Goal: Task Accomplishment & Management: Use online tool/utility

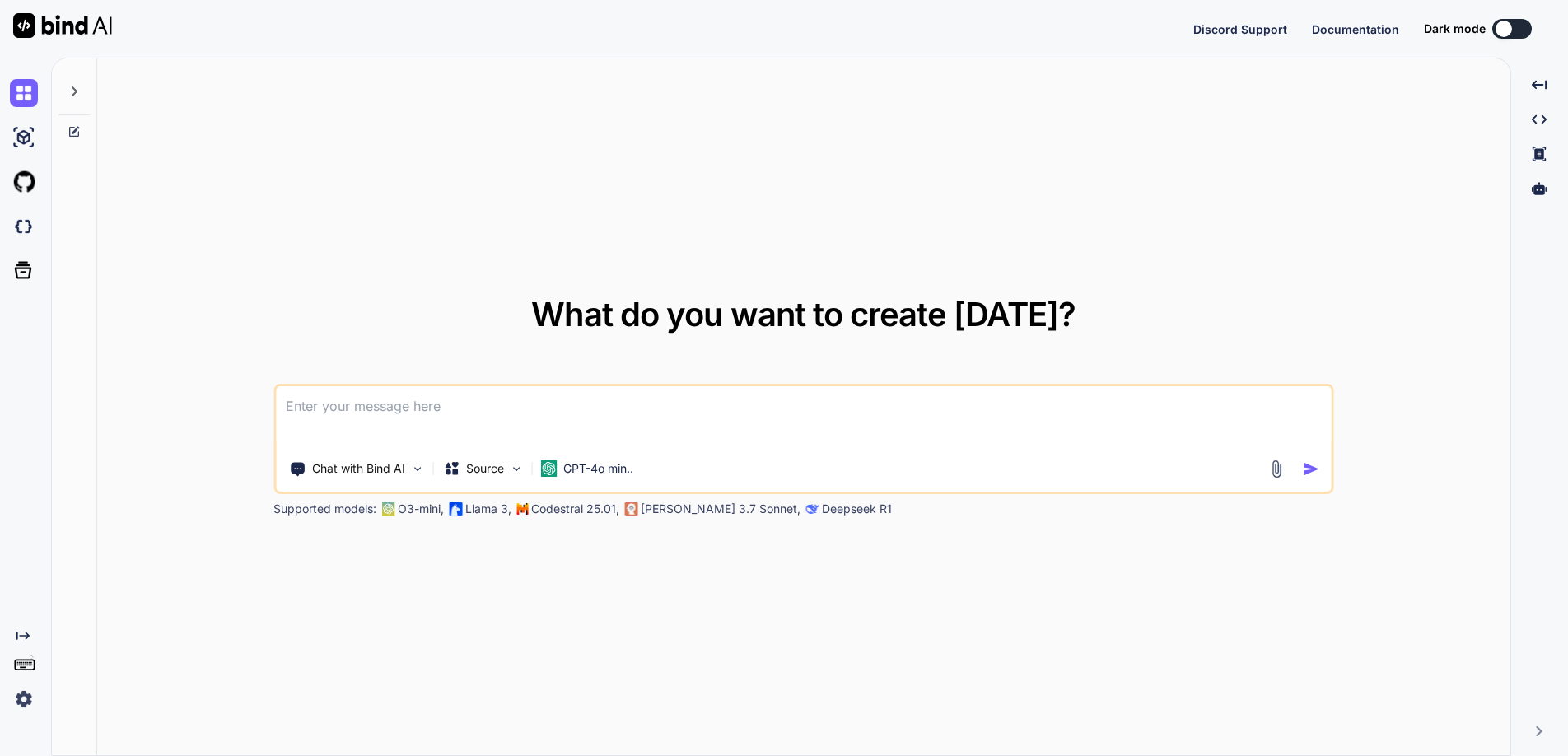
type textarea "x"
click at [1519, 26] on button at bounding box center [1512, 29] width 40 height 19
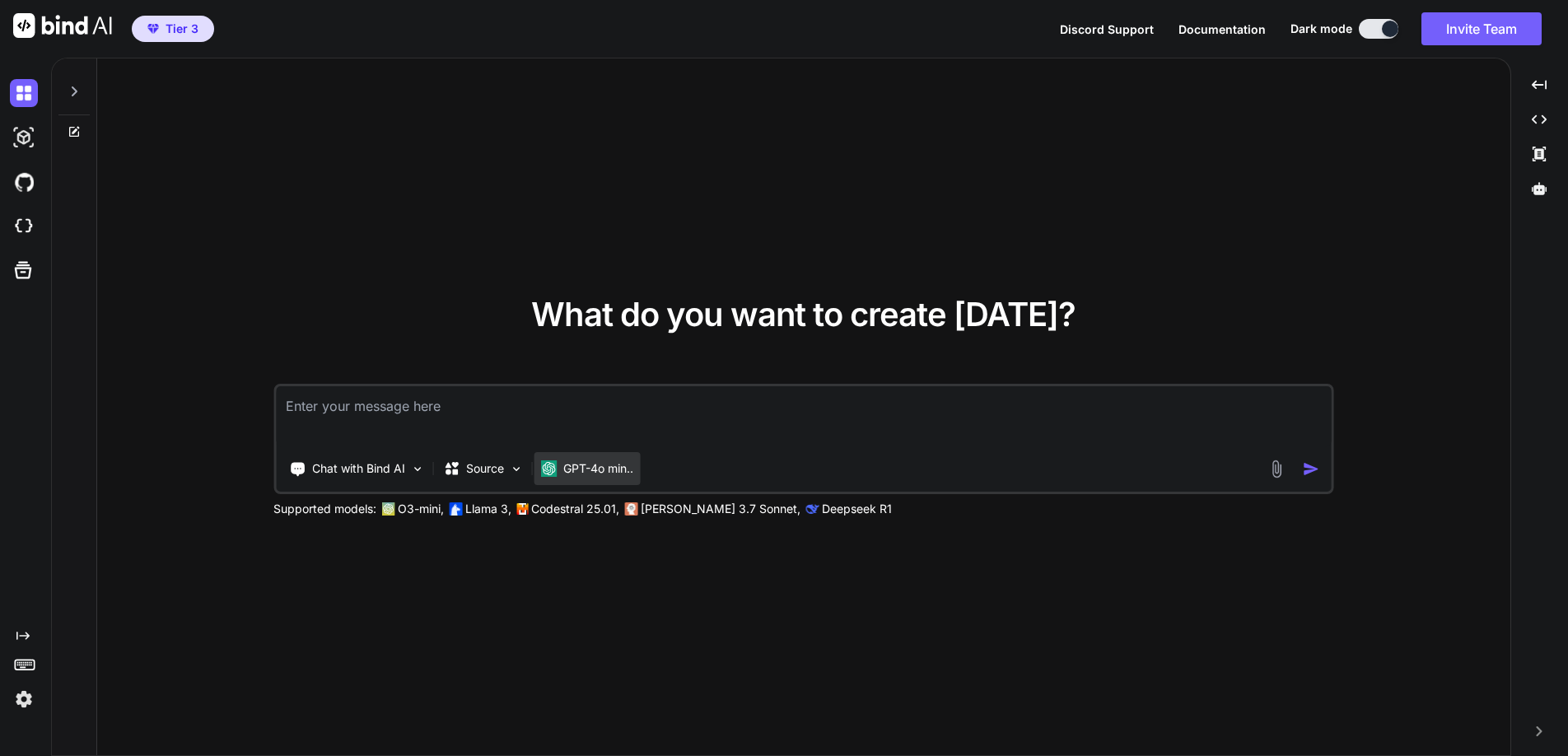
click at [598, 470] on p "GPT-4o min.." at bounding box center [598, 468] width 70 height 16
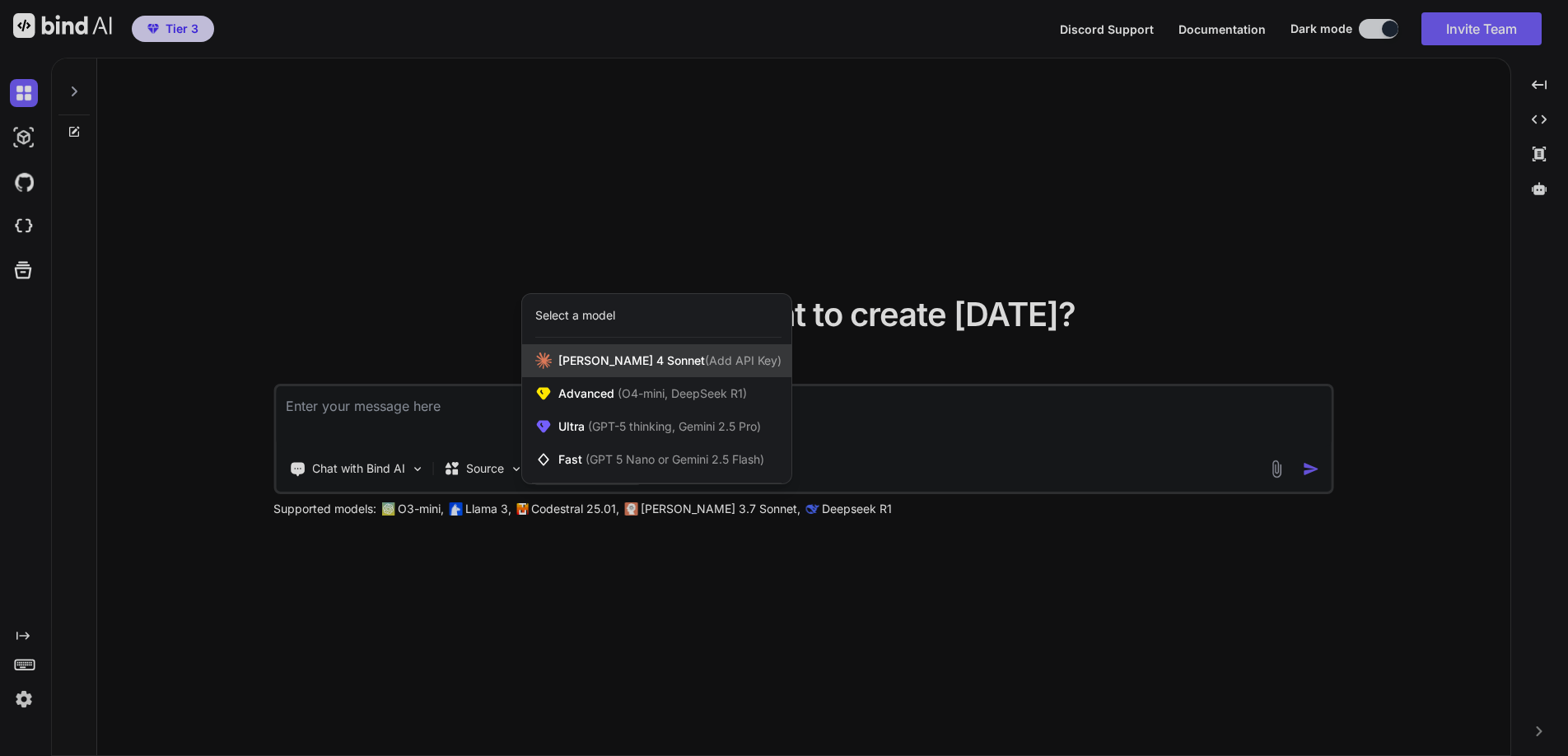
click at [606, 354] on span "Claude 4 Sonnet (Add API Key)" at bounding box center [670, 361] width 223 height 16
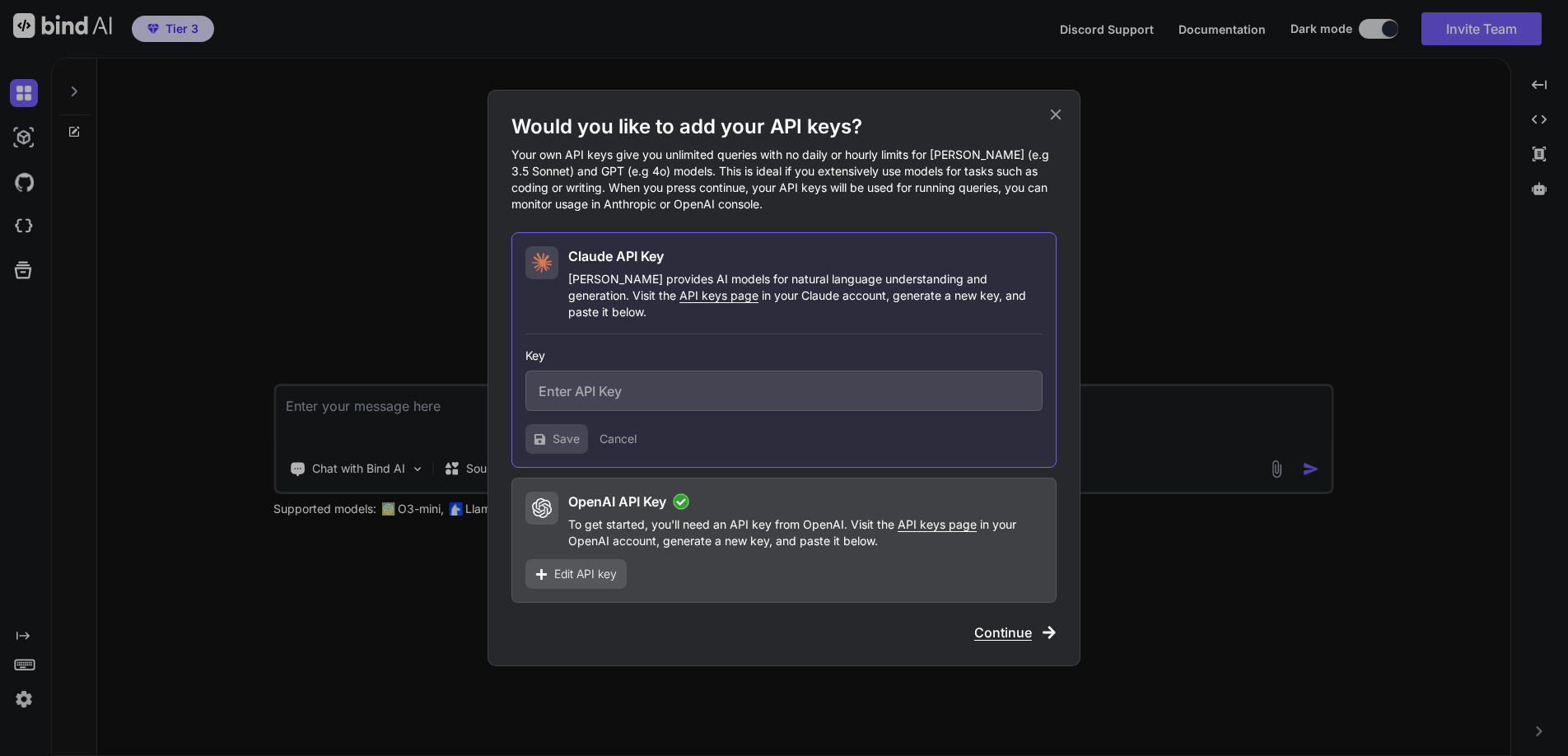
click at [616, 430] on button "Cancel" at bounding box center [618, 438] width 37 height 16
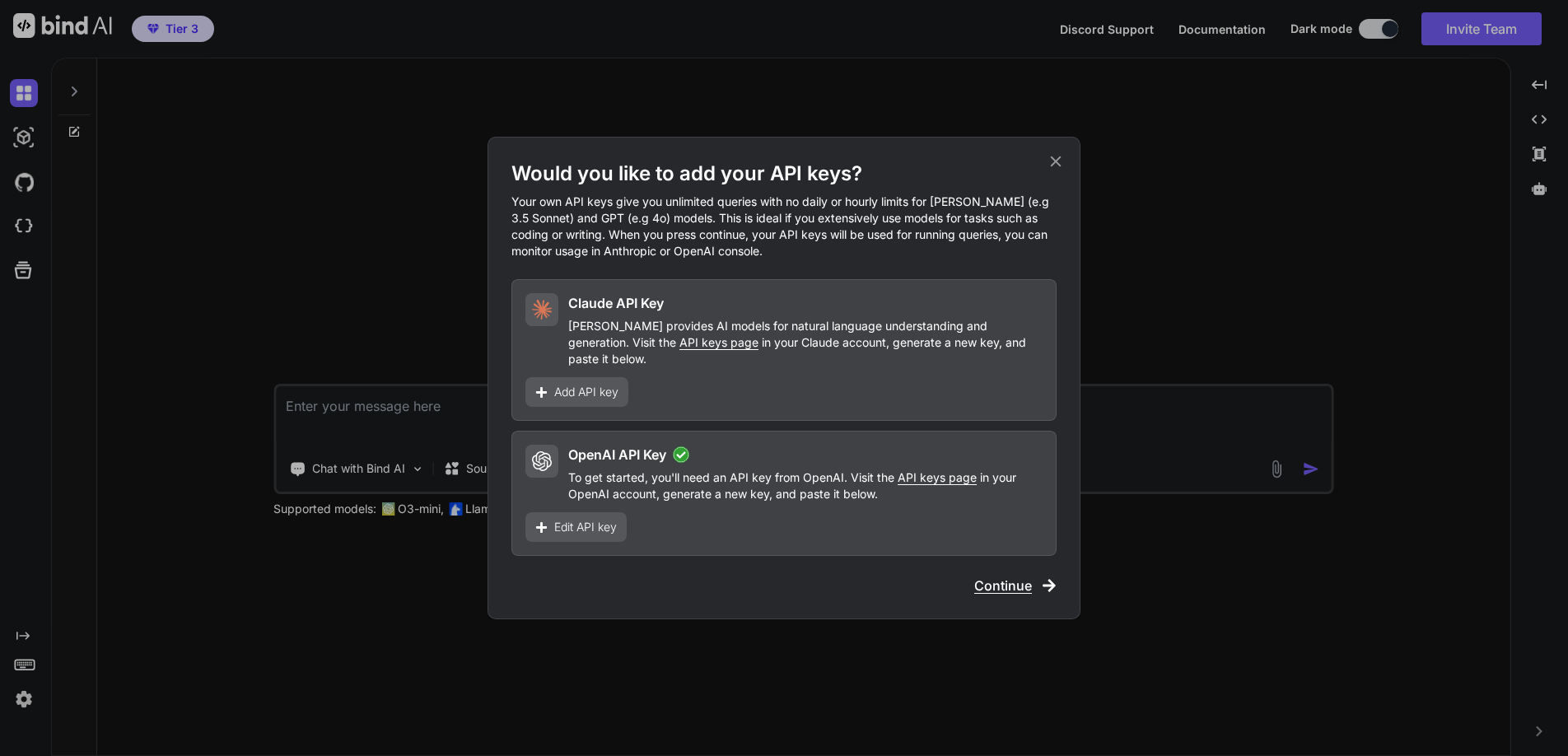
click at [1053, 167] on icon at bounding box center [1056, 161] width 11 height 11
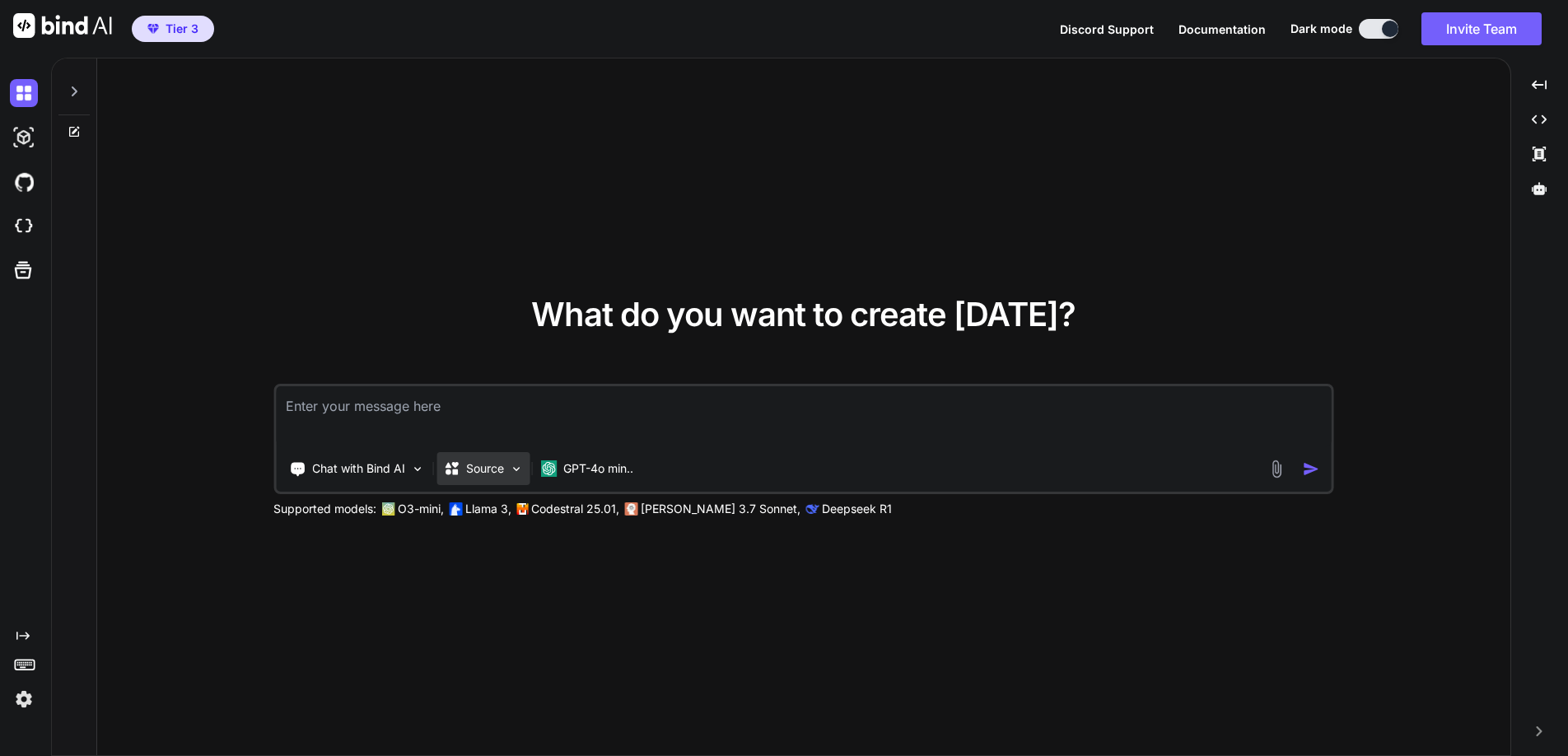
click at [517, 469] on img at bounding box center [516, 469] width 14 height 14
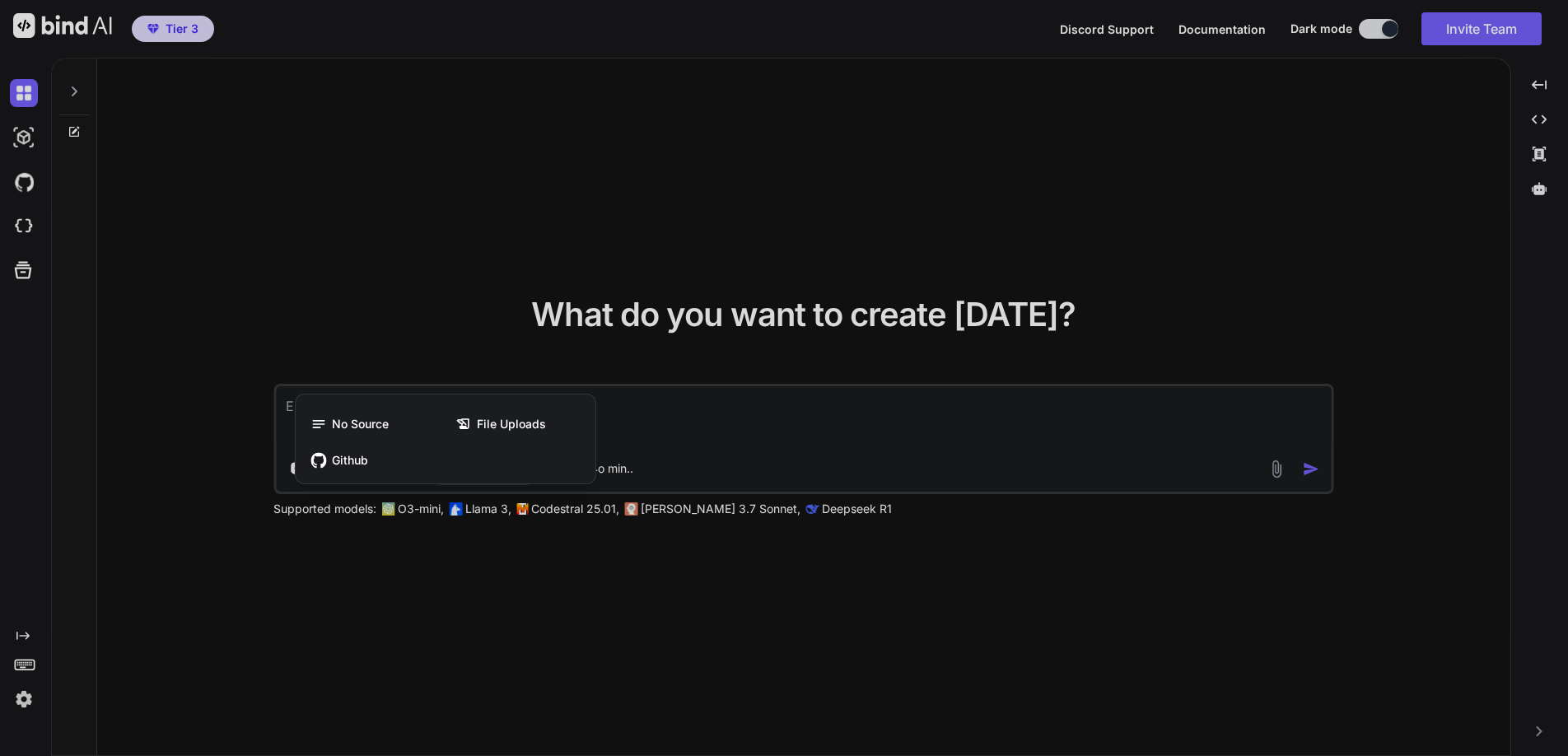
click at [426, 231] on div at bounding box center [784, 378] width 1568 height 756
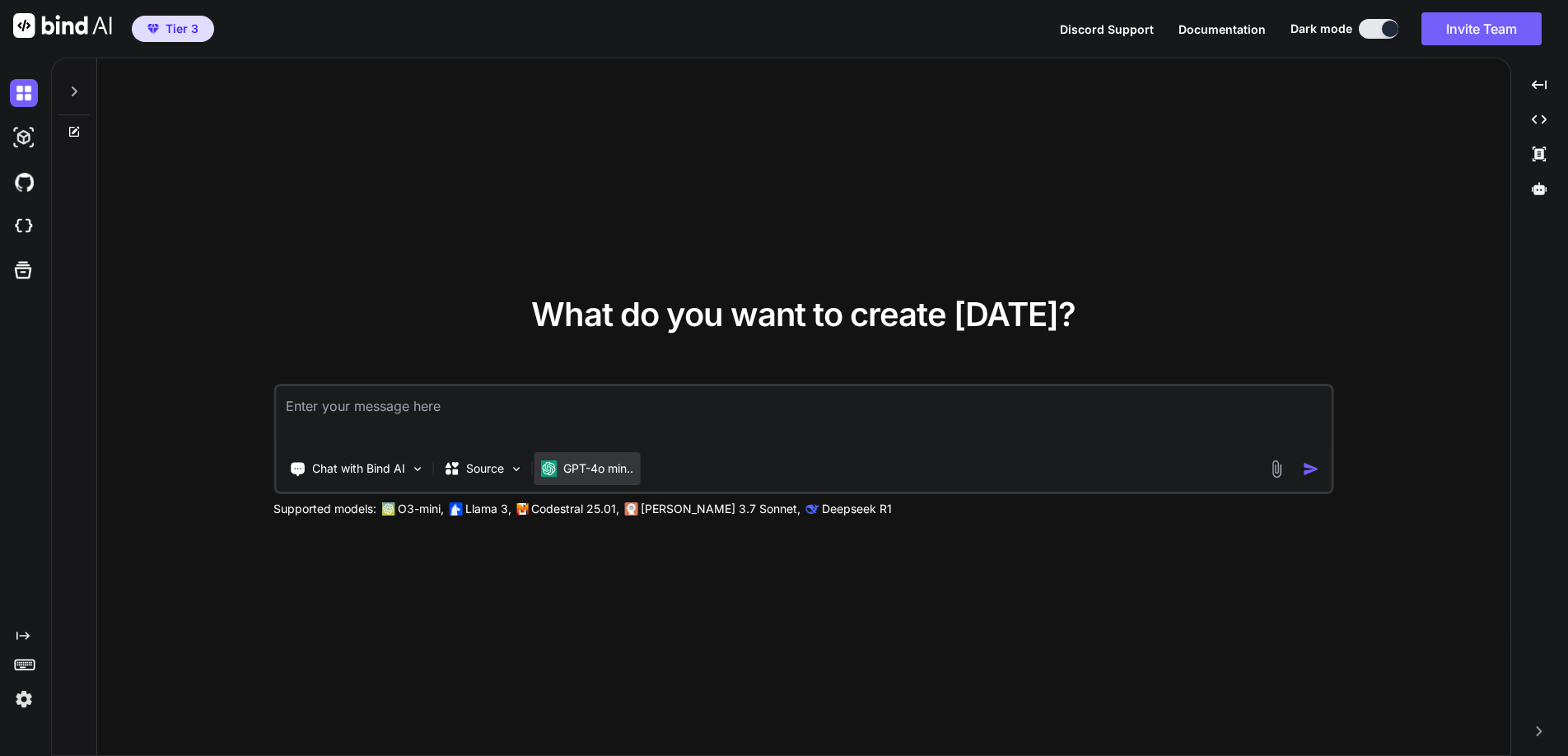
click at [613, 467] on p "GPT-4o min.." at bounding box center [598, 468] width 70 height 16
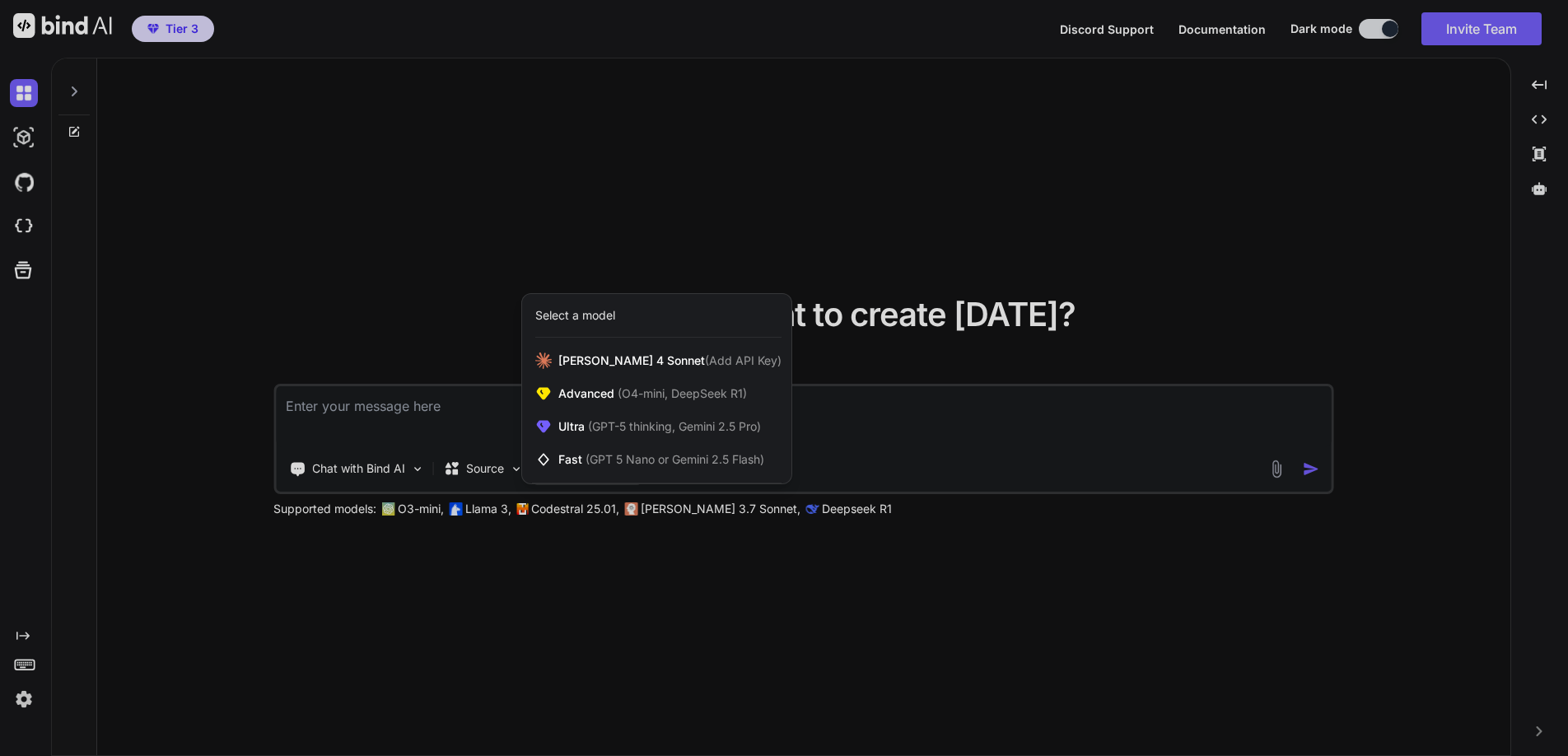
click at [670, 512] on div at bounding box center [784, 378] width 1568 height 756
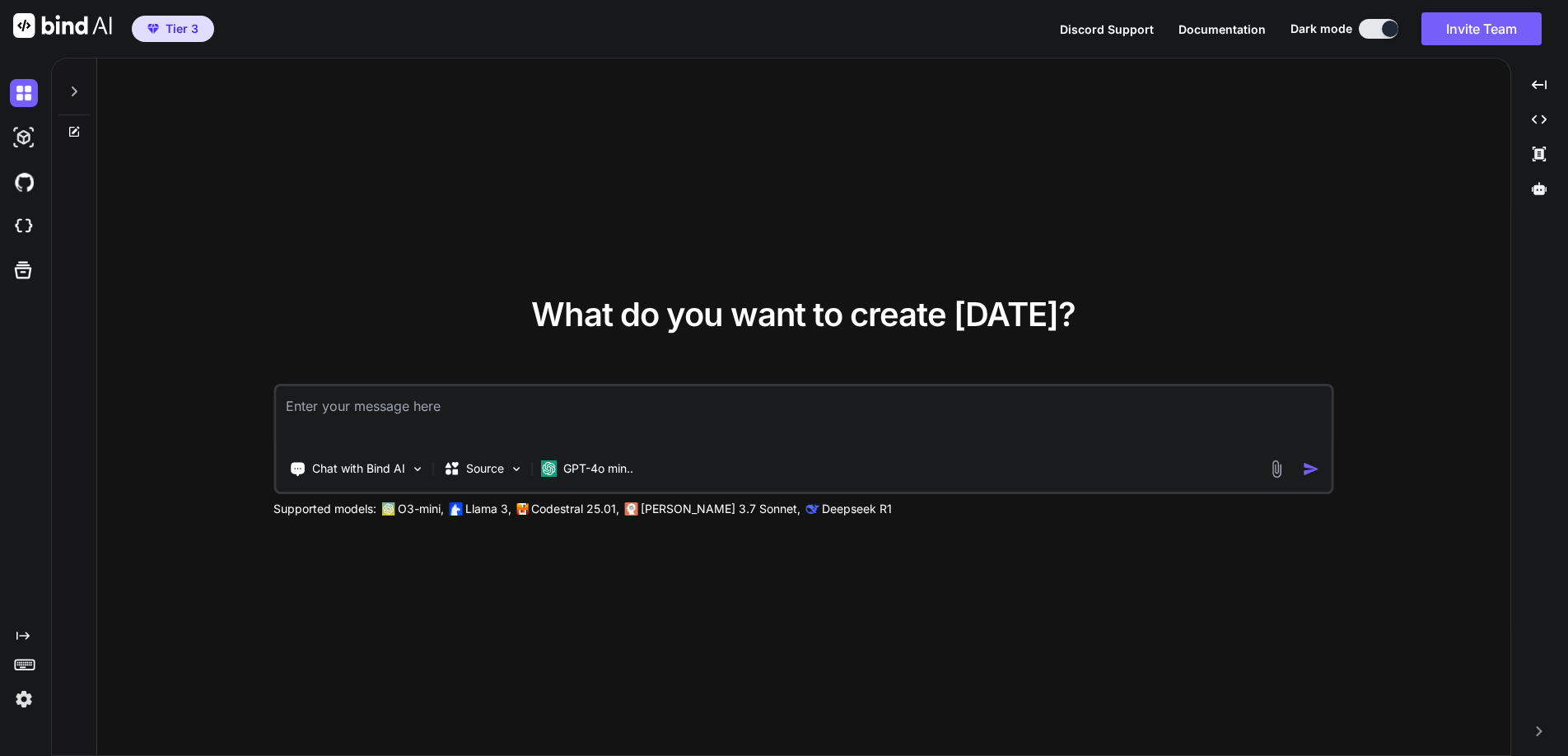
click at [649, 509] on p "Claude 3.7 Sonnet," at bounding box center [720, 508] width 160 height 16
click at [554, 506] on p "Codestral 25.01," at bounding box center [575, 508] width 88 height 16
click at [567, 467] on p "GPT-4o min.." at bounding box center [598, 468] width 70 height 16
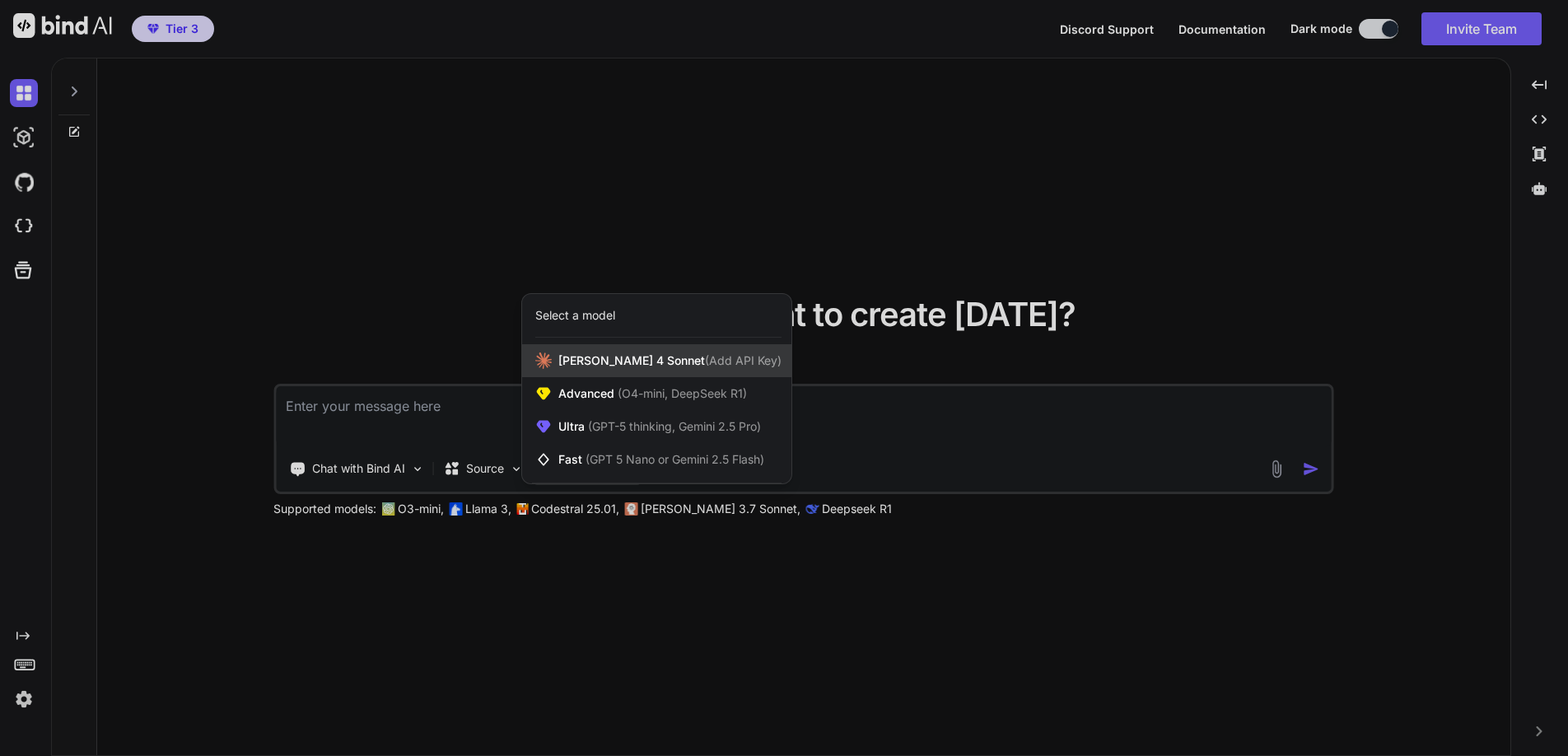
click at [592, 352] on div "Claude 4 Sonnet (Add API Key)" at bounding box center [657, 361] width 270 height 33
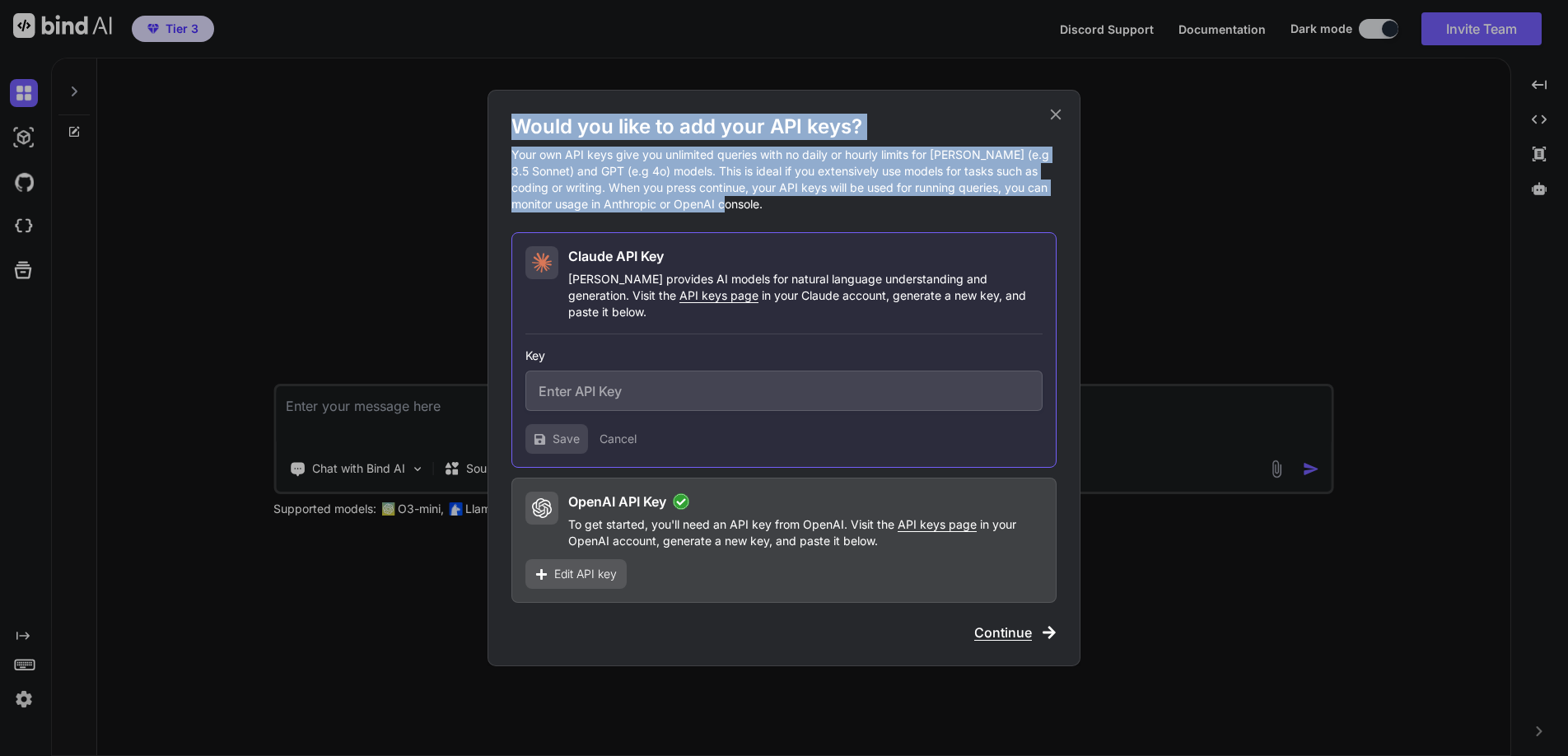
drag, startPoint x: 515, startPoint y: 128, endPoint x: 773, endPoint y: 220, distance: 273.9
click at [773, 212] on div "Would you like to add your API keys? Your own API keys give you unlimited queri…" at bounding box center [784, 163] width 545 height 99
copy div "Would you like to add your API keys? Your own API keys give you unlimited queri…"
click at [999, 624] on span "Continue" at bounding box center [1003, 632] width 57 height 19
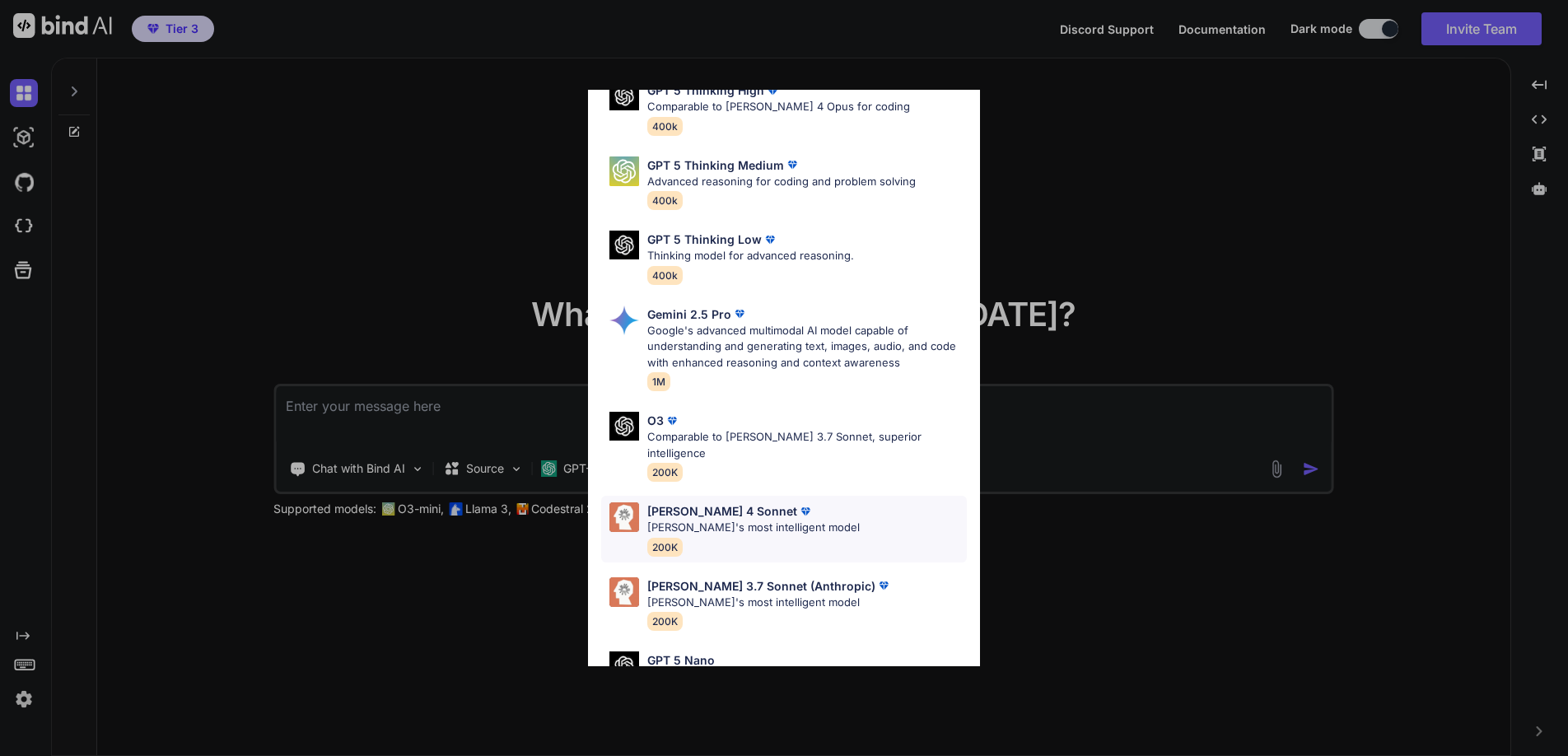
scroll to position [498, 0]
click at [695, 501] on p "Claude 4 Sonnet" at bounding box center [722, 510] width 150 height 17
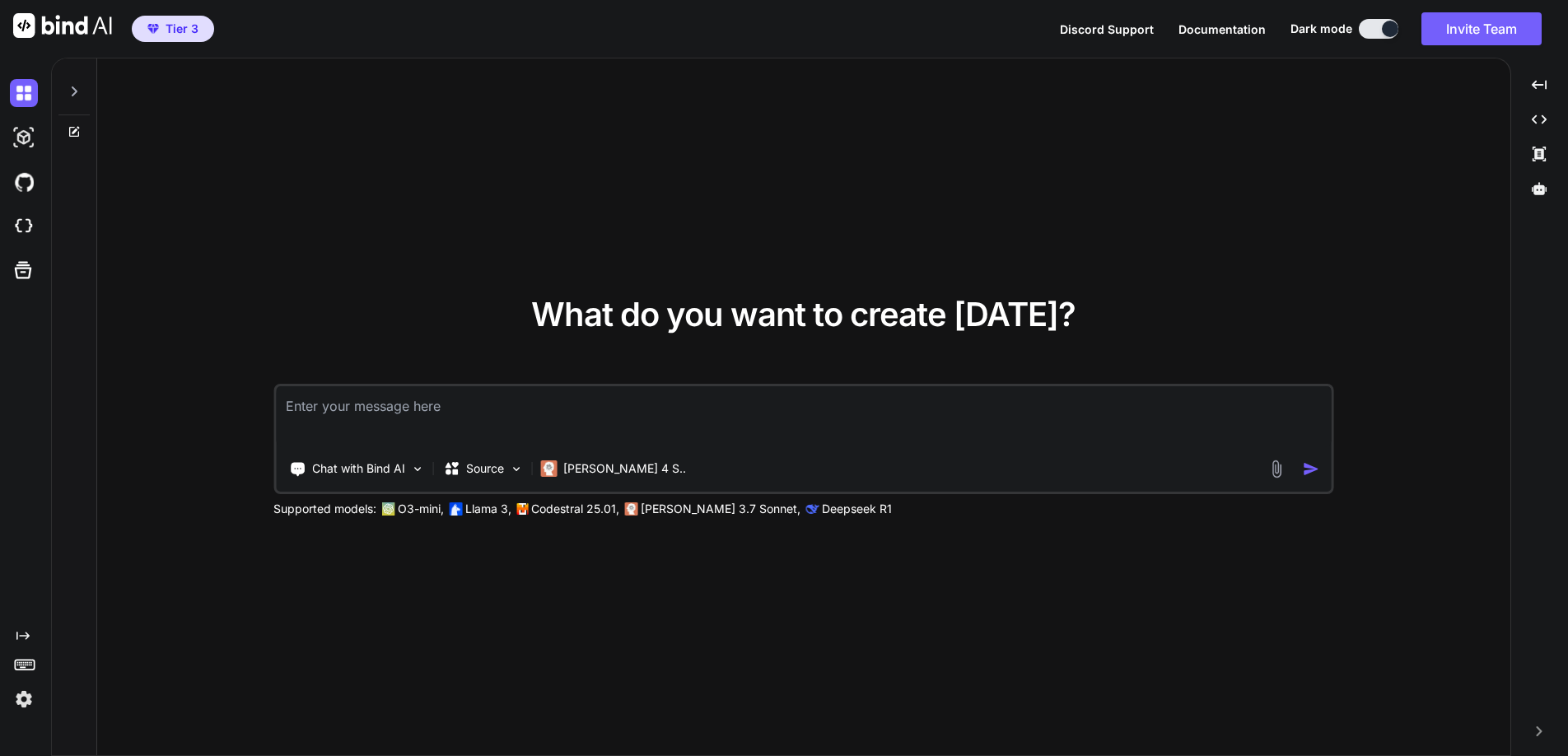
click at [74, 90] on icon at bounding box center [75, 91] width 14 height 14
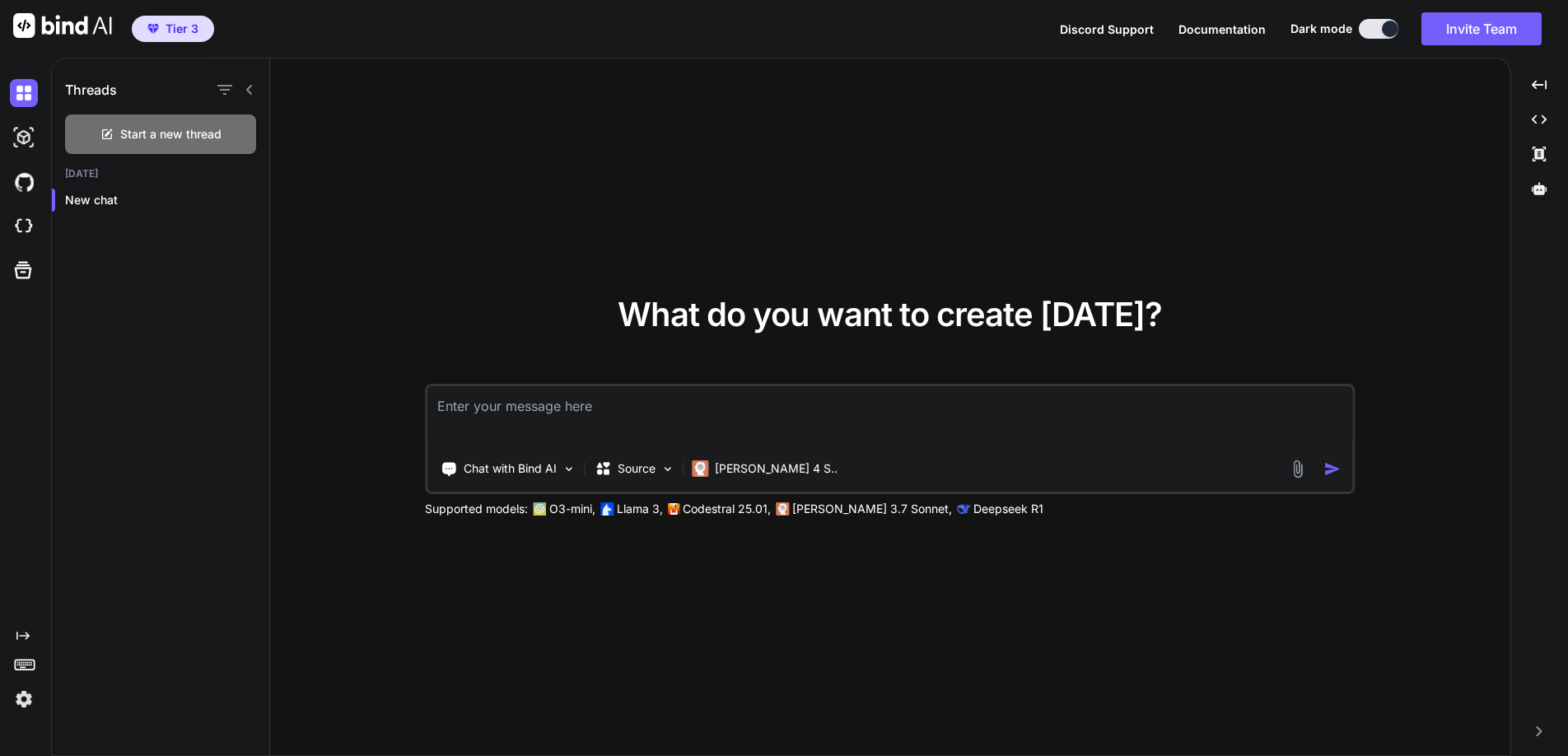
click at [248, 87] on icon at bounding box center [250, 90] width 14 height 14
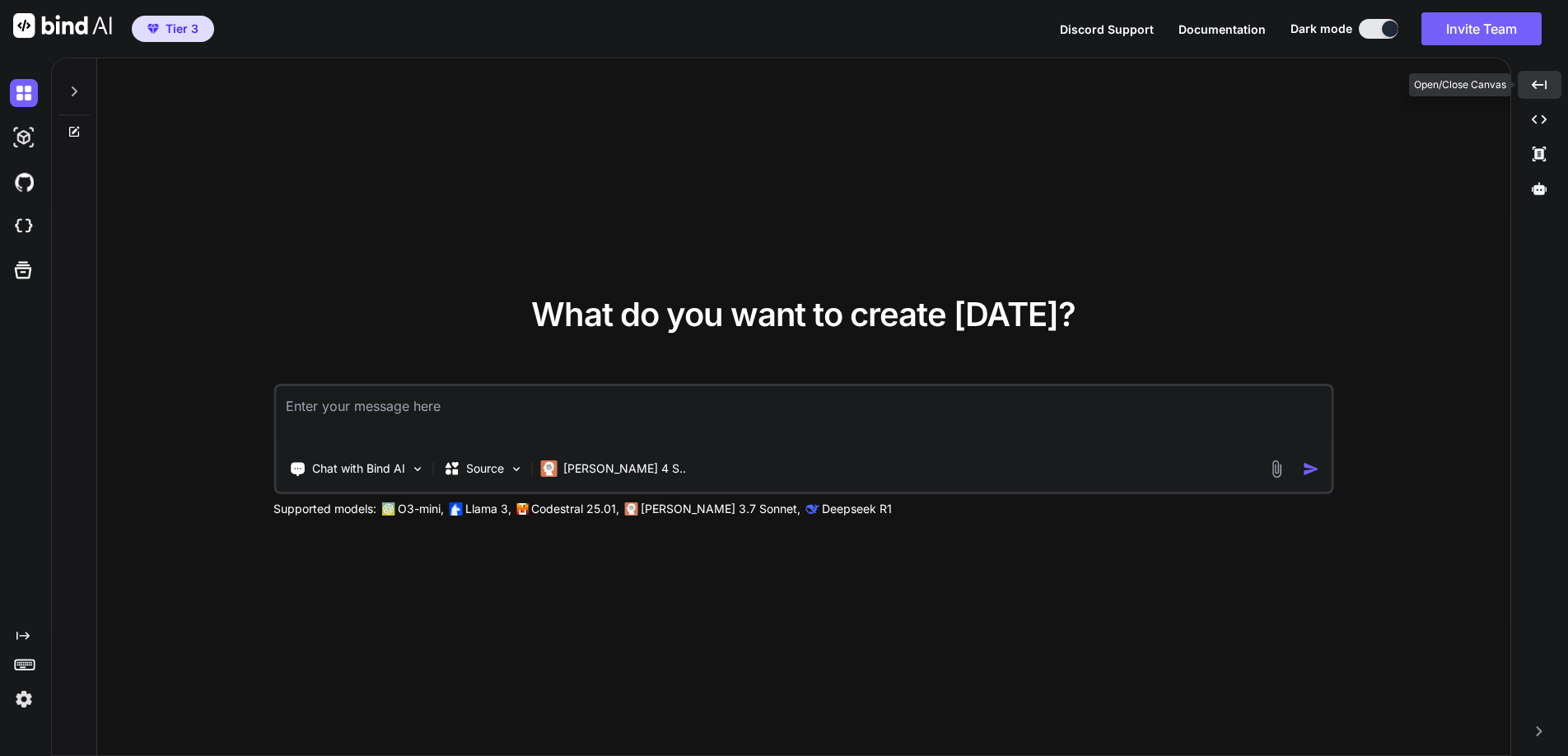
click at [1535, 82] on icon at bounding box center [1539, 83] width 15 height 9
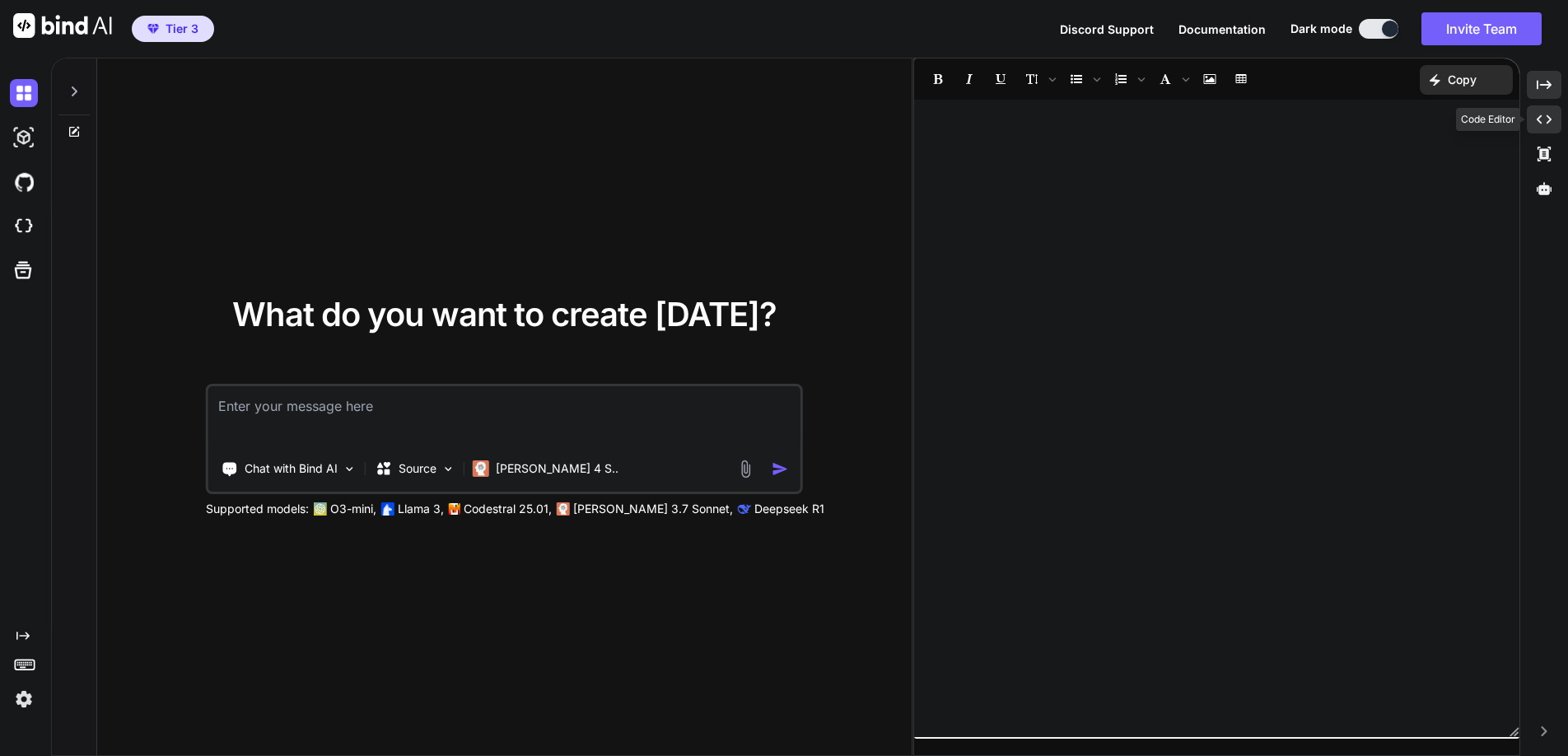
click at [1540, 117] on icon at bounding box center [1544, 119] width 15 height 9
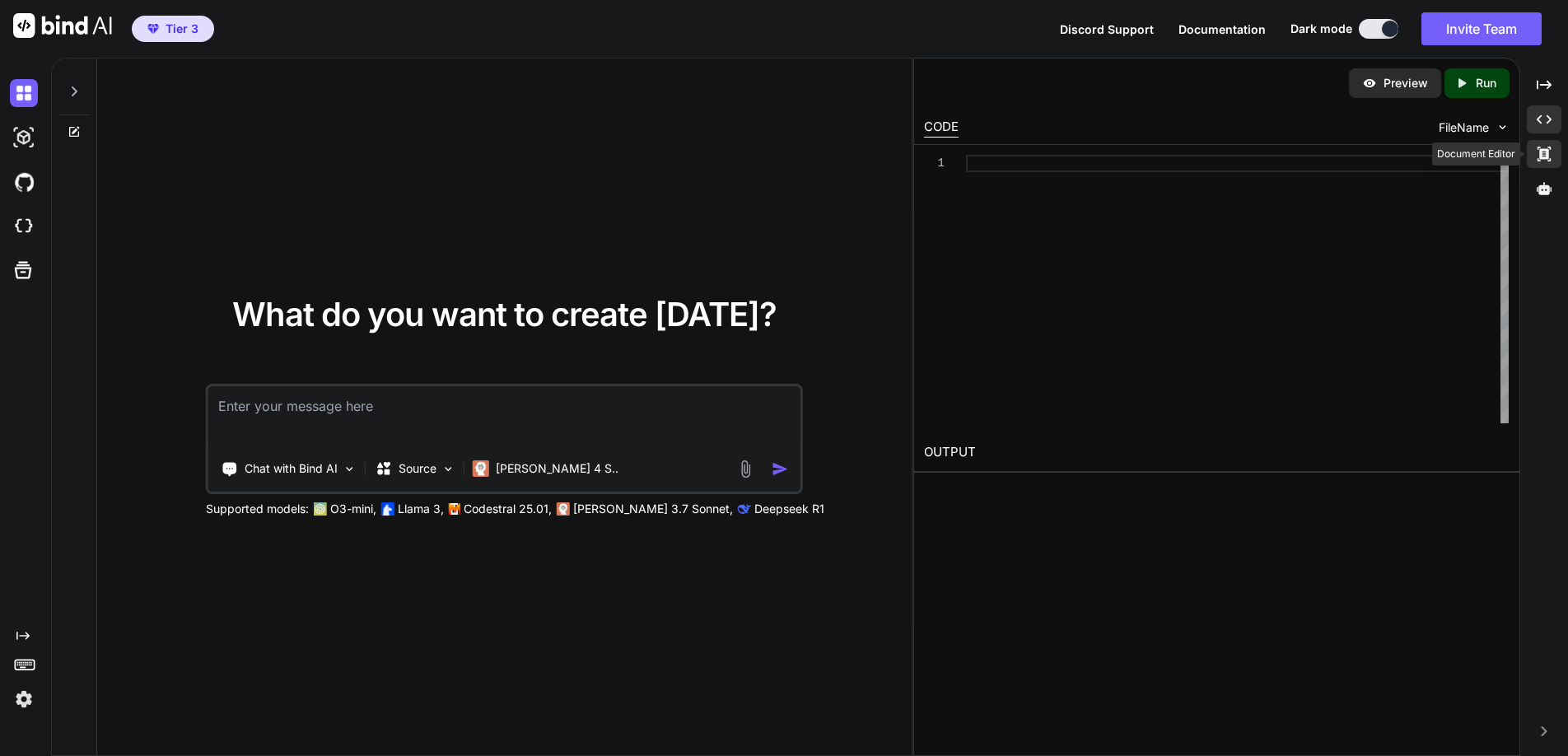
click at [1549, 158] on icon at bounding box center [1545, 153] width 14 height 15
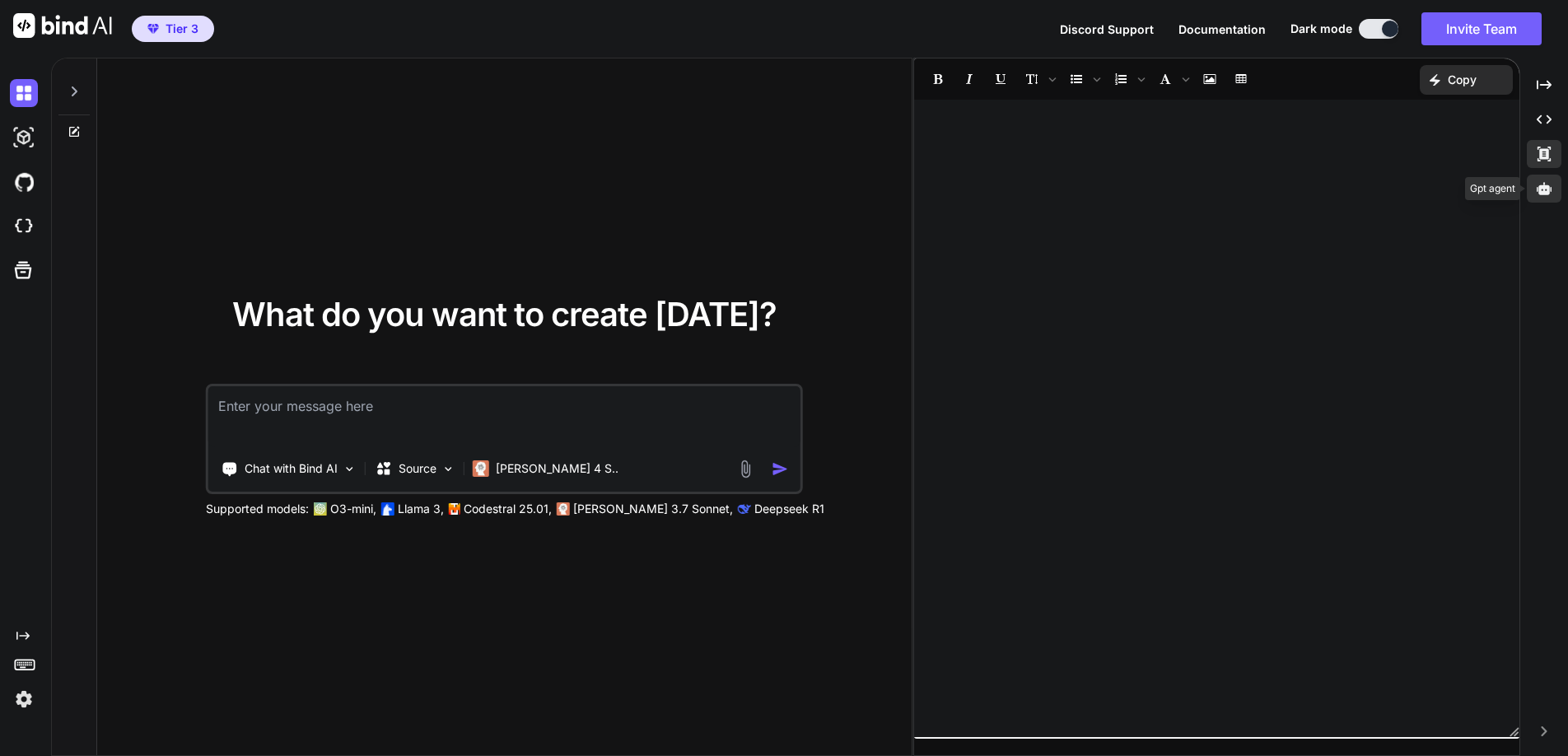
click at [1545, 189] on icon at bounding box center [1544, 188] width 15 height 13
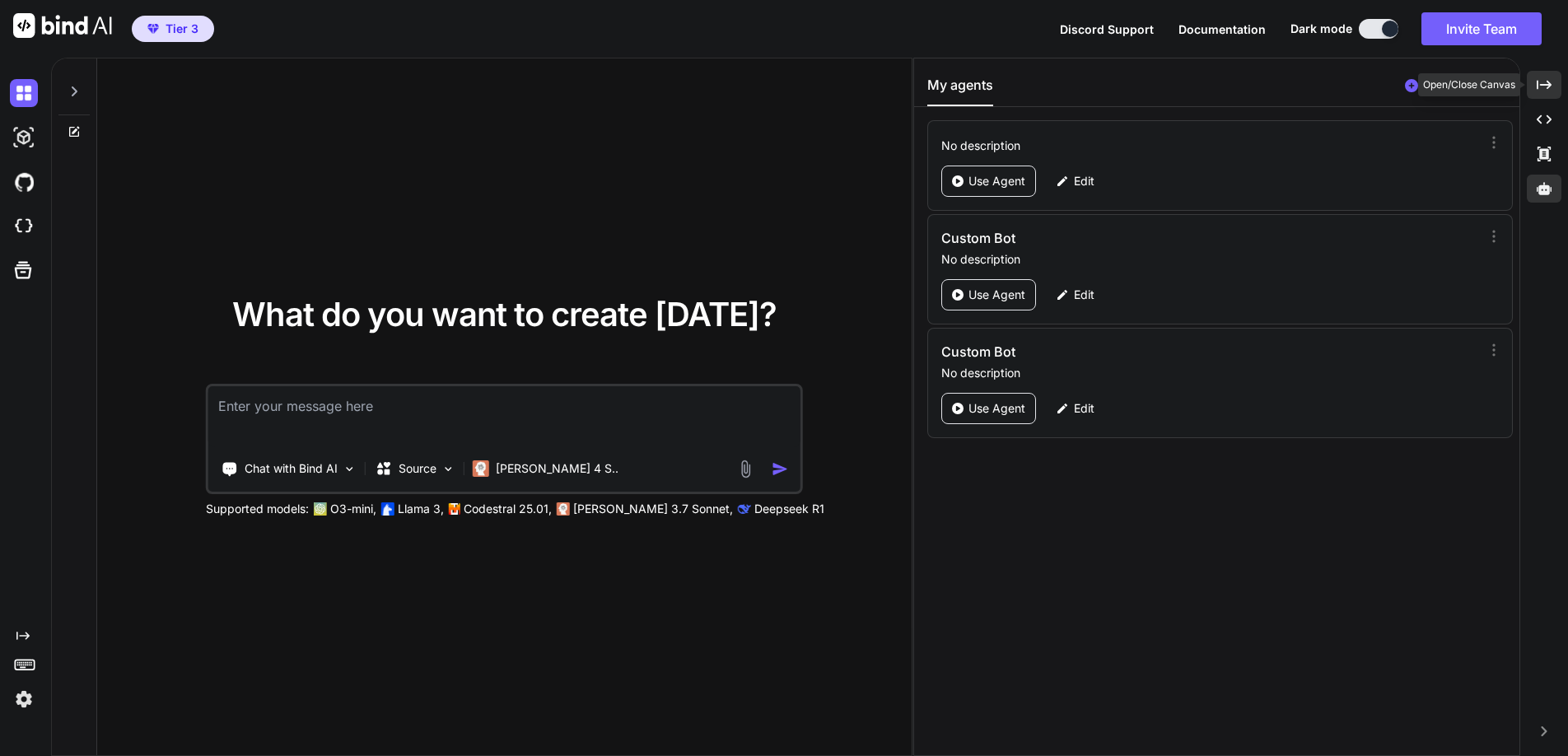
click at [1546, 83] on icon "Created with Pixso." at bounding box center [1544, 84] width 15 height 15
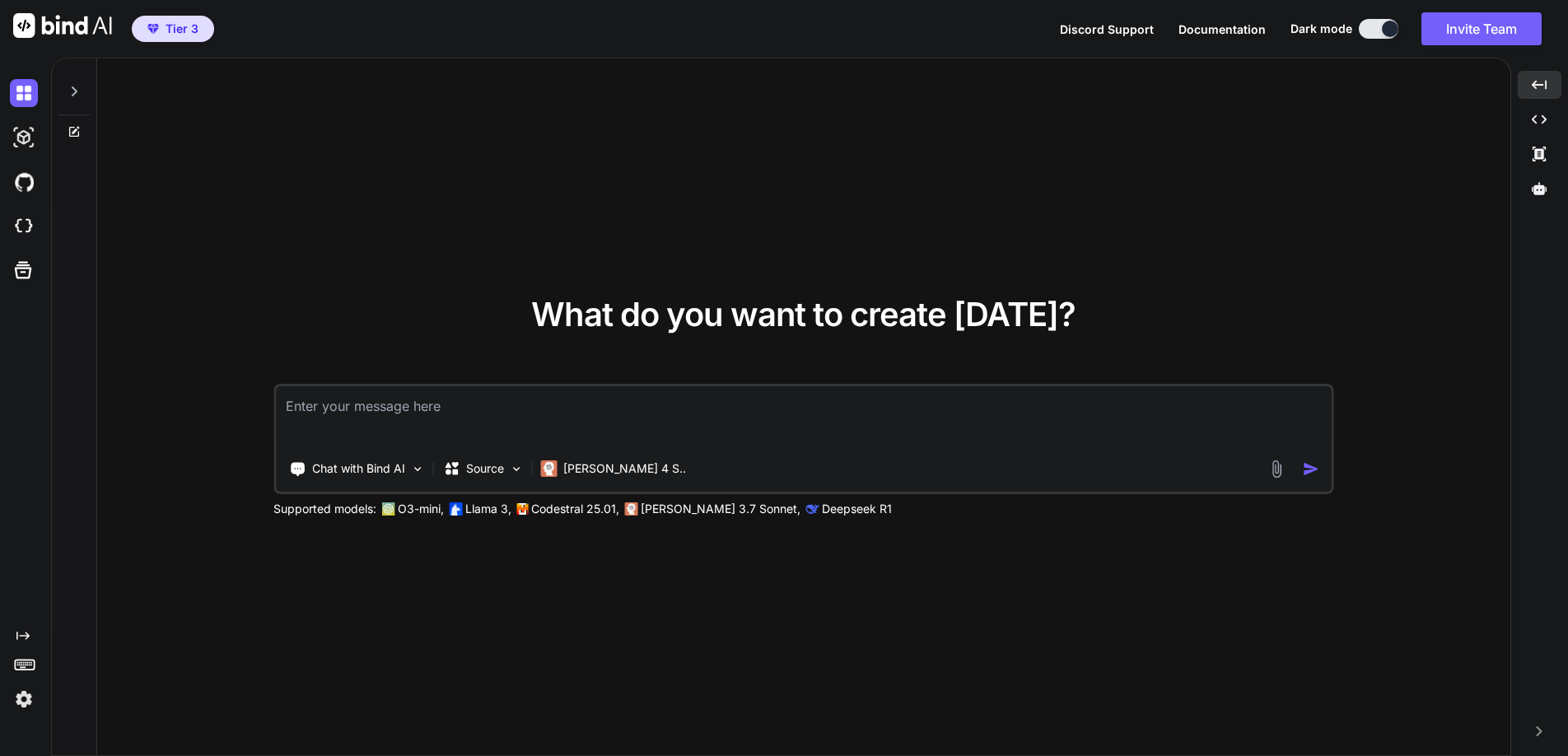
click at [679, 404] on textarea at bounding box center [804, 416] width 1055 height 61
paste textarea "end-to-end build plan for a Node.js + Express analytics dashboard that tracks: …"
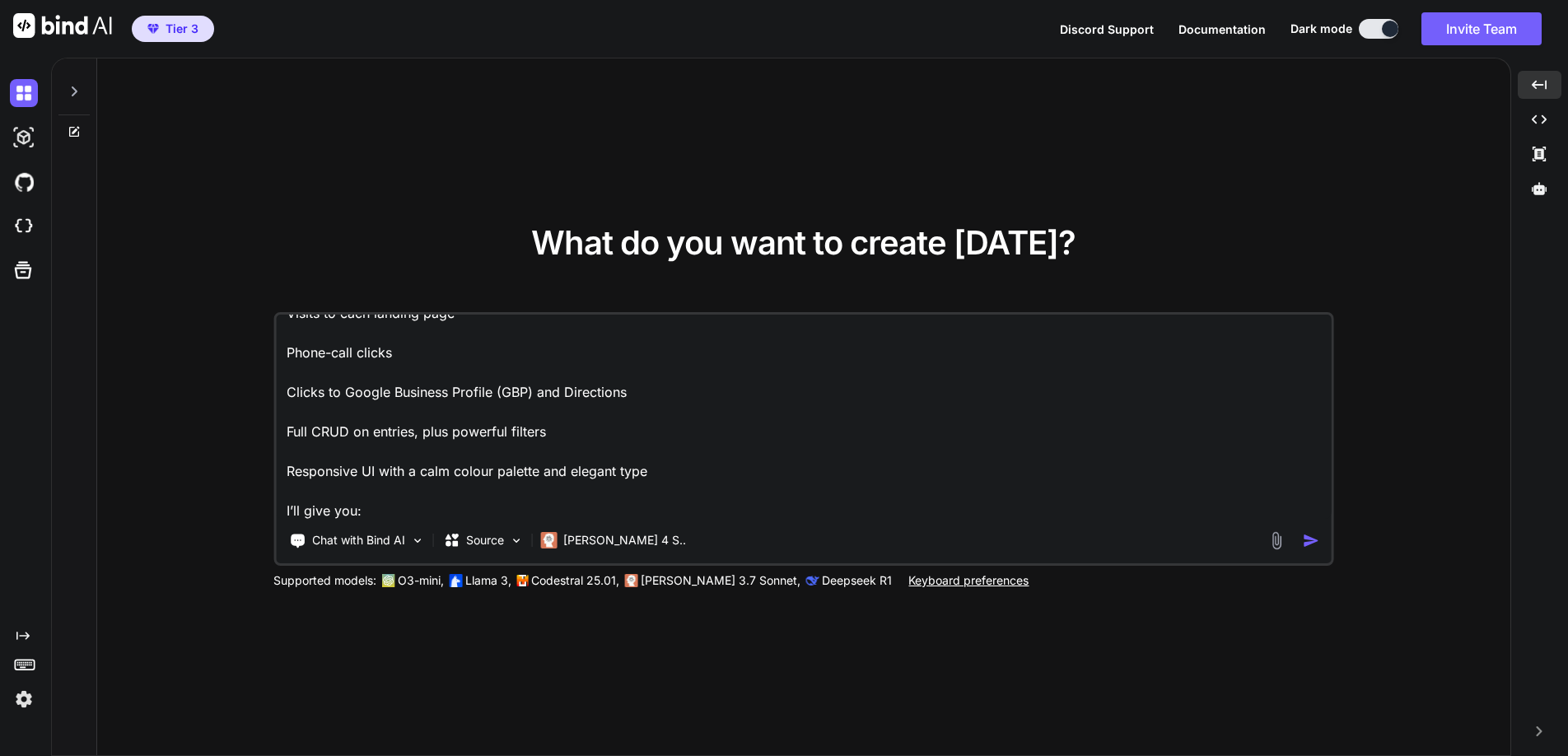
scroll to position [102, 0]
drag, startPoint x: 373, startPoint y: 510, endPoint x: 281, endPoint y: 506, distance: 92.1
click at [281, 506] on textarea "end-to-end build plan for a Node.js + Express analytics dashboard that tracks: …" at bounding box center [804, 416] width 1055 height 205
paste textarea "the architecture and stack (with reasons), the data model, the API design, the …"
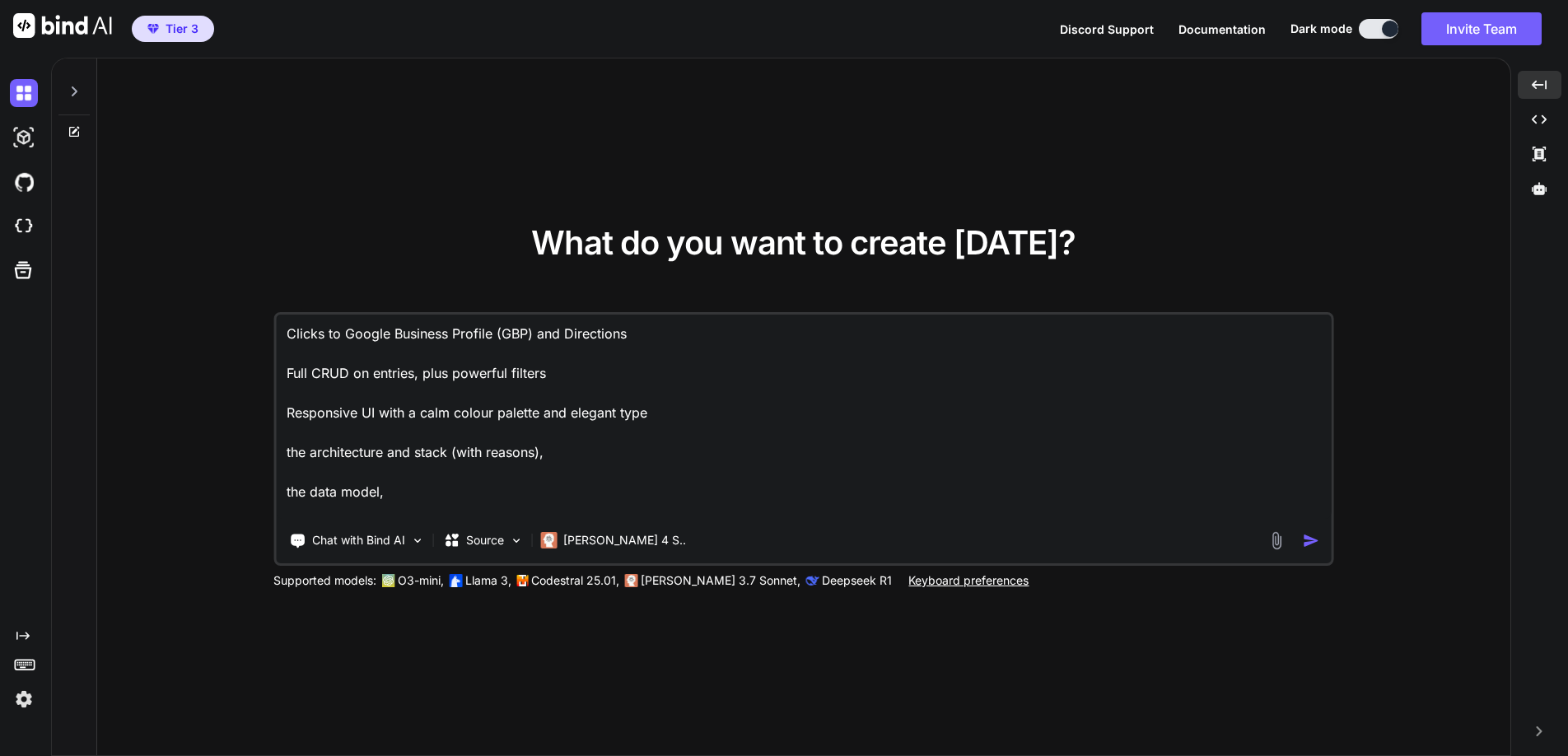
scroll to position [147, 0]
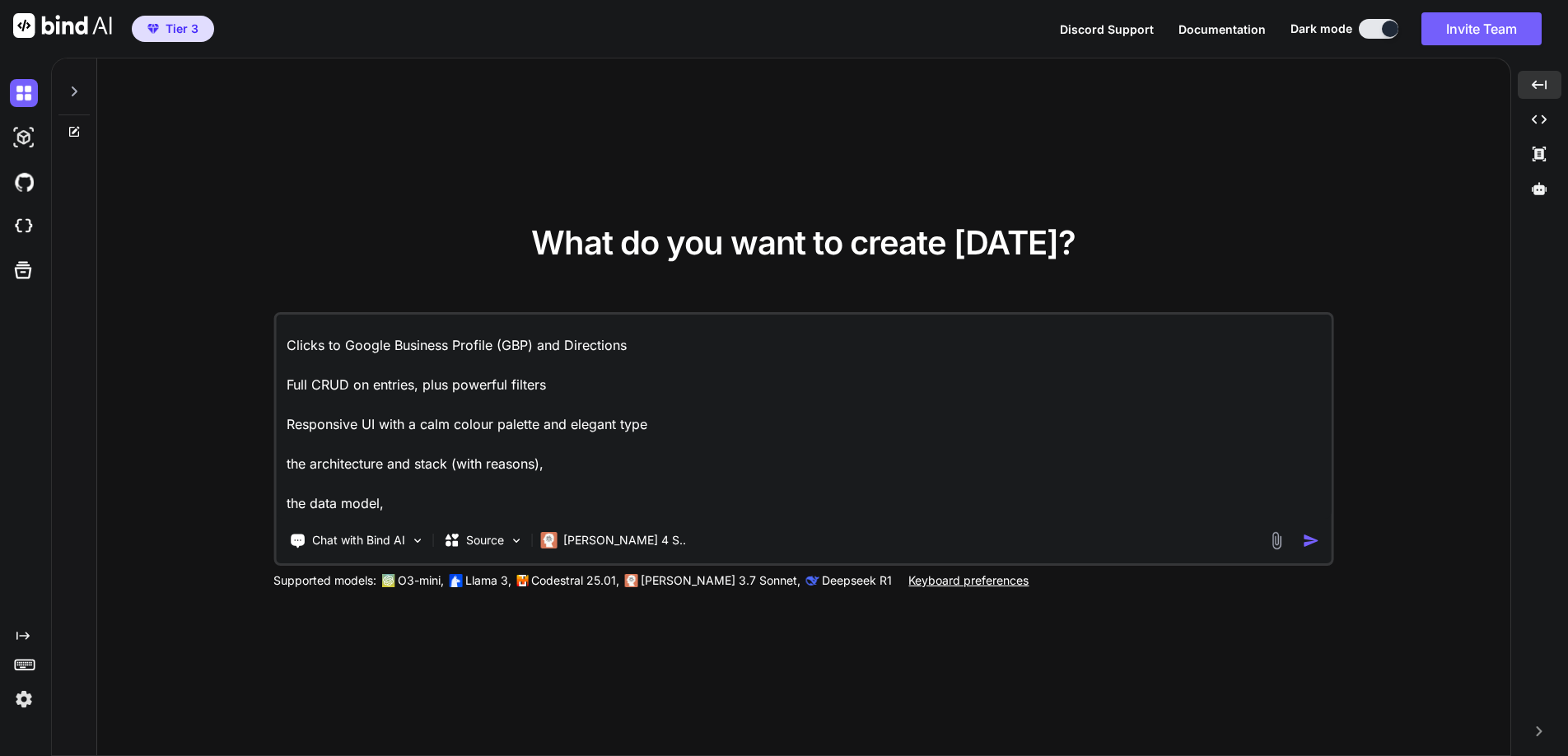
drag, startPoint x: 453, startPoint y: 462, endPoint x: 576, endPoint y: 463, distance: 123.0
click at [576, 463] on textarea "end-to-end build plan for a Node.js + Express analytics dashboard that tracks: …" at bounding box center [804, 416] width 1055 height 205
type textarea "end-to-end build plan for a Node.js + Express analytics dashboard that tracks: …"
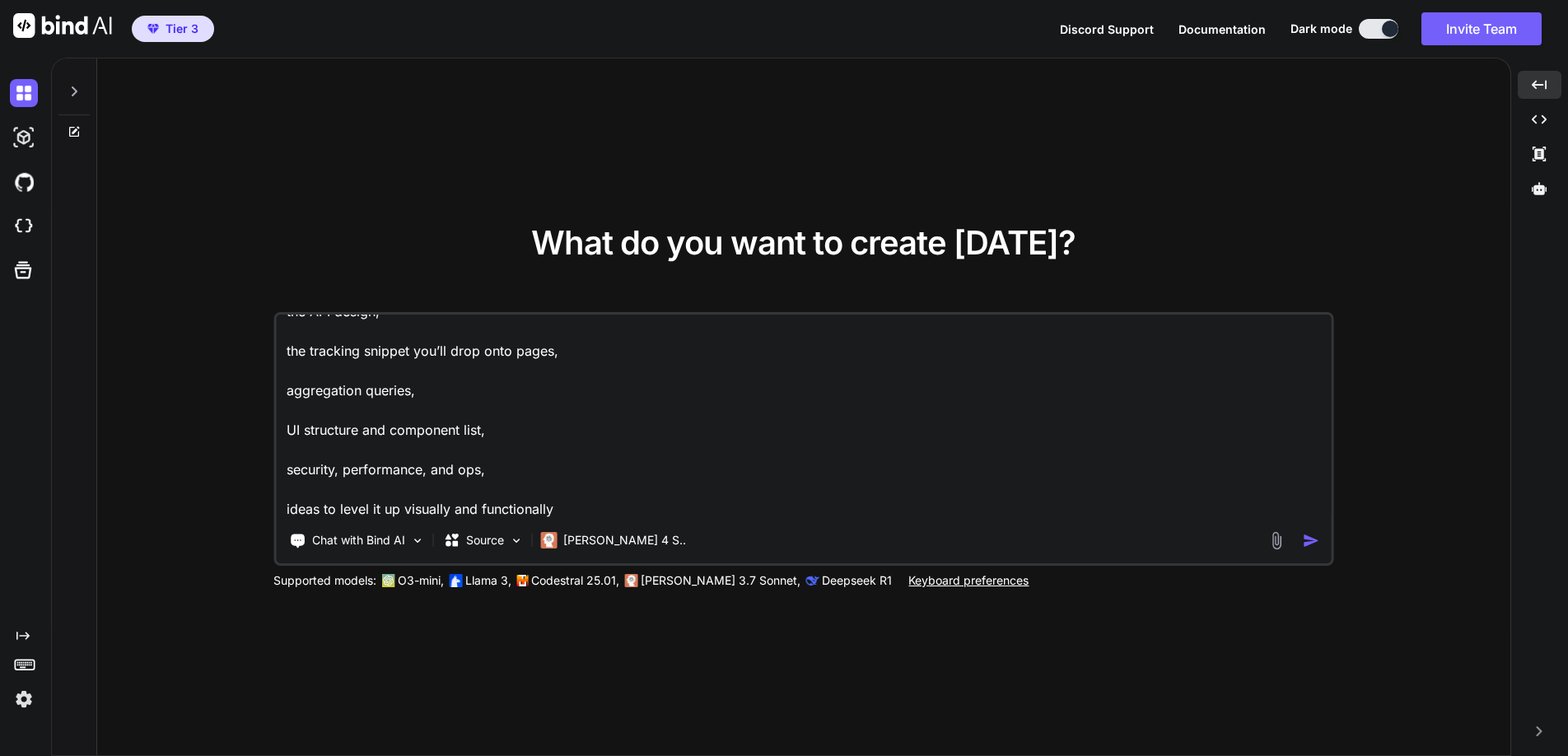
click at [616, 506] on textarea "end-to-end build plan for a Node.js + Express analytics dashboard that tracks: …" at bounding box center [804, 416] width 1055 height 205
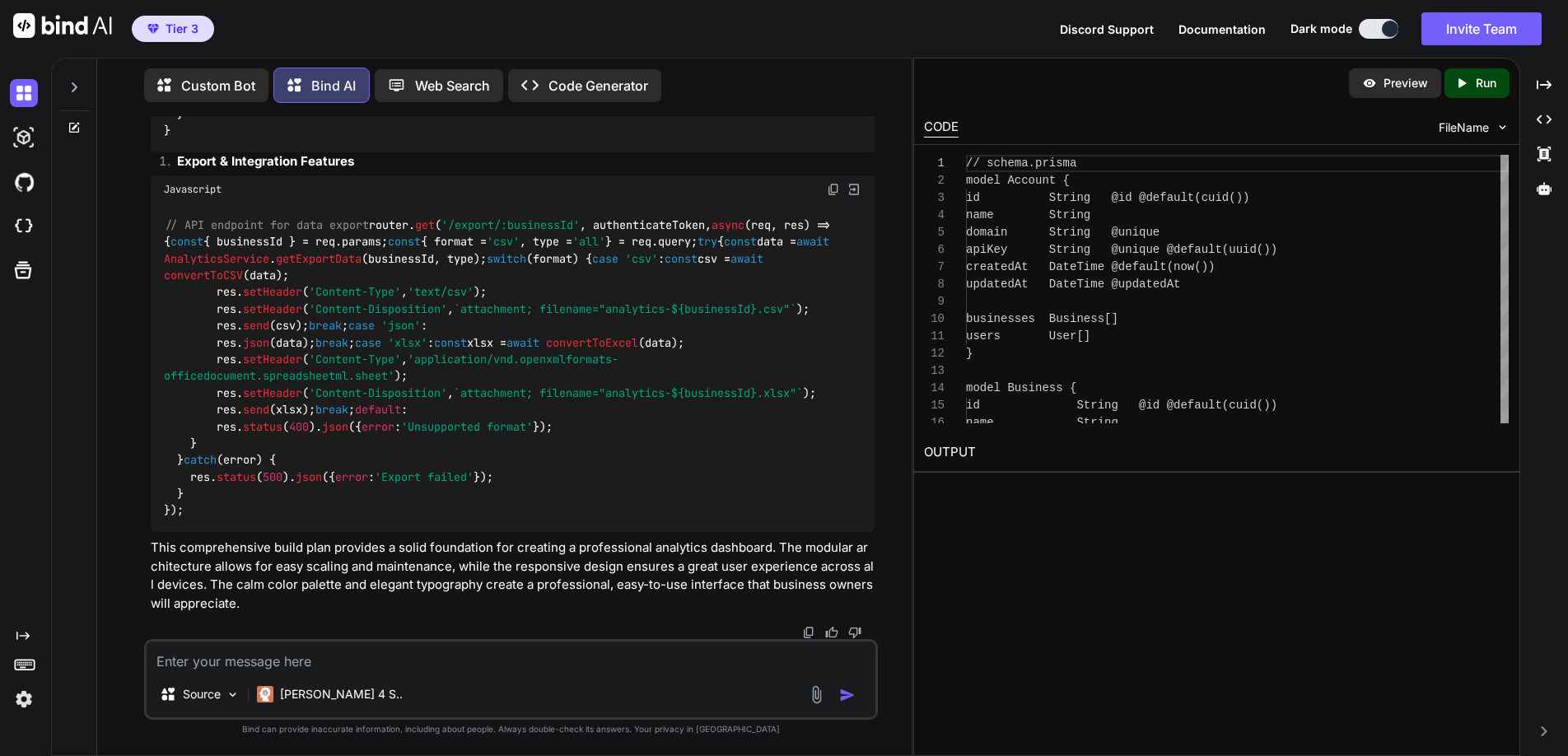
scroll to position [20740, 0]
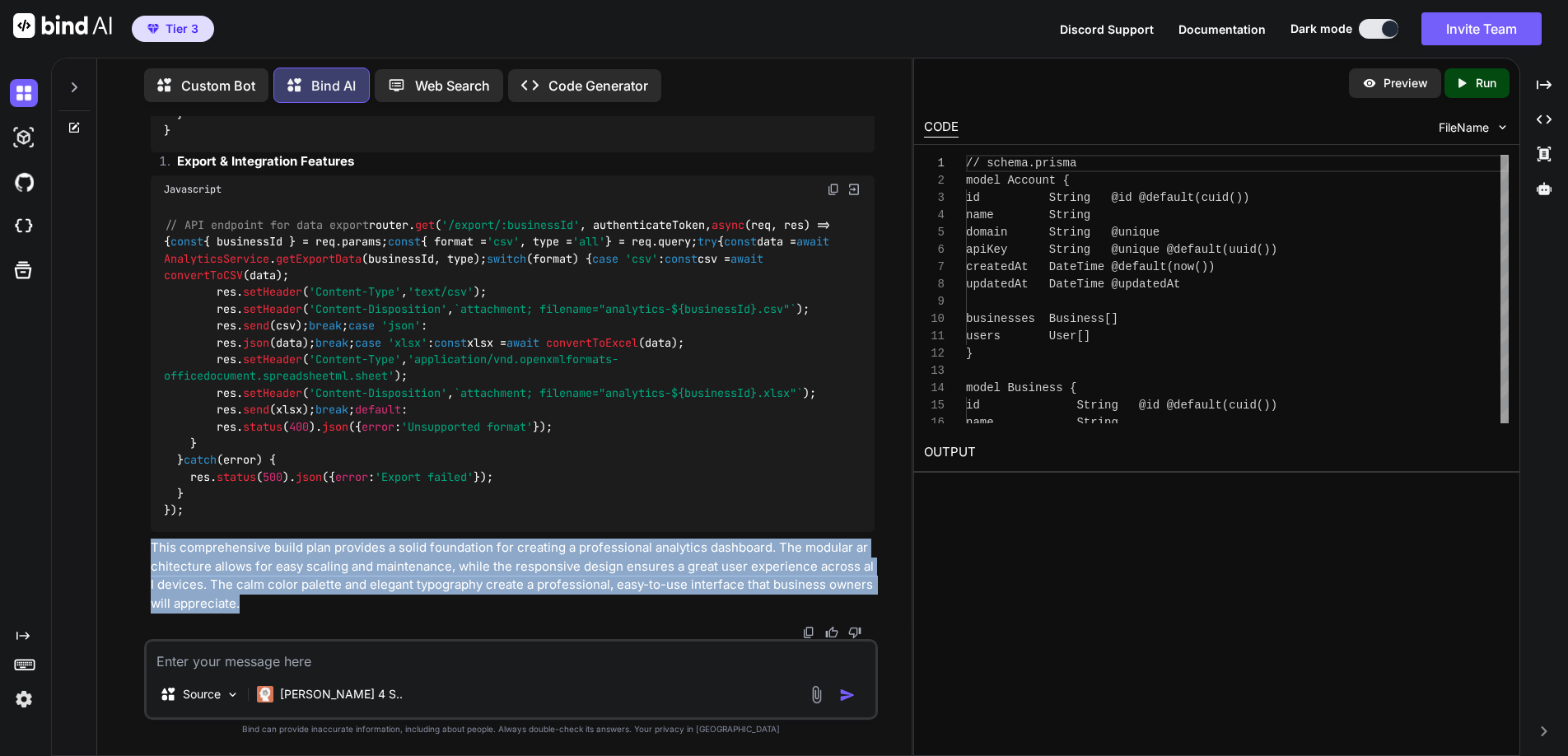
drag, startPoint x: 146, startPoint y: 545, endPoint x: 229, endPoint y: 603, distance: 101.3
click at [229, 603] on div "You end-to-end build plan for a Node.js + Express analytics dashboard that trac…" at bounding box center [513, 377] width 731 height 522
copy p "This comprehensive build plan provides a solid foundation for creating a profes…"
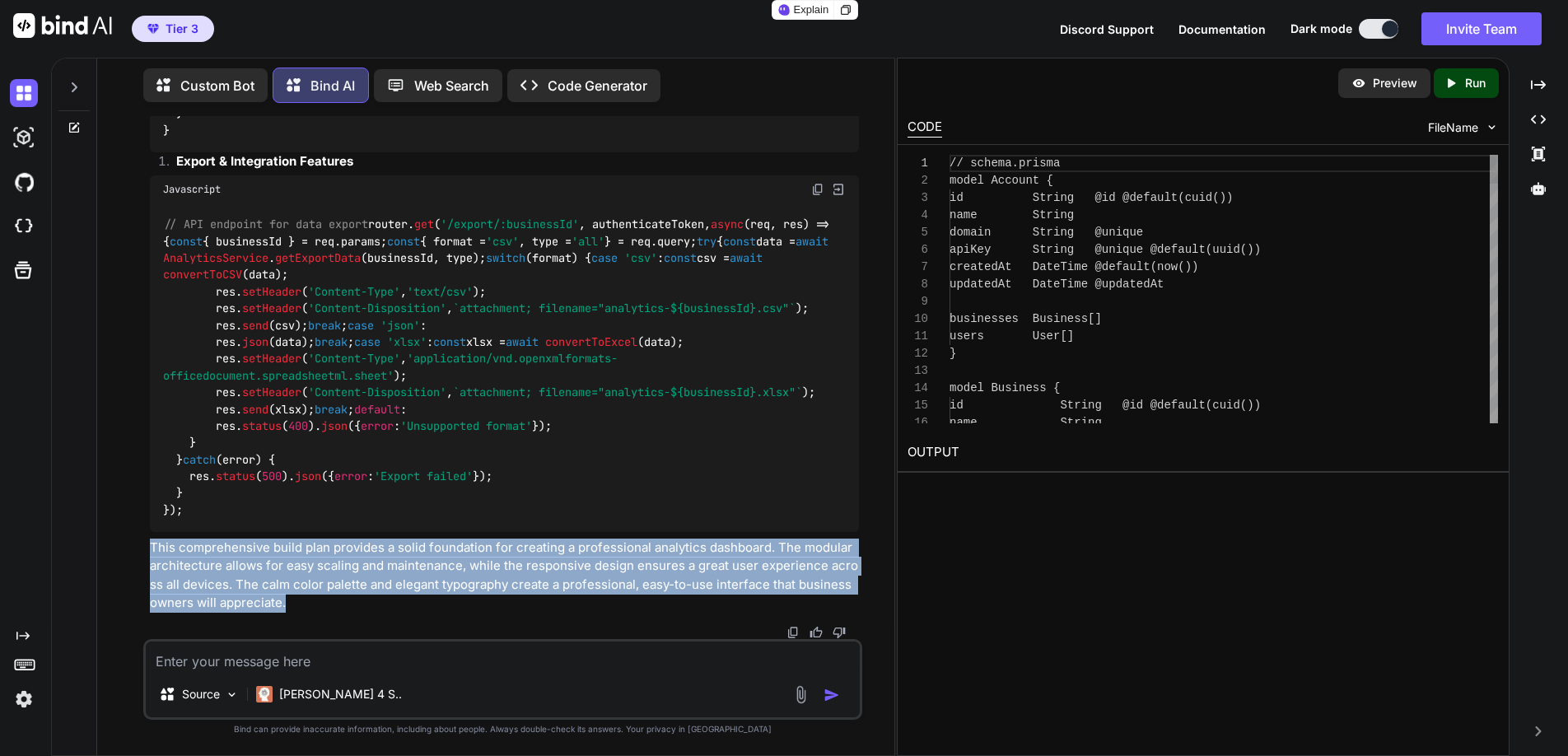
scroll to position [20756, 0]
drag, startPoint x: 912, startPoint y: 336, endPoint x: 739, endPoint y: 342, distance: 173.1
click at [739, 342] on div "Custom Bot Bind AI Web Search Created with Pixso. Code Generator You end-to-end…" at bounding box center [810, 406] width 1518 height 698
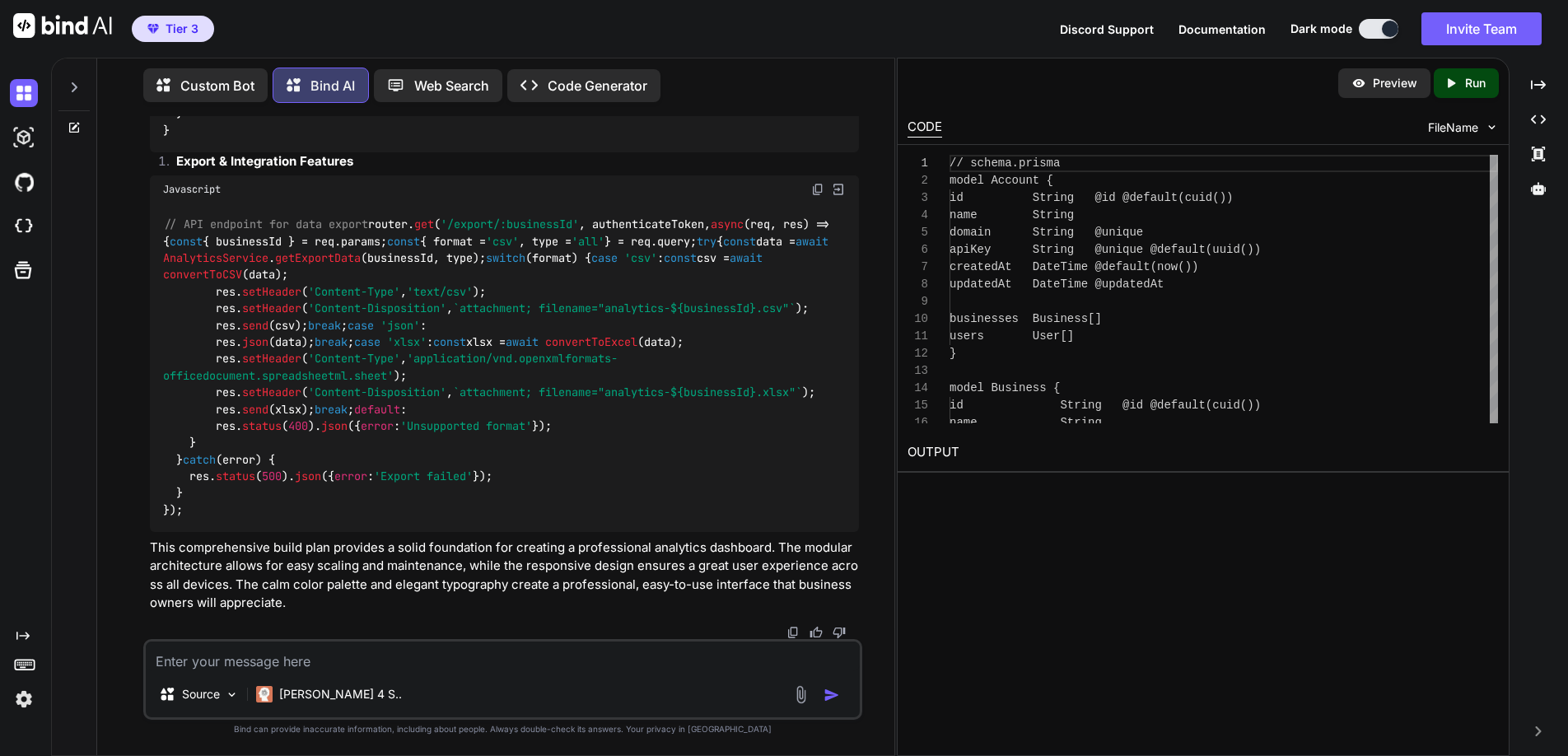
click at [1410, 83] on p "Preview" at bounding box center [1395, 82] width 45 height 16
click at [1467, 82] on p "Run" at bounding box center [1475, 82] width 20 height 16
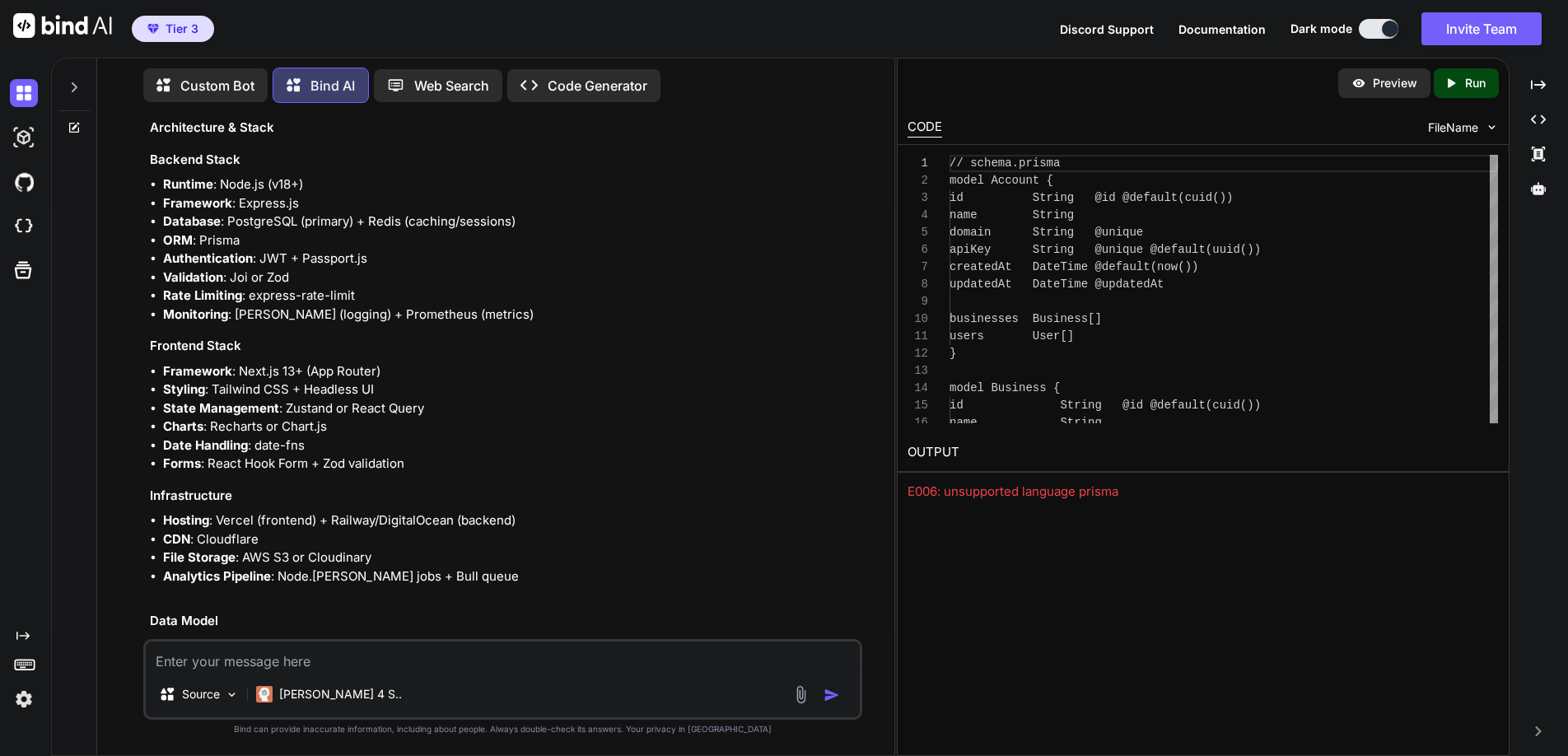
scroll to position [0, 0]
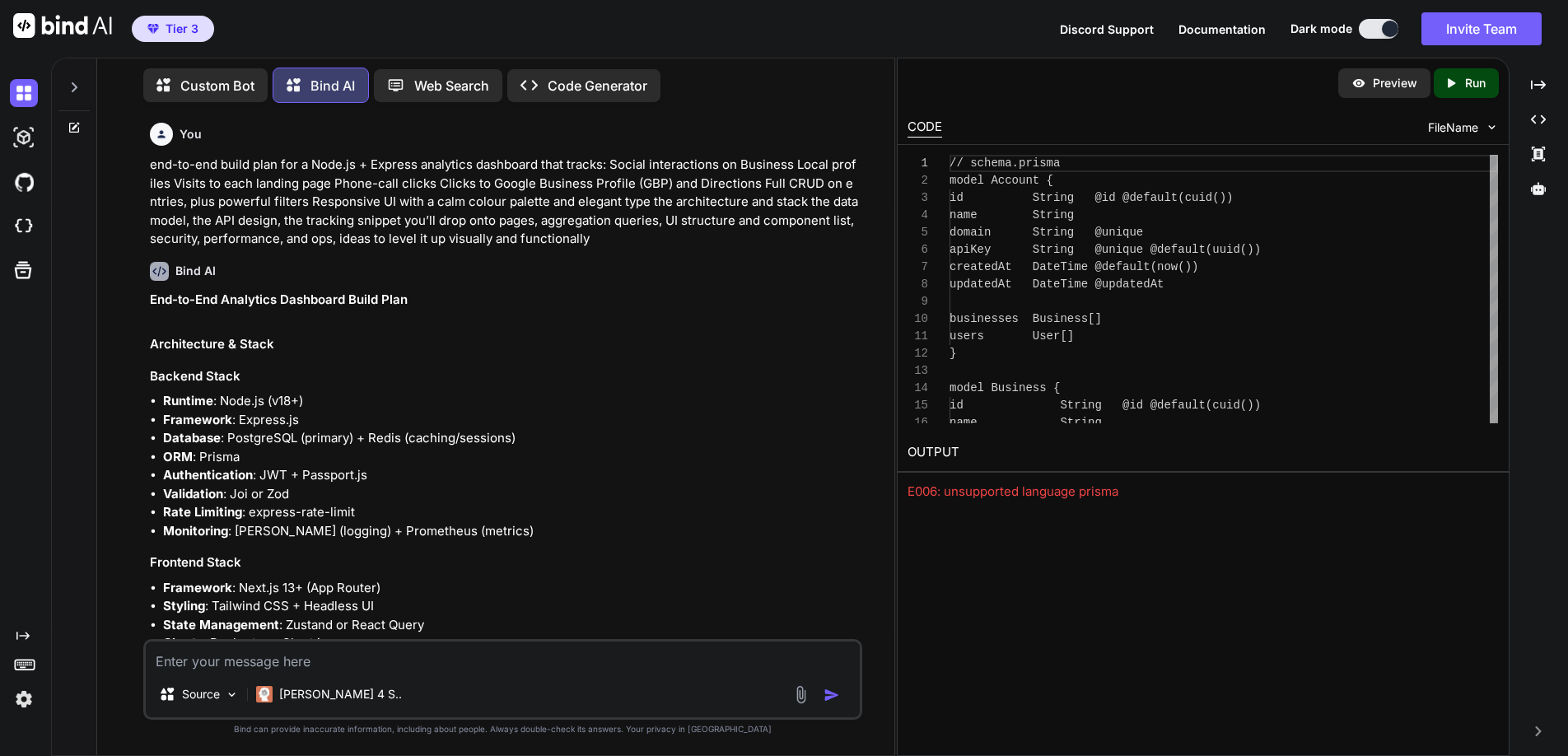
click at [798, 692] on img at bounding box center [801, 695] width 19 height 19
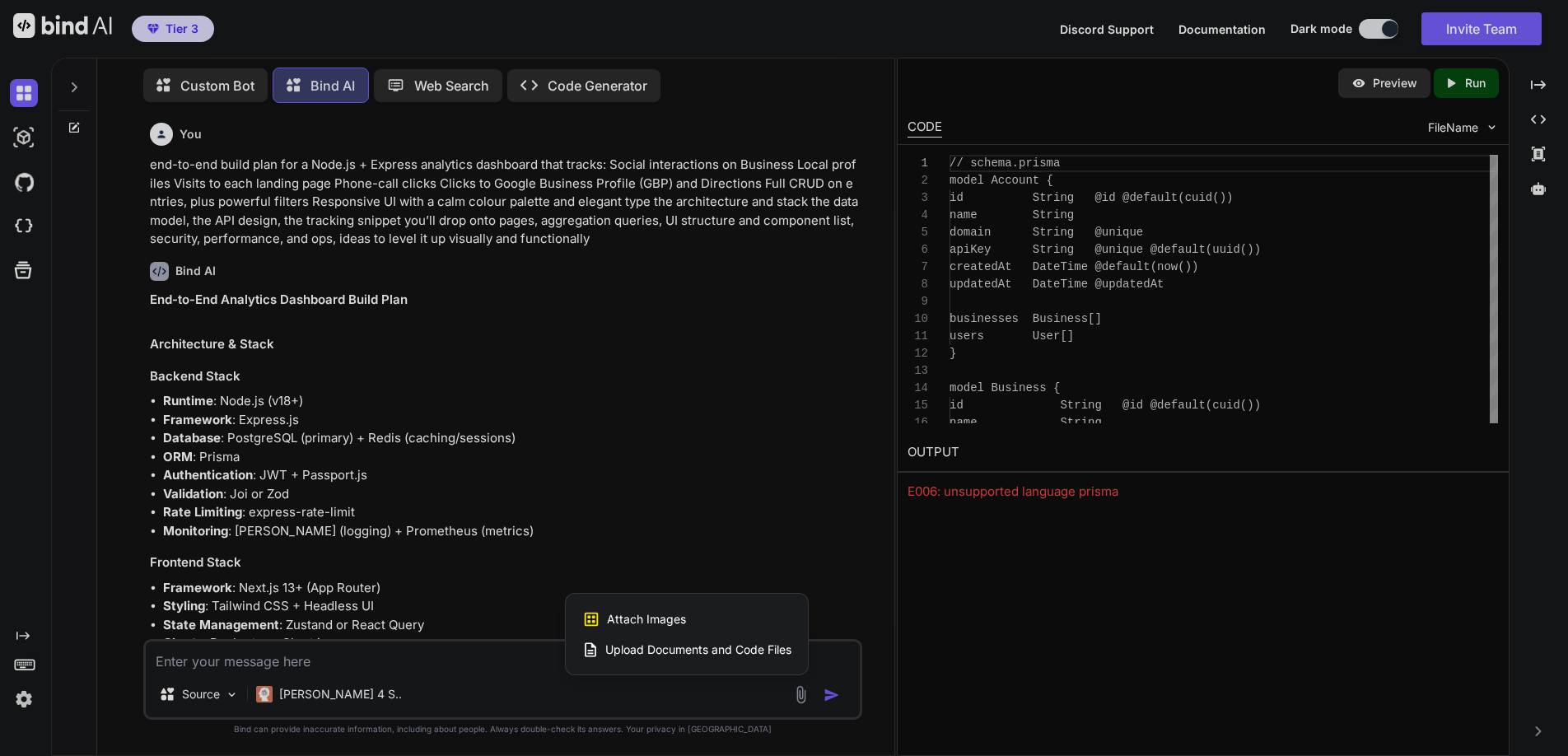
click at [20, 96] on div at bounding box center [784, 378] width 1568 height 756
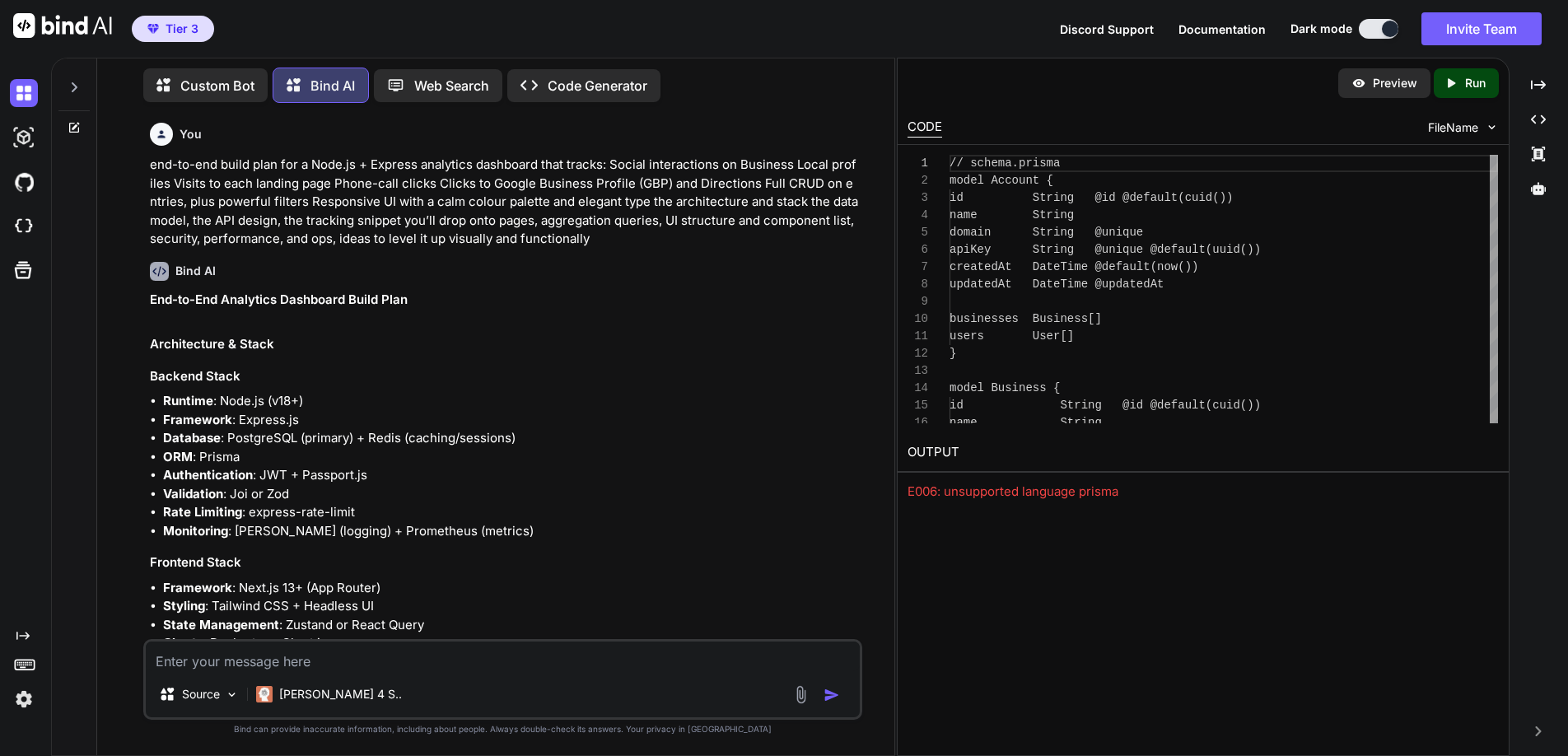
click at [1169, 123] on div "CODE FileName" at bounding box center [1202, 125] width 610 height 36
click at [64, 81] on div at bounding box center [74, 82] width 31 height 57
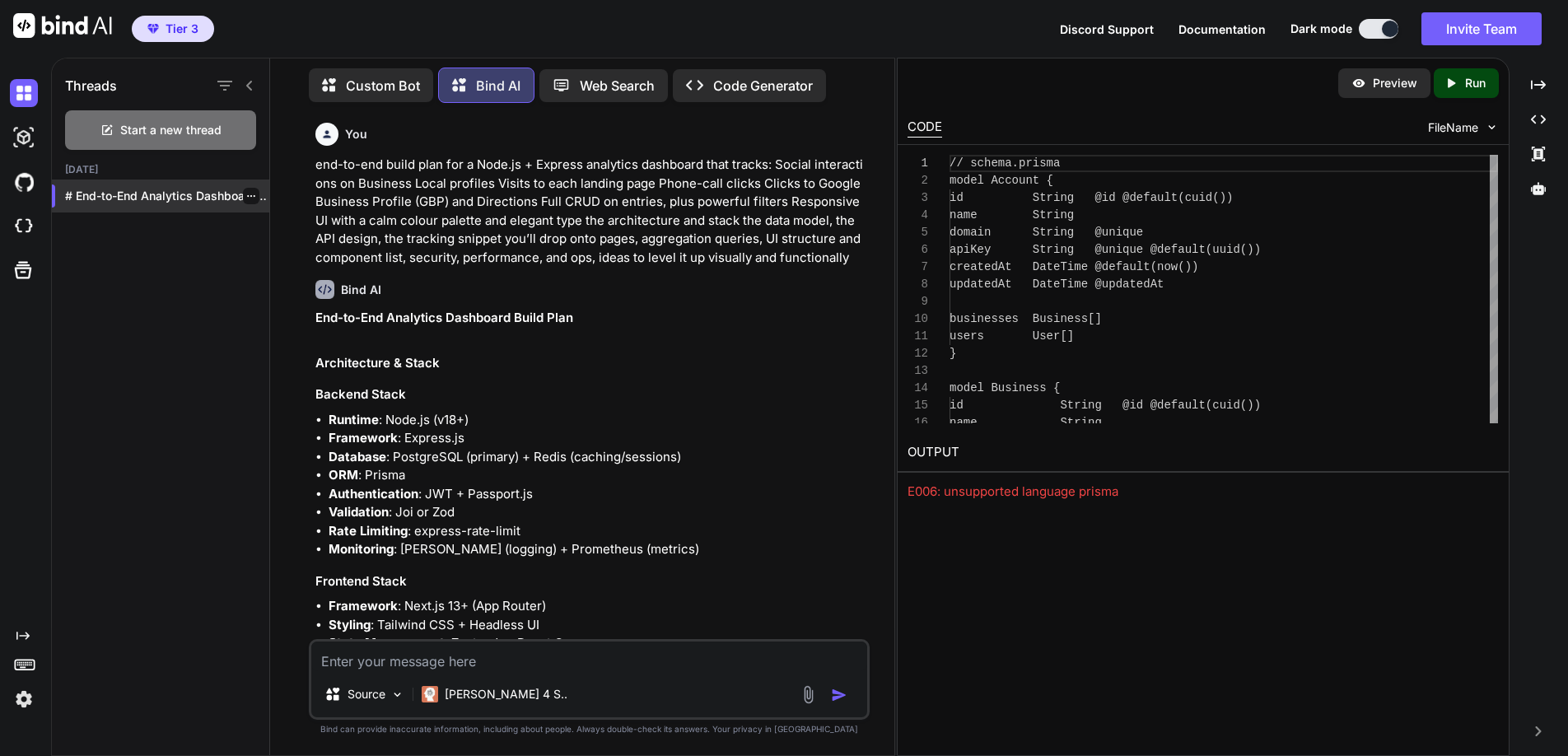
click at [119, 189] on p "# End-to-End Analytics Dashboard Build P..." at bounding box center [167, 196] width 205 height 16
click at [126, 122] on span "Start a new thread" at bounding box center [171, 130] width 101 height 16
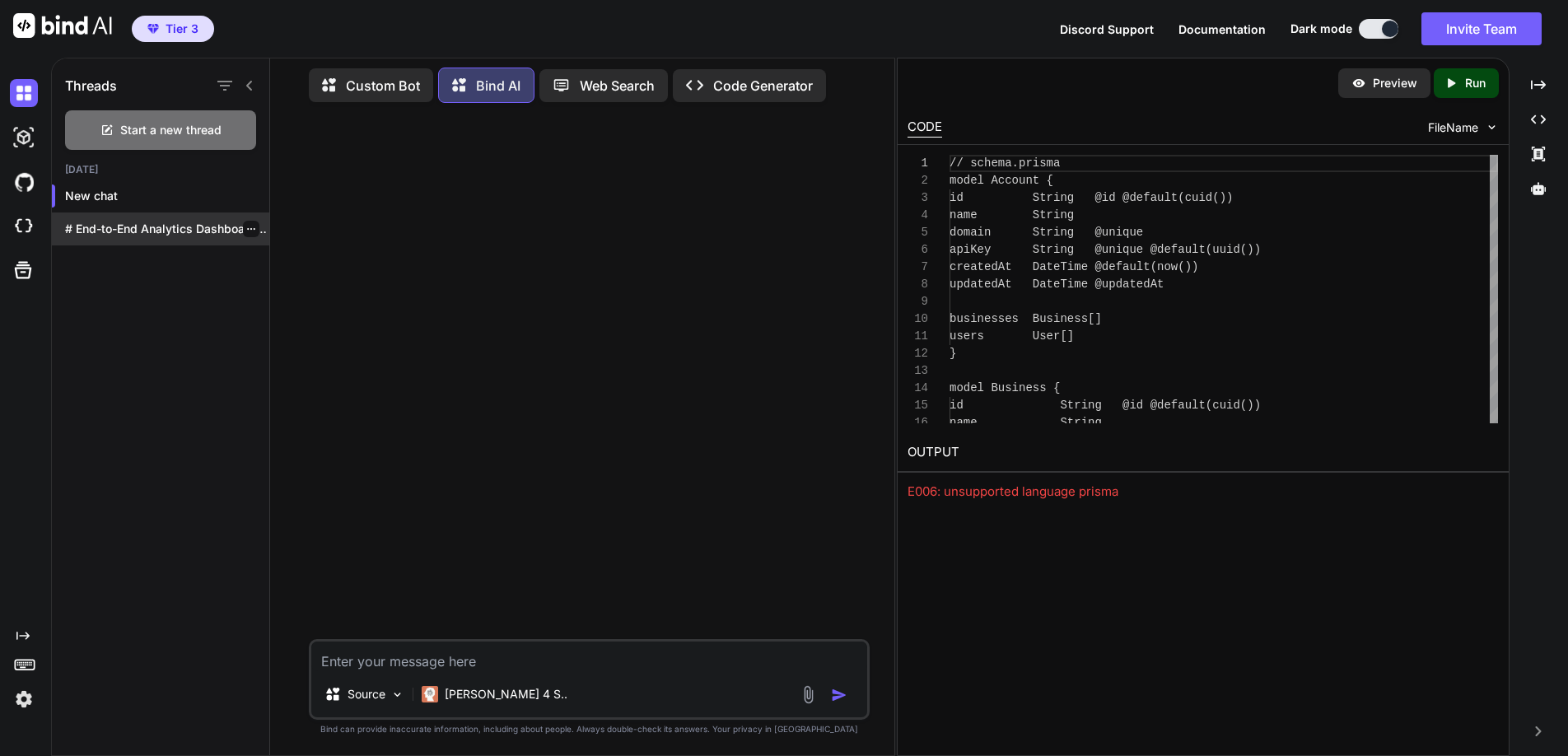
click at [139, 222] on p "# End-to-End Analytics Dashboard Build P..." at bounding box center [167, 229] width 205 height 16
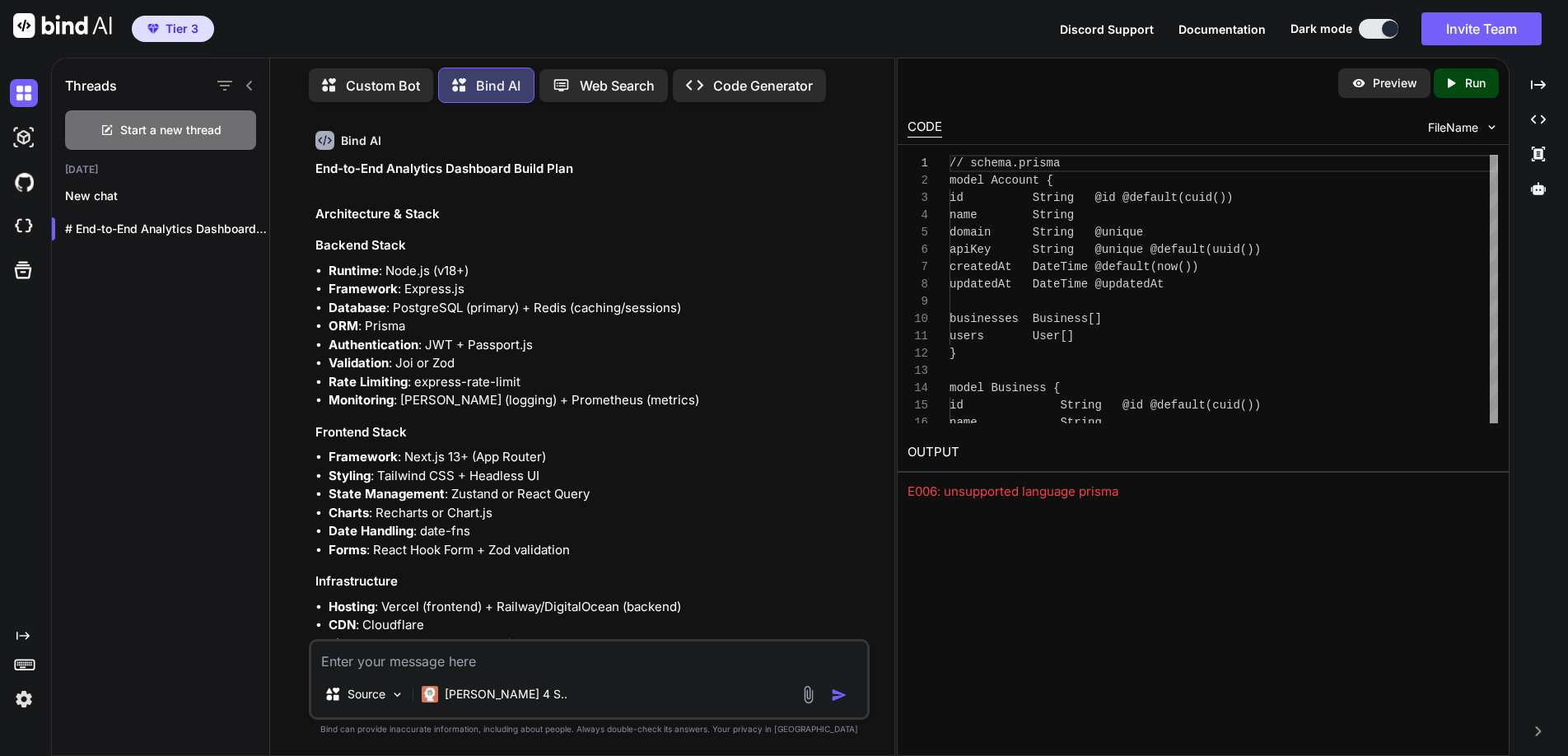
scroll to position [152, 0]
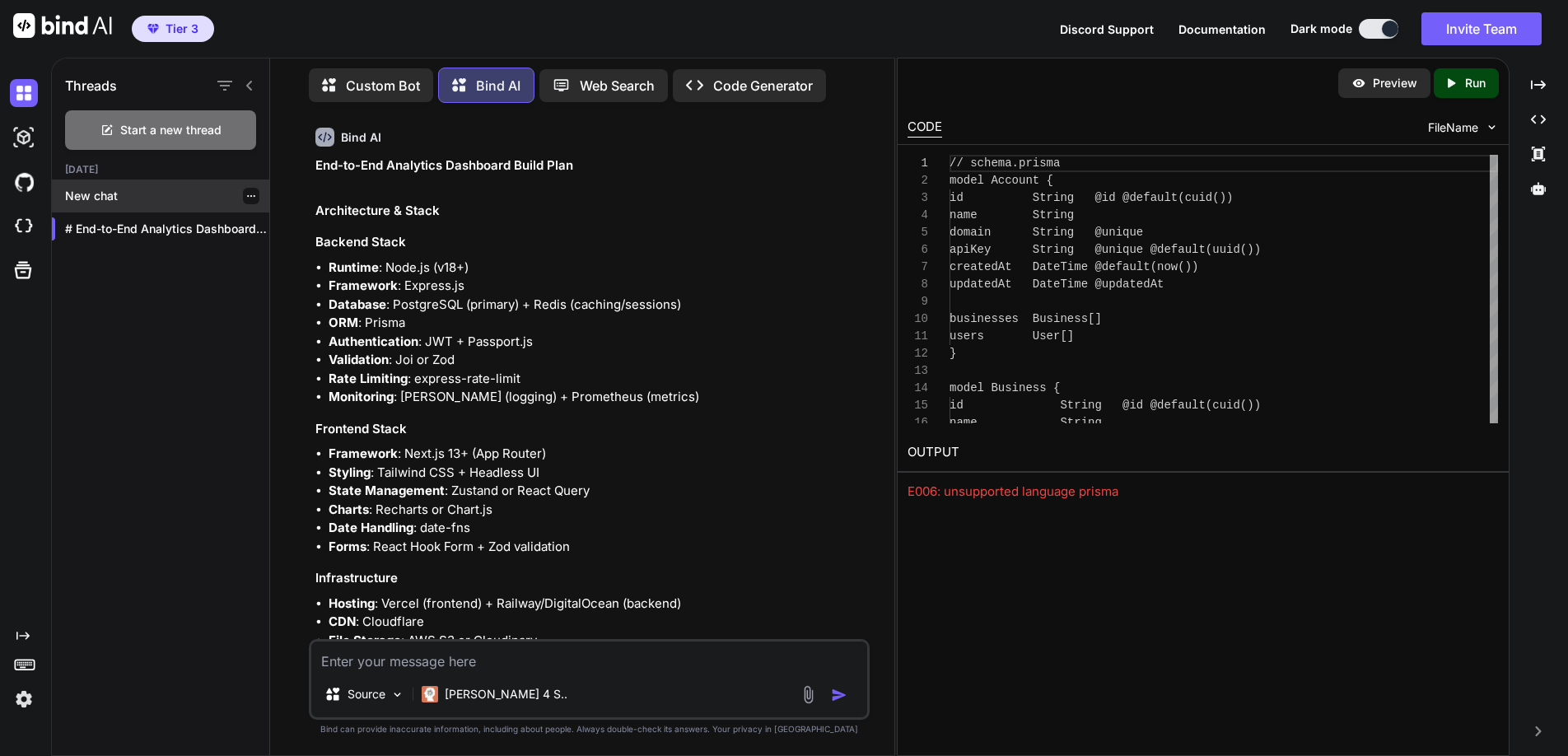
click at [79, 188] on p "New chat" at bounding box center [167, 196] width 205 height 16
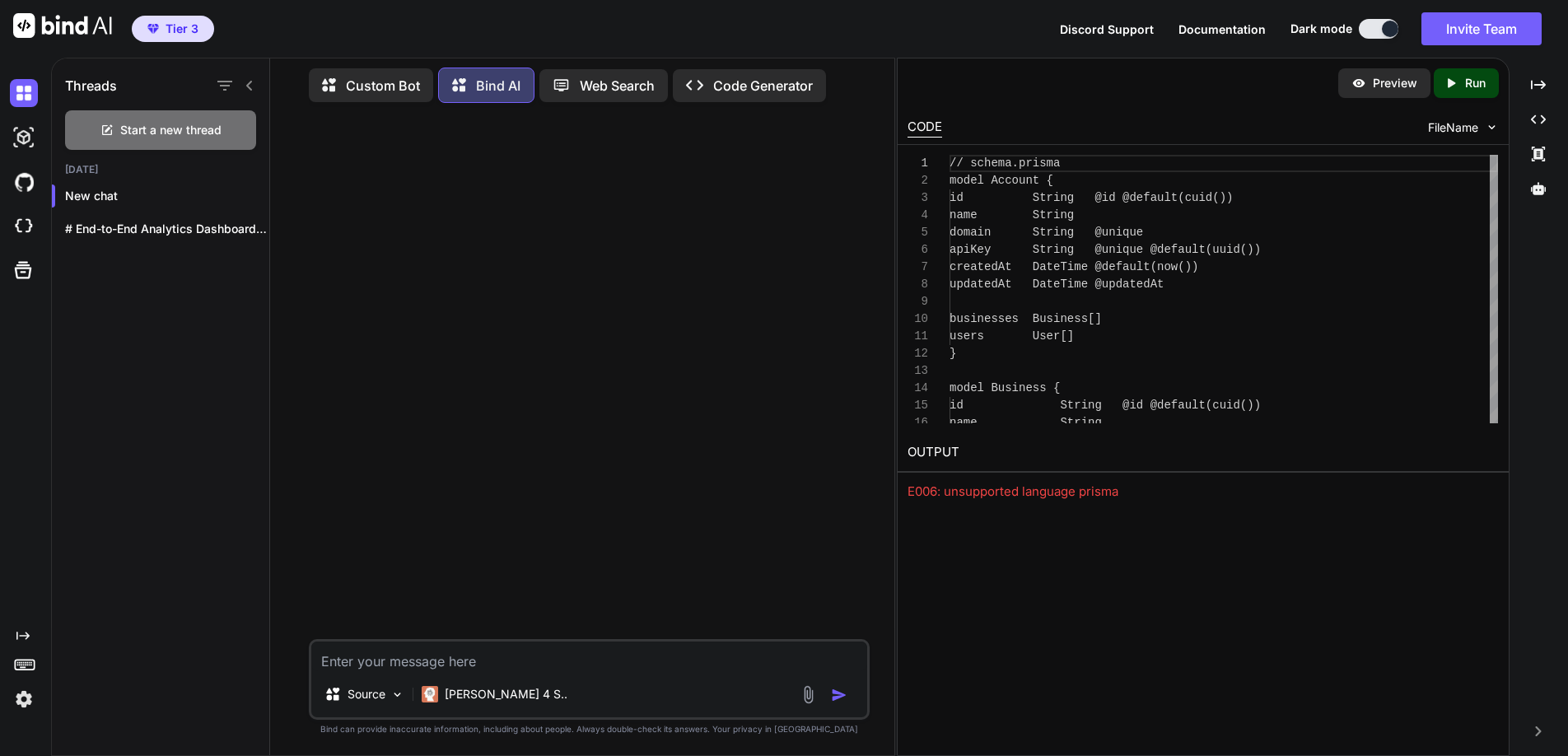
click at [453, 655] on textarea at bounding box center [589, 656] width 556 height 30
paste textarea "Synapto Pty Ltd is the parent company behind a network of innovative digital br…"
type textarea "I would like to create an ultra modern website for: Synapto Pty Ltd is the pare…"
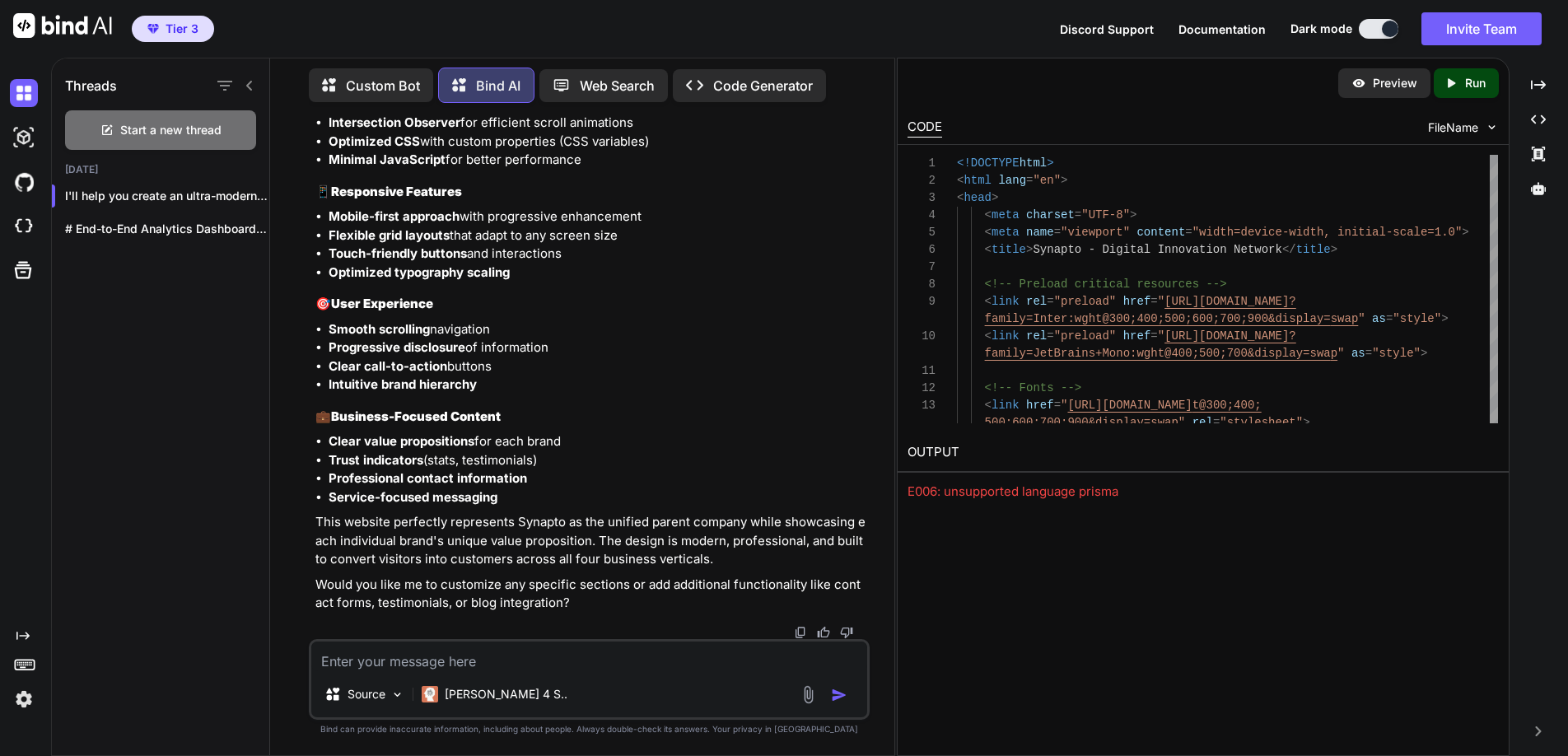
scroll to position [19057, 0]
click at [635, 374] on li "Clear call-to-action buttons" at bounding box center [597, 367] width 538 height 19
click at [749, 220] on li "Mobile-first approach with progressive enhancement" at bounding box center [597, 217] width 538 height 19
click at [646, 216] on li "Mobile-first approach with progressive enhancement" at bounding box center [597, 217] width 538 height 19
click at [737, 79] on p "Code Generator" at bounding box center [763, 85] width 100 height 19
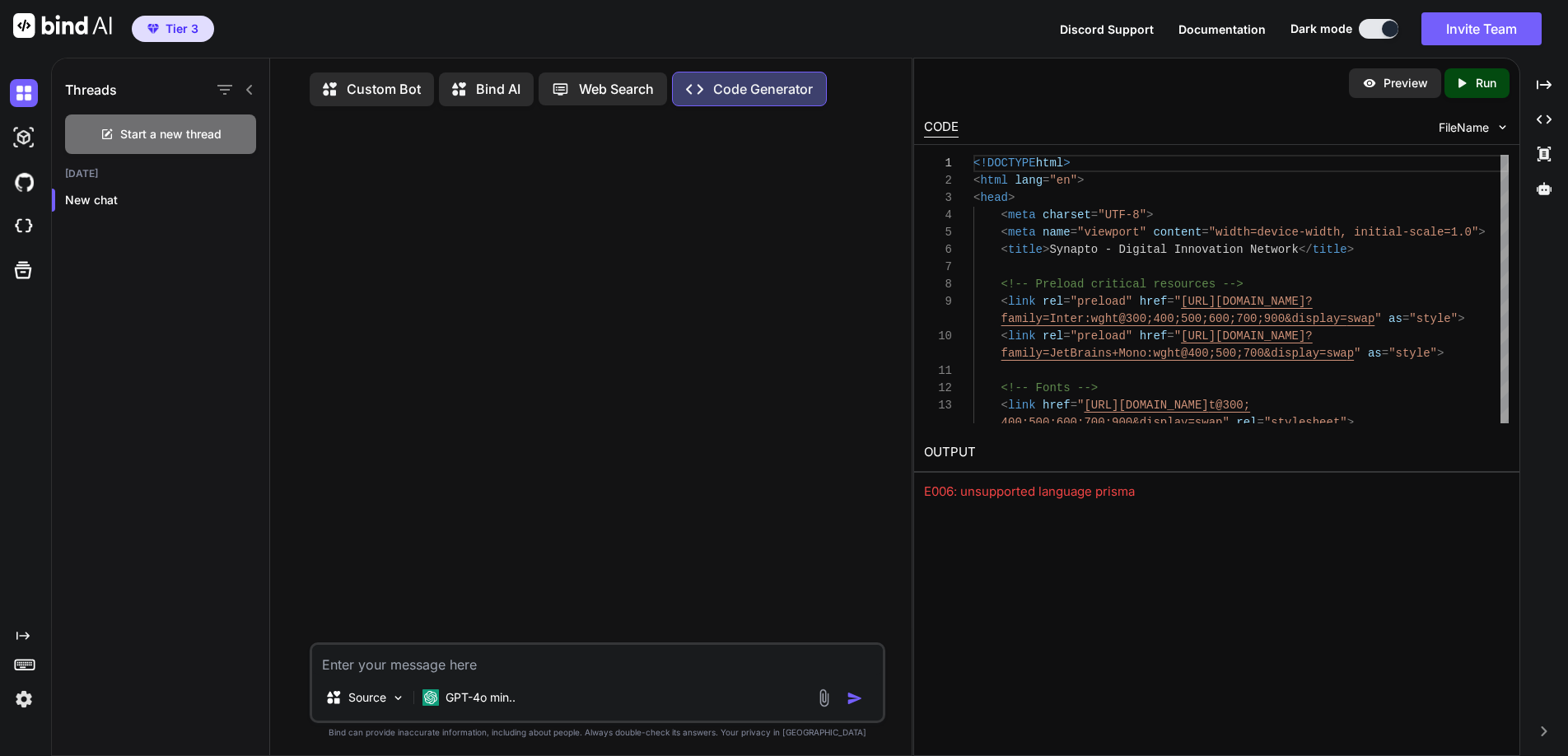
click at [1465, 83] on icon at bounding box center [1462, 82] width 8 height 9
click at [1048, 490] on link "https://app.onecompiler.com/43xkstmh5_43xmd3htv" at bounding box center [991, 491] width 134 height 16
click at [481, 91] on p "Bind AI" at bounding box center [498, 89] width 45 height 19
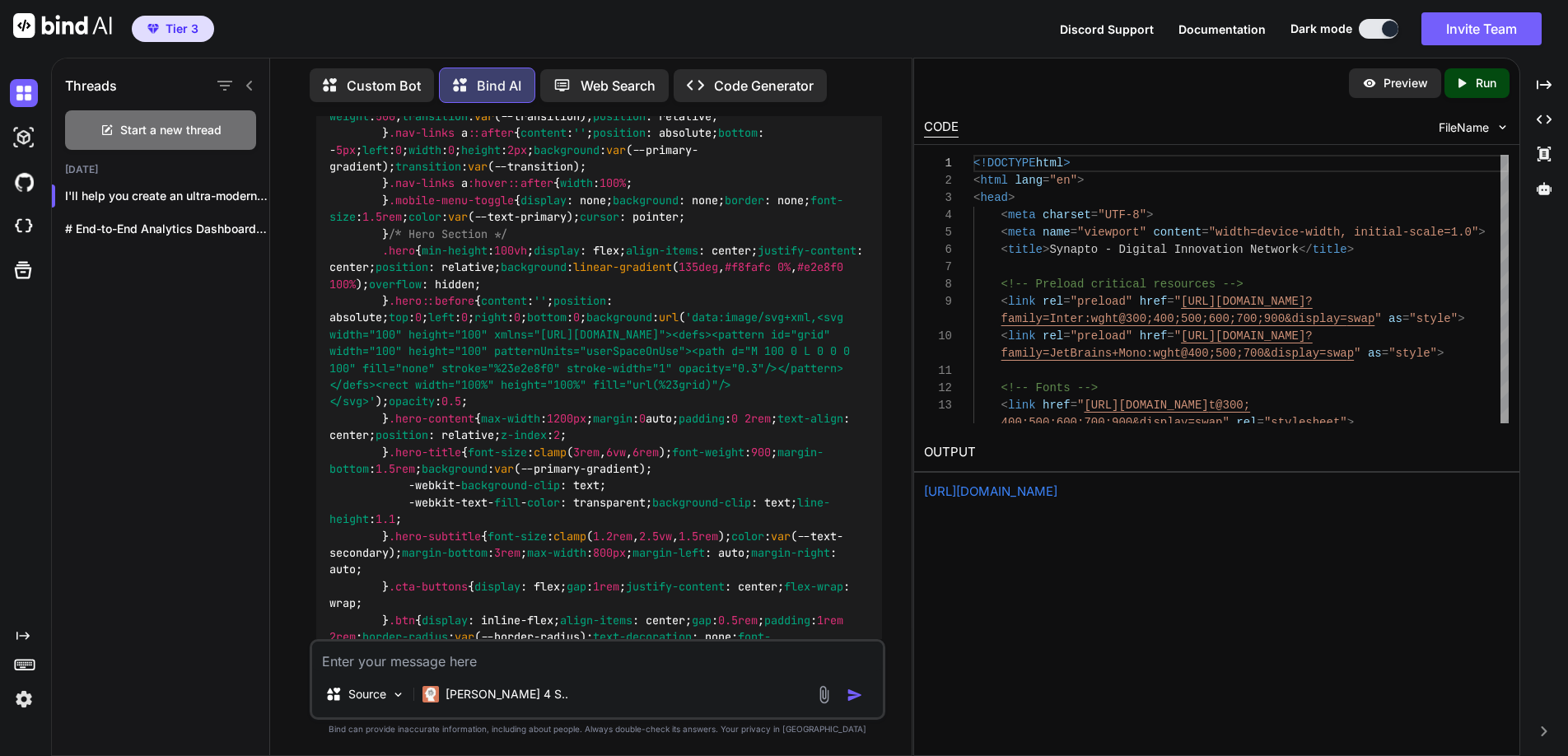
scroll to position [1864, 0]
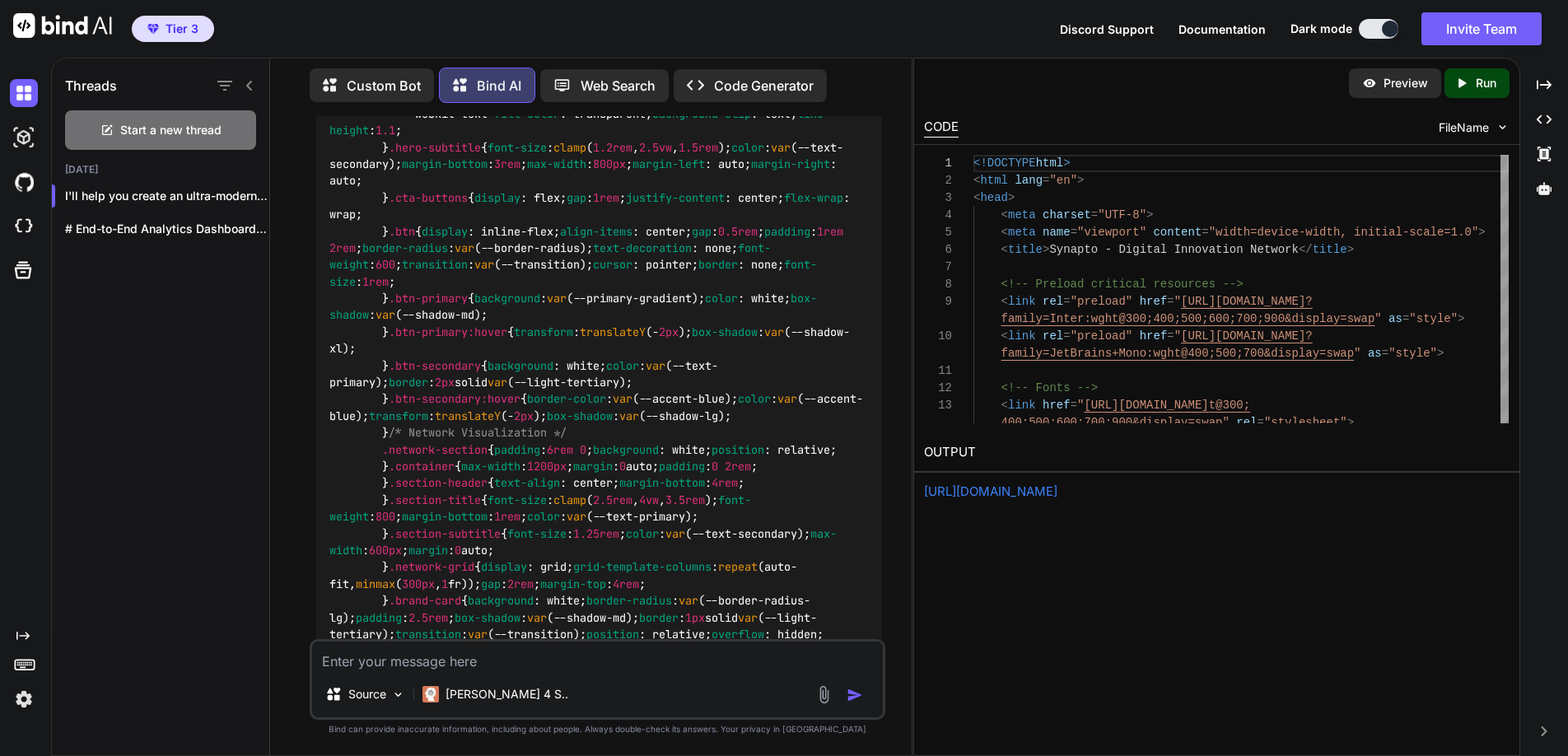
click at [380, 658] on textarea at bounding box center [597, 656] width 571 height 30
click at [825, 692] on img at bounding box center [824, 695] width 19 height 19
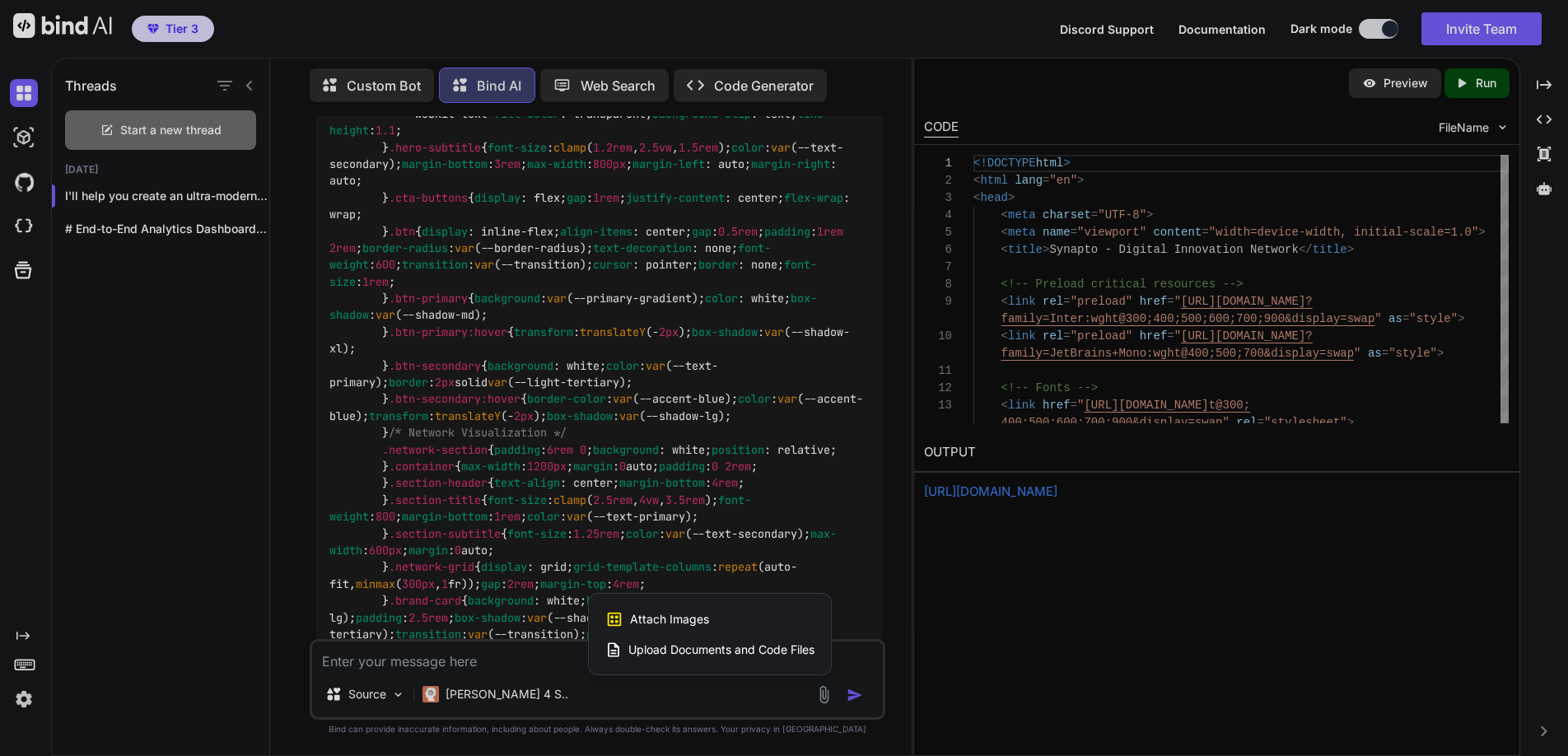
click at [650, 614] on span "Attach Images" at bounding box center [670, 618] width 80 height 16
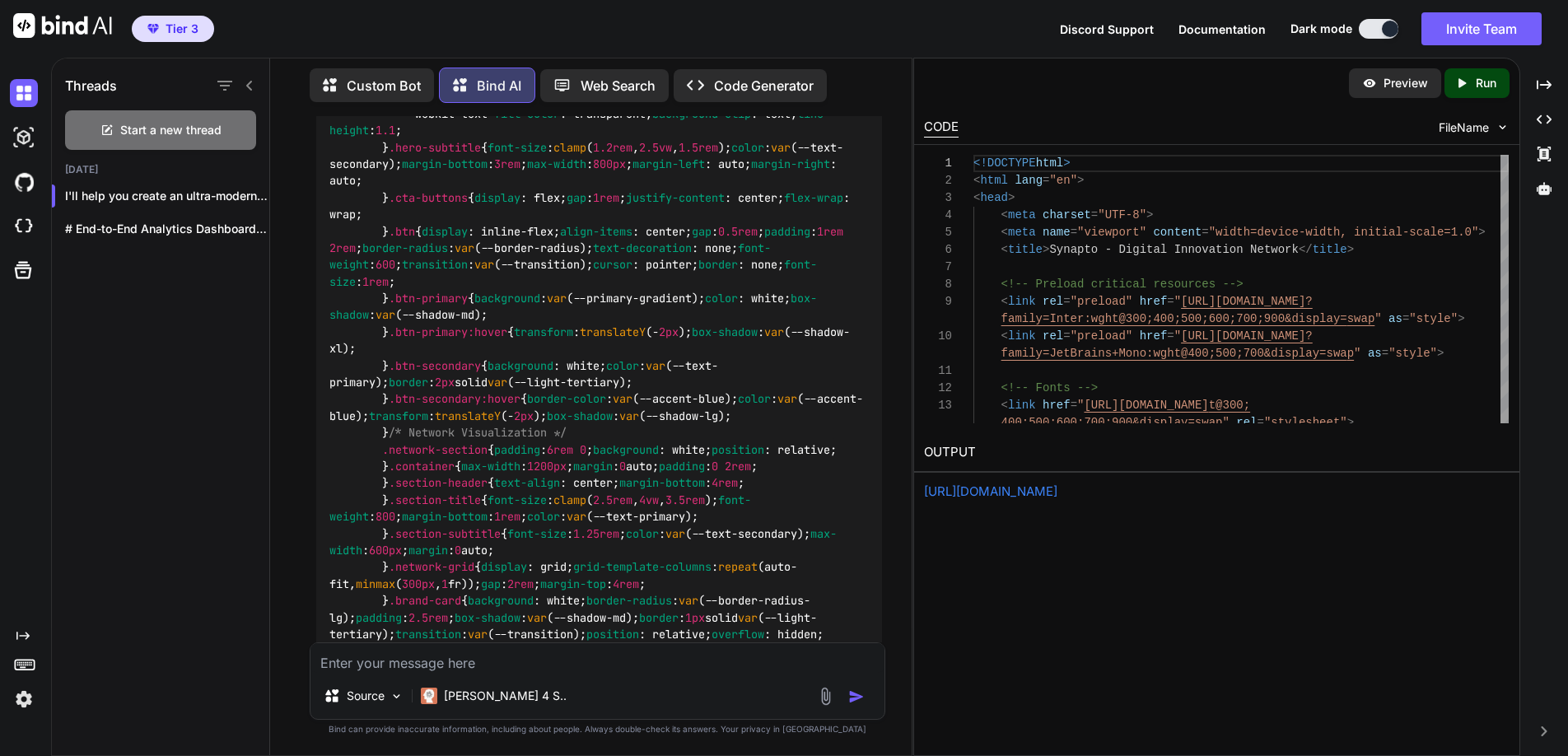
type input "C:\fakepath\SYNAPTO (1).png"
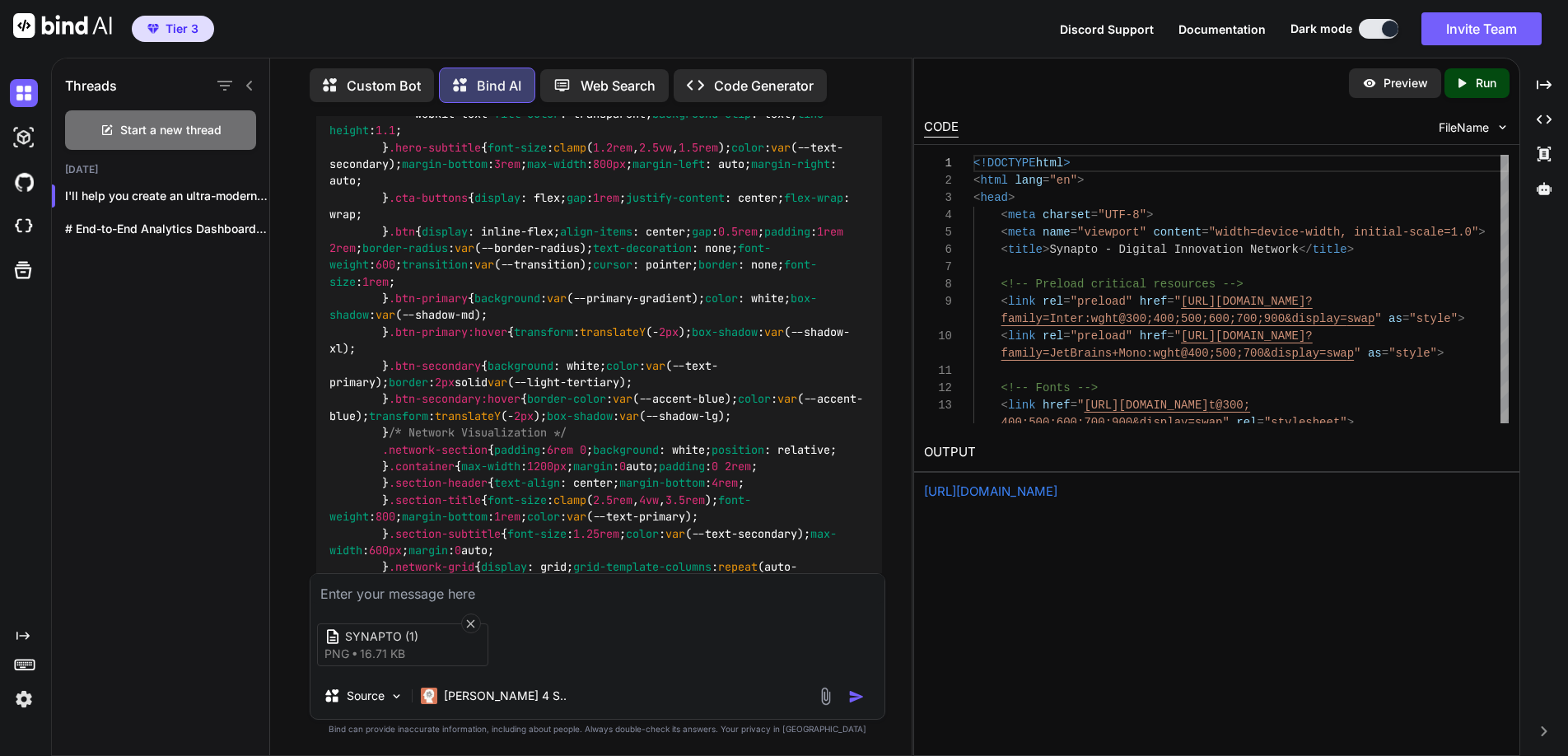
click at [451, 586] on textarea at bounding box center [597, 588] width 574 height 30
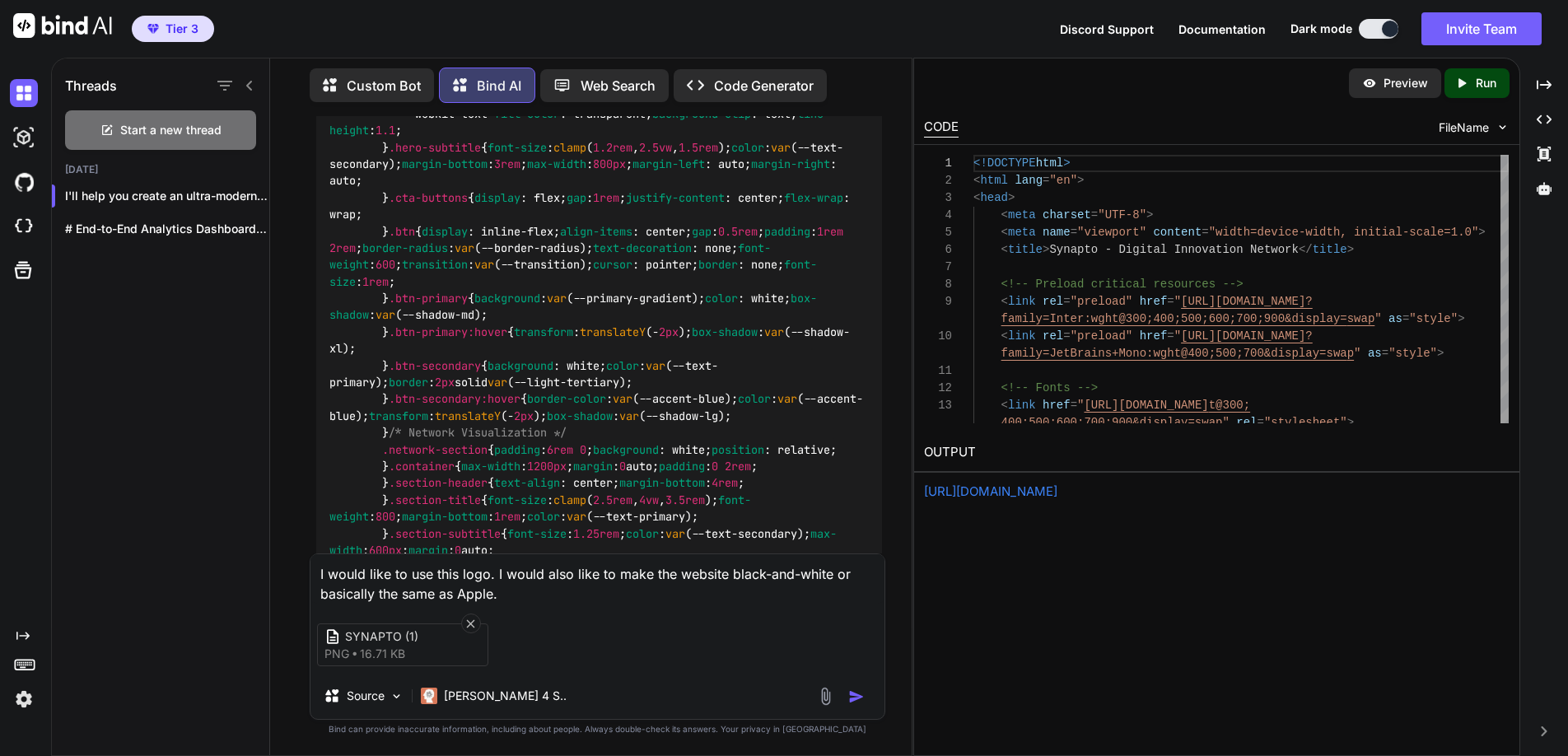
click at [534, 572] on textarea "I would like to use this logo. I would also like to make the website black-and-…" at bounding box center [597, 579] width 574 height 49
click at [495, 569] on textarea "I would like to use this logo. I would also like to make the website black-and-…" at bounding box center [597, 579] width 574 height 49
type textarea "I would like to use this logo. The web design is good. I would also like to mak…"
click at [850, 695] on img "button" at bounding box center [856, 696] width 16 height 16
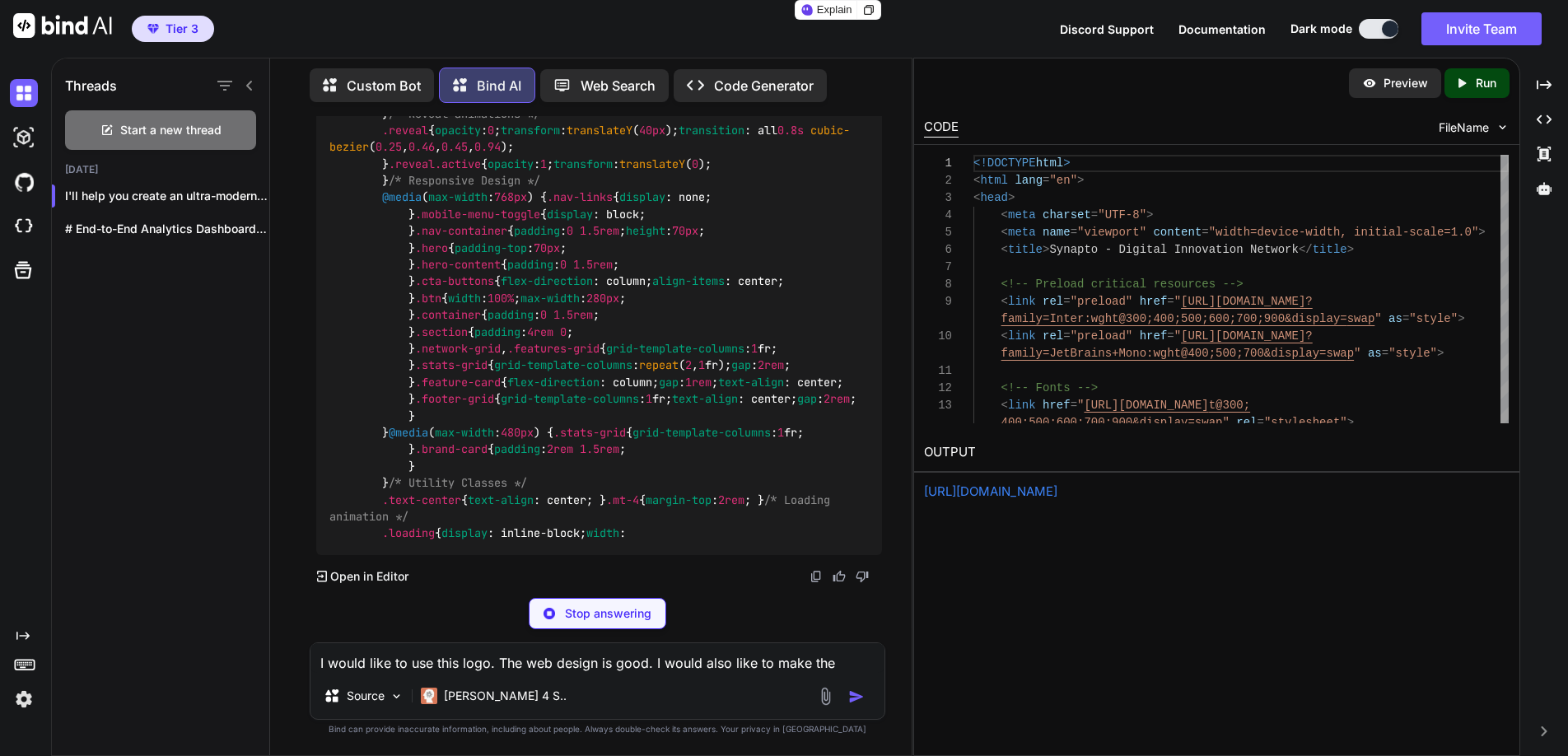
scroll to position [29871, 0]
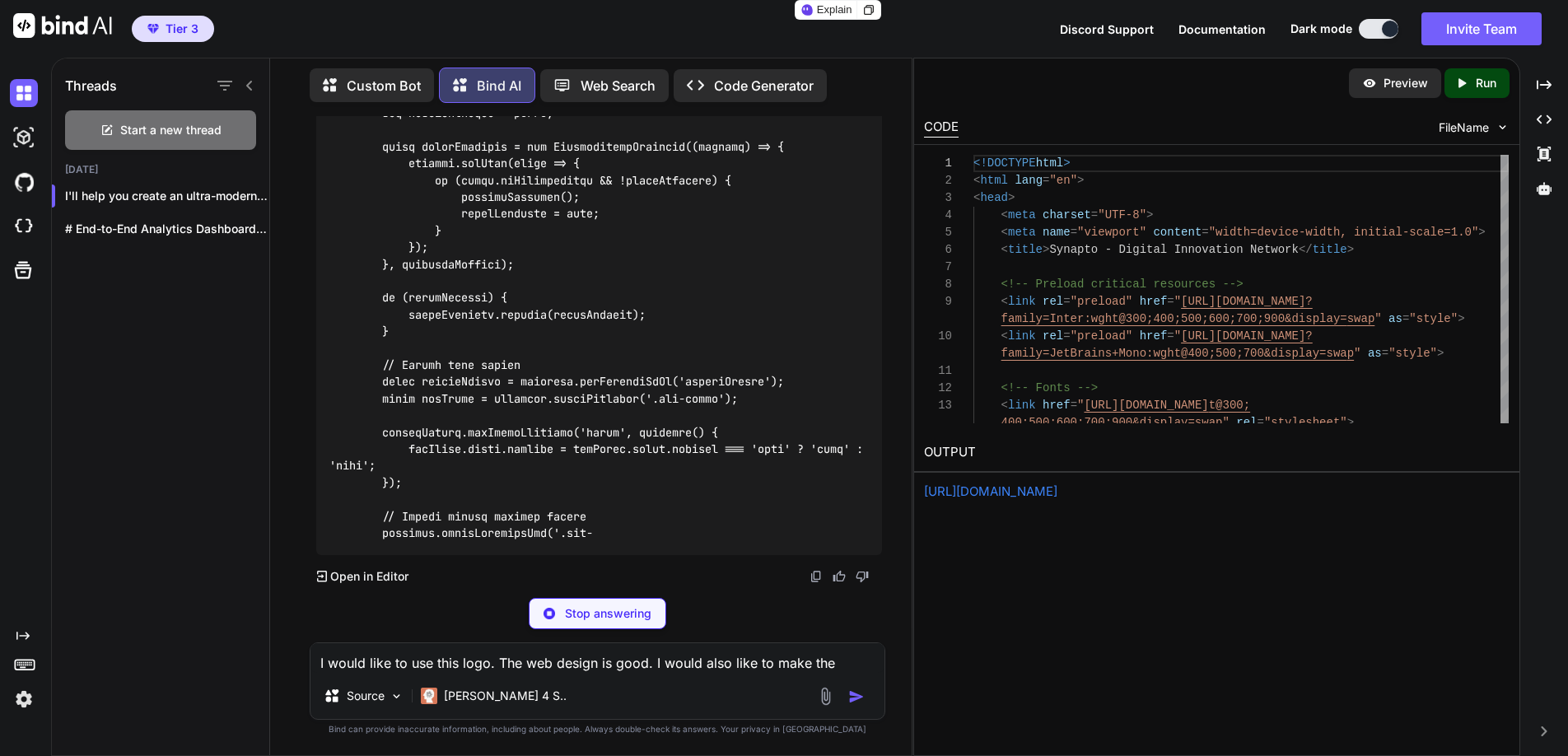
scroll to position [36754, 0]
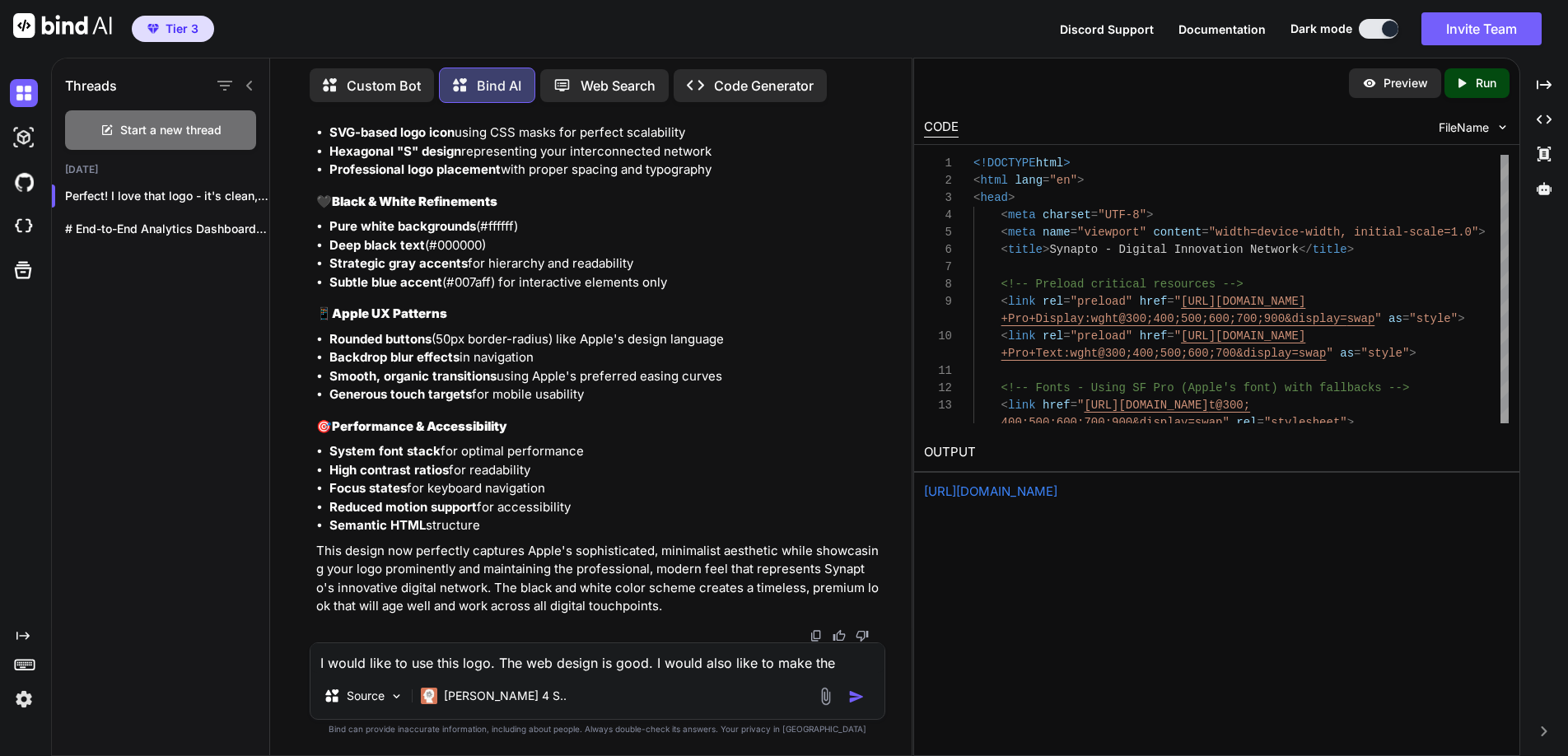
click at [736, 82] on p "Code Generator" at bounding box center [763, 85] width 100 height 19
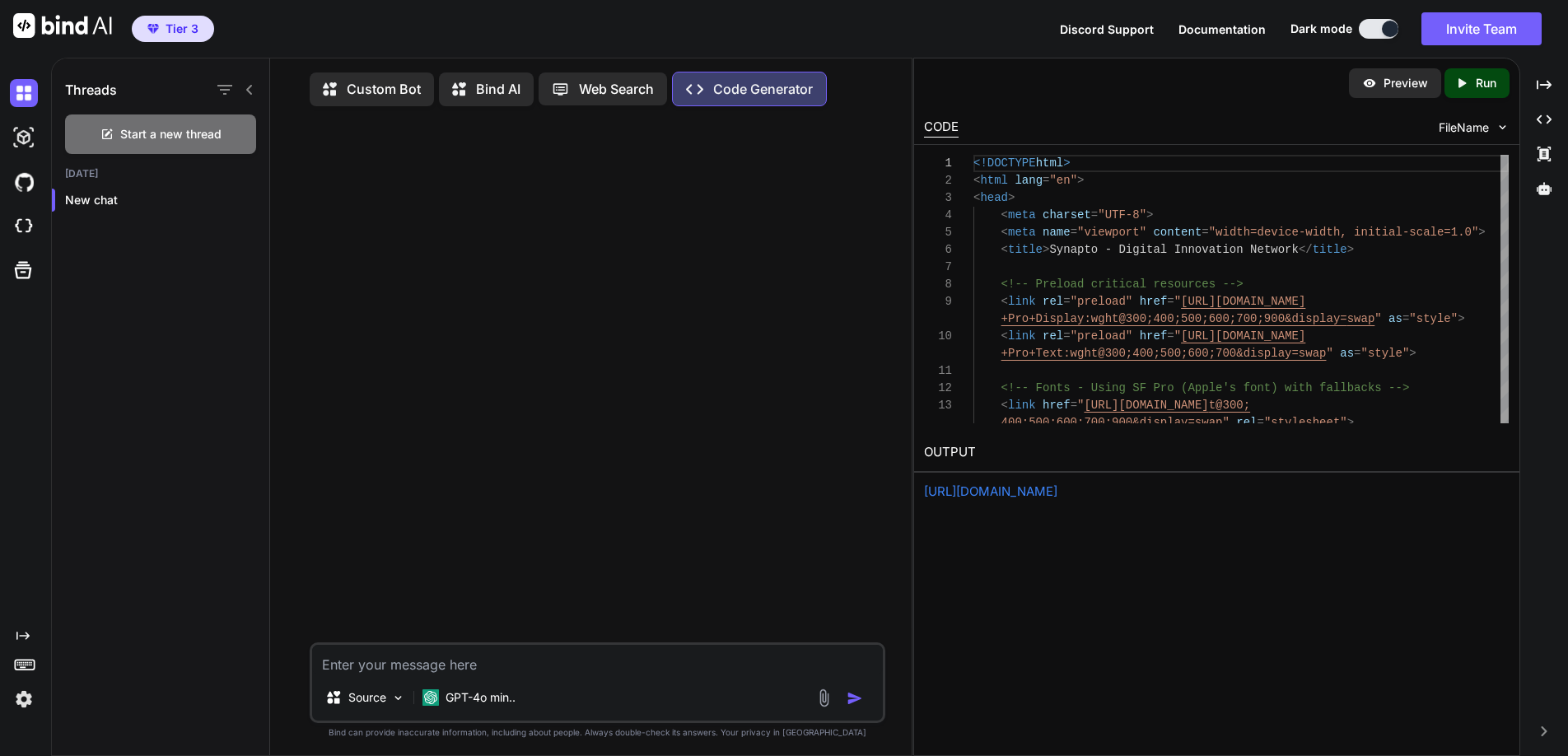
click at [1407, 79] on p "Preview" at bounding box center [1406, 82] width 45 height 16
click at [1476, 78] on p "Run" at bounding box center [1486, 82] width 20 height 16
click at [1058, 486] on link "https://app.onecompiler.com/43xkstmh5_43xmdj3nj" at bounding box center [991, 491] width 134 height 16
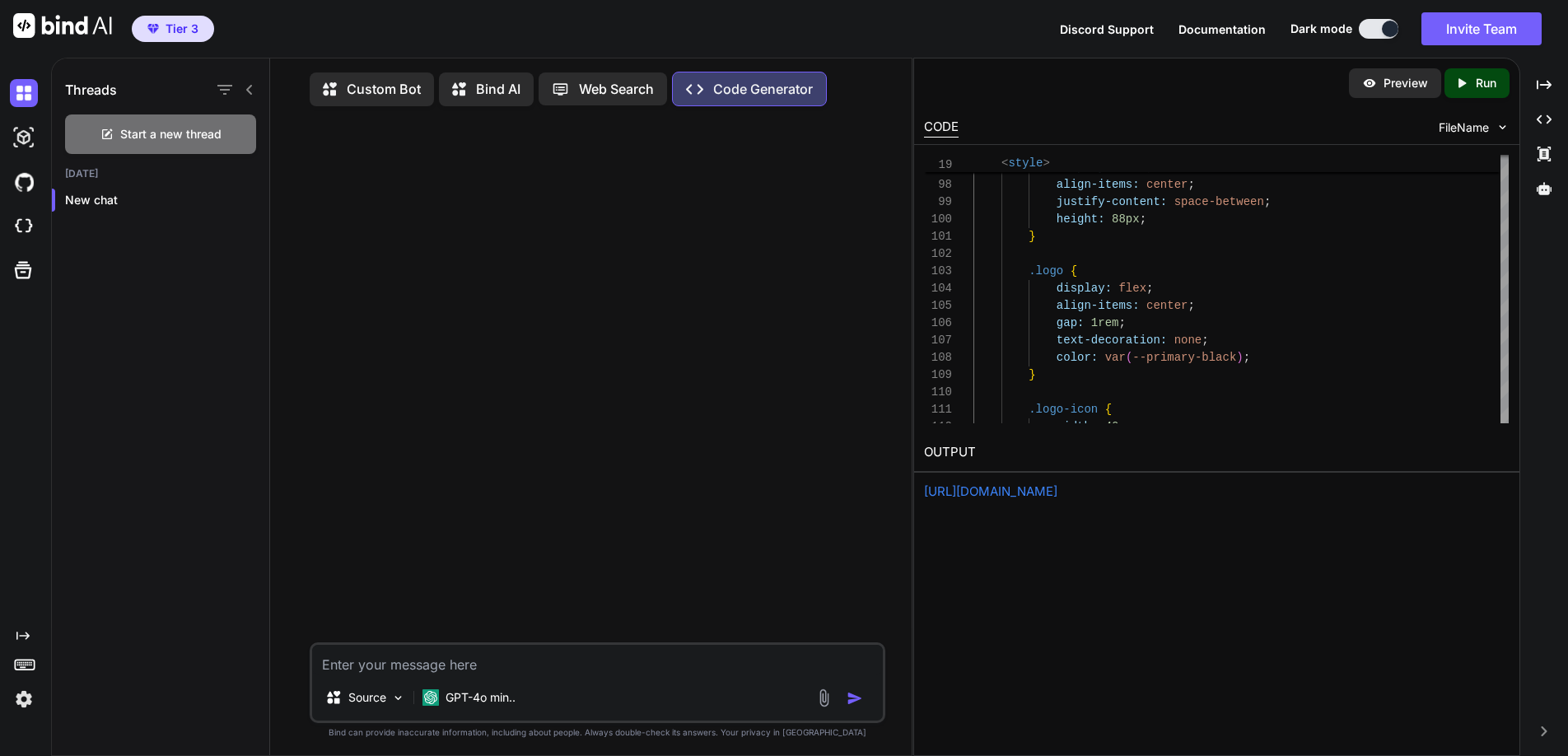
click at [1387, 81] on p "Preview" at bounding box center [1406, 82] width 45 height 16
click at [1467, 81] on icon "Created with Pixso." at bounding box center [1461, 82] width 15 height 15
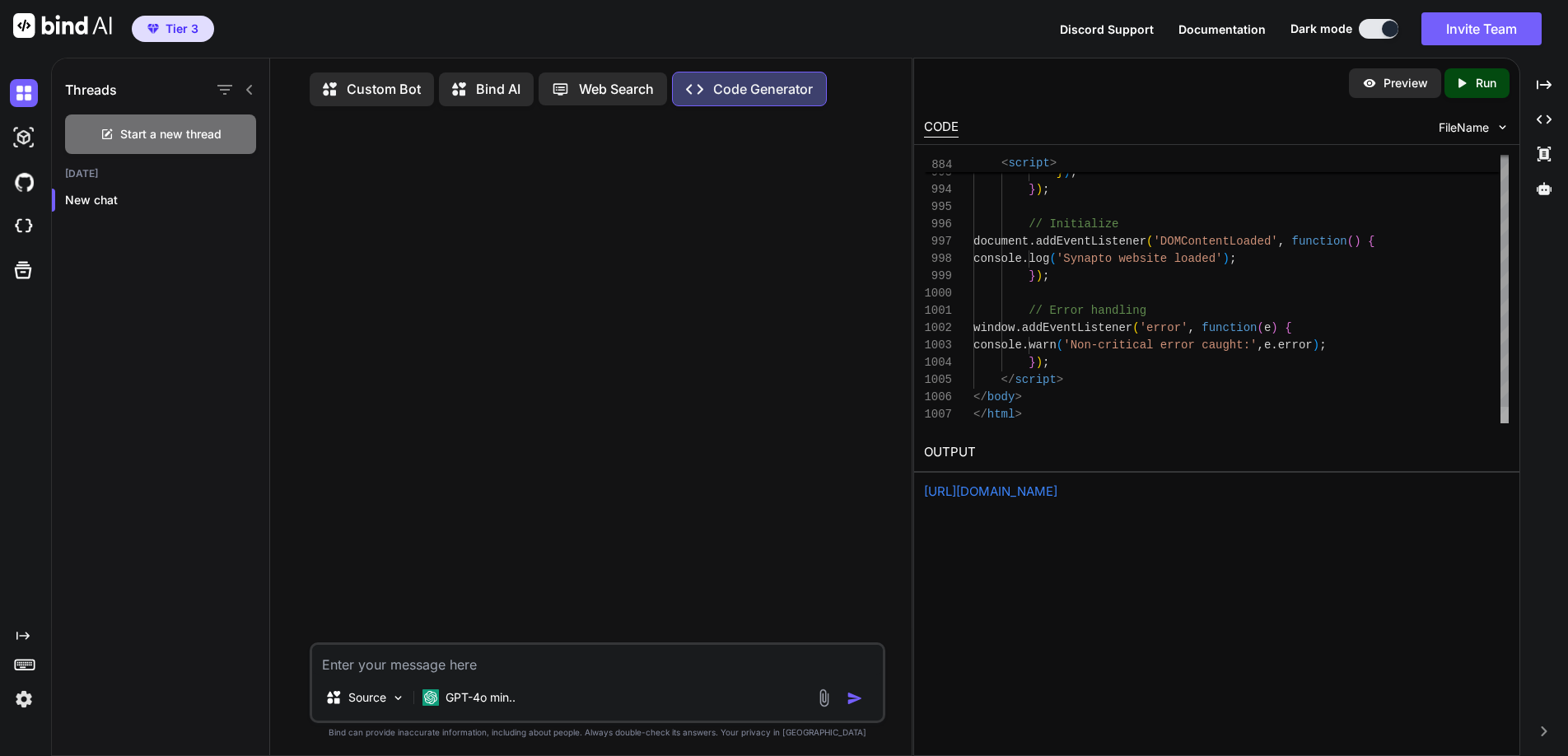
click at [1506, 424] on div at bounding box center [1505, 415] width 8 height 16
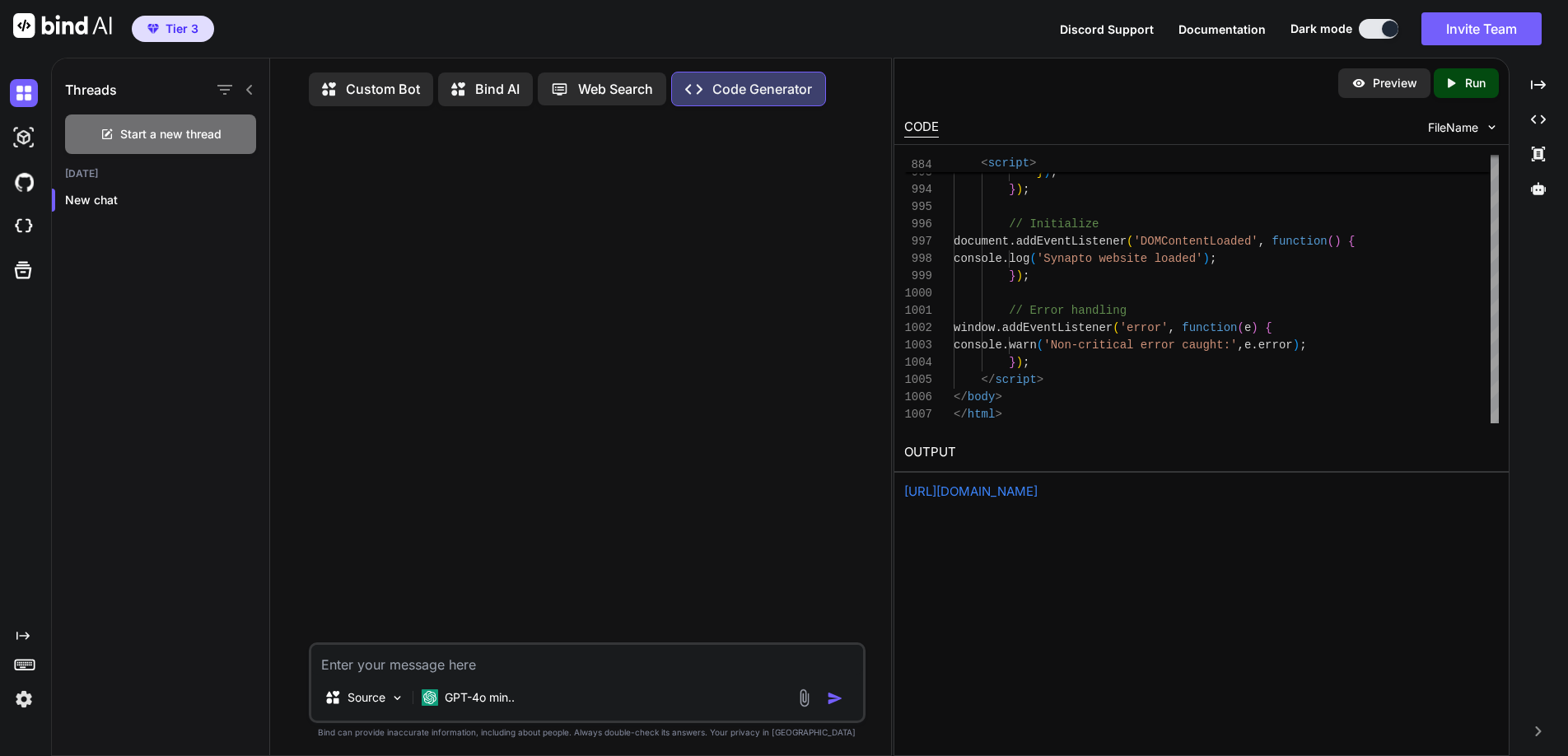
drag, startPoint x: 912, startPoint y: 203, endPoint x: 660, endPoint y: 206, distance: 252.0
click at [660, 206] on div "Threads Start a new thread Today New chat Custom Bot Bind AI Web Search Created…" at bounding box center [810, 406] width 1518 height 698
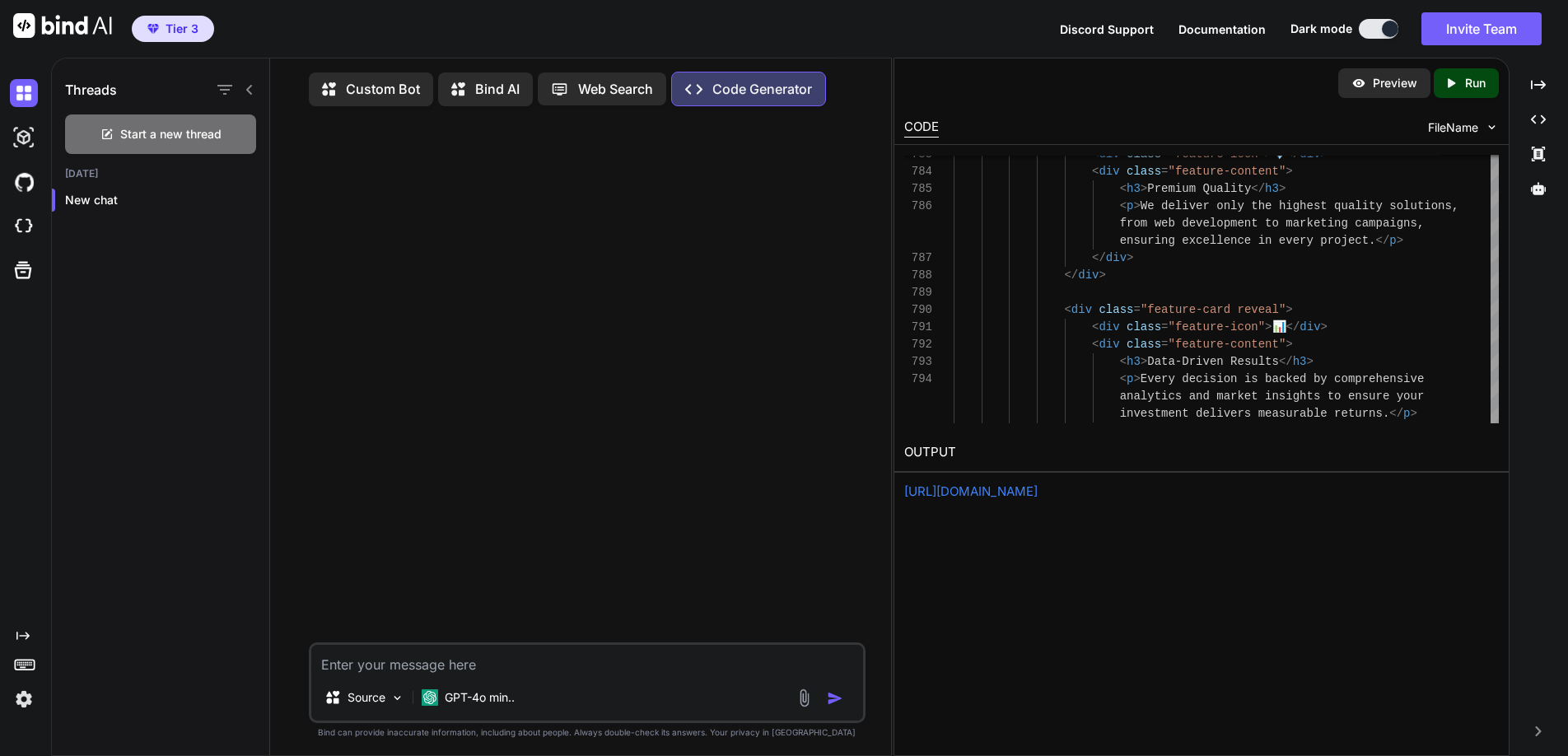
click at [1490, 126] on img at bounding box center [1492, 127] width 14 height 14
click at [1487, 121] on img at bounding box center [1492, 127] width 14 height 14
click at [1447, 123] on span "FileName" at bounding box center [1454, 127] width 50 height 16
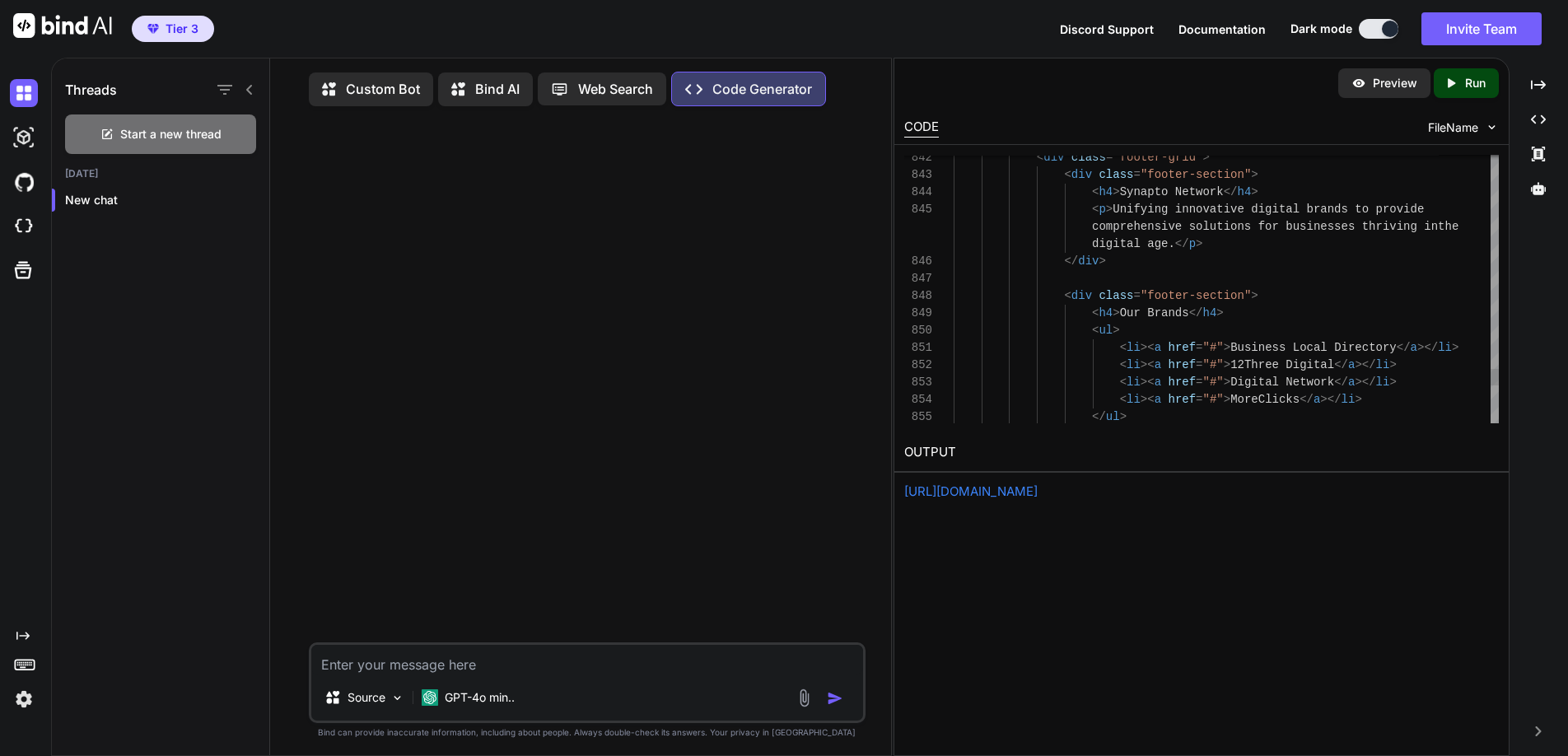
scroll to position [0, 0]
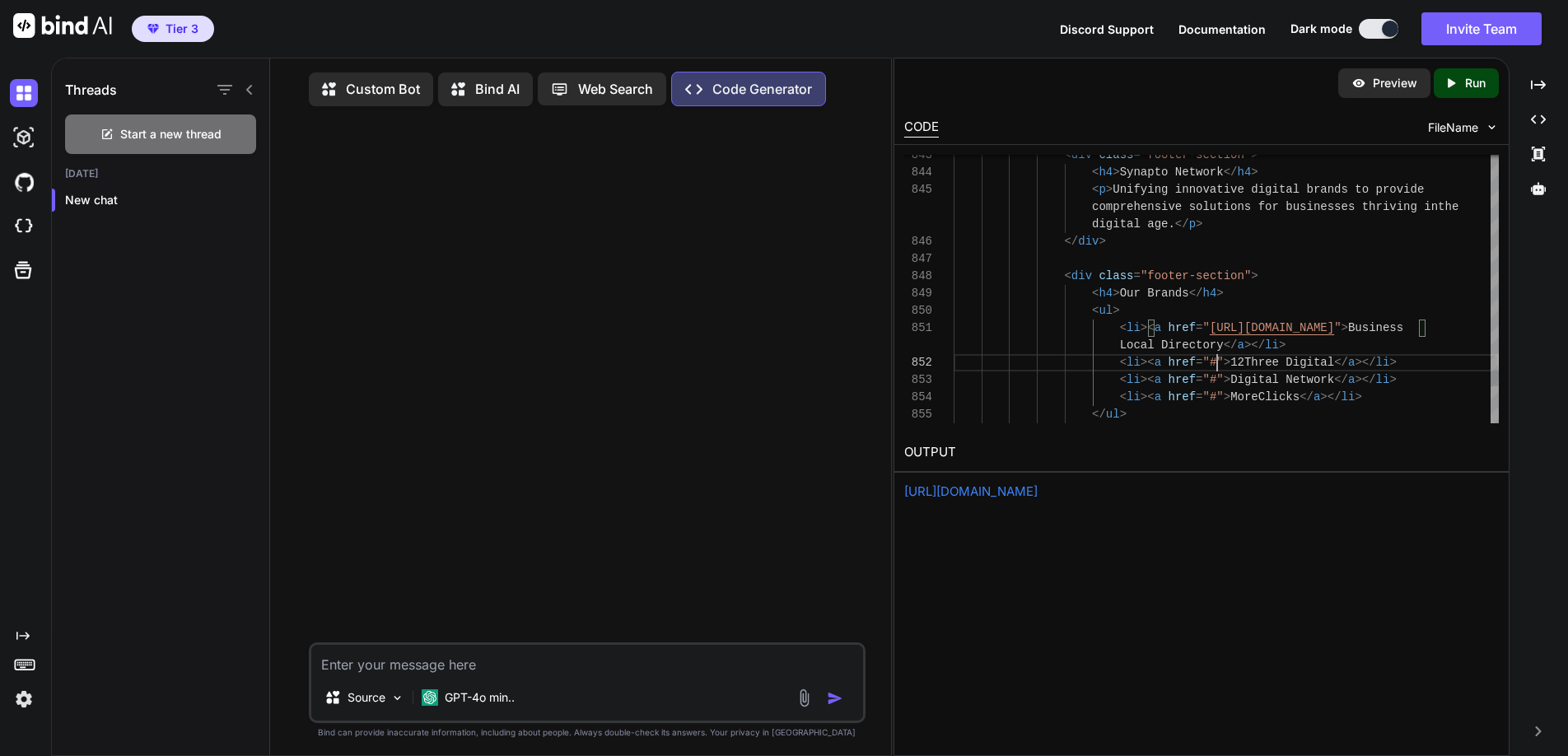
scroll to position [35, 0]
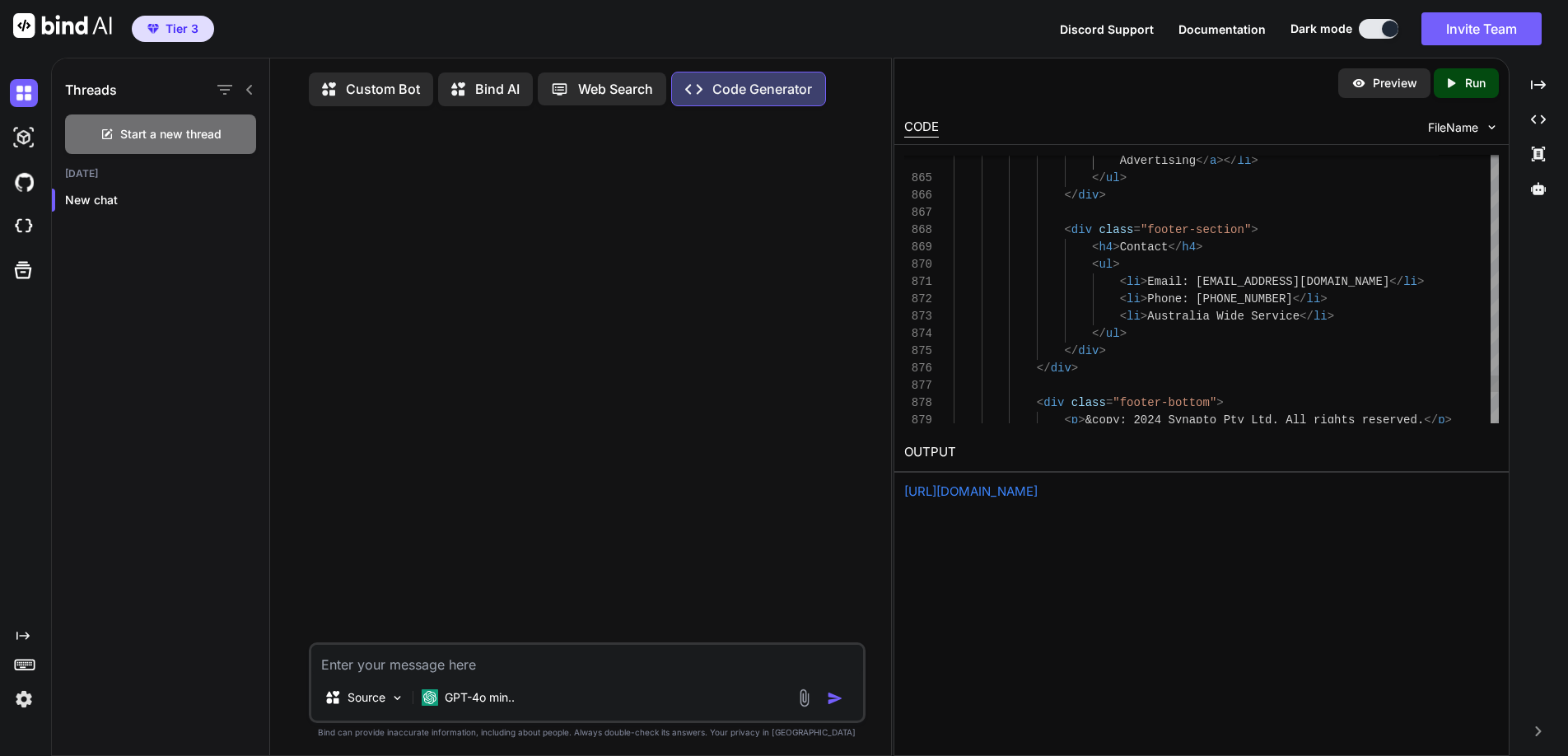
scroll to position [156, 0]
drag, startPoint x: 1299, startPoint y: 299, endPoint x: 1224, endPoint y: 299, distance: 75.0
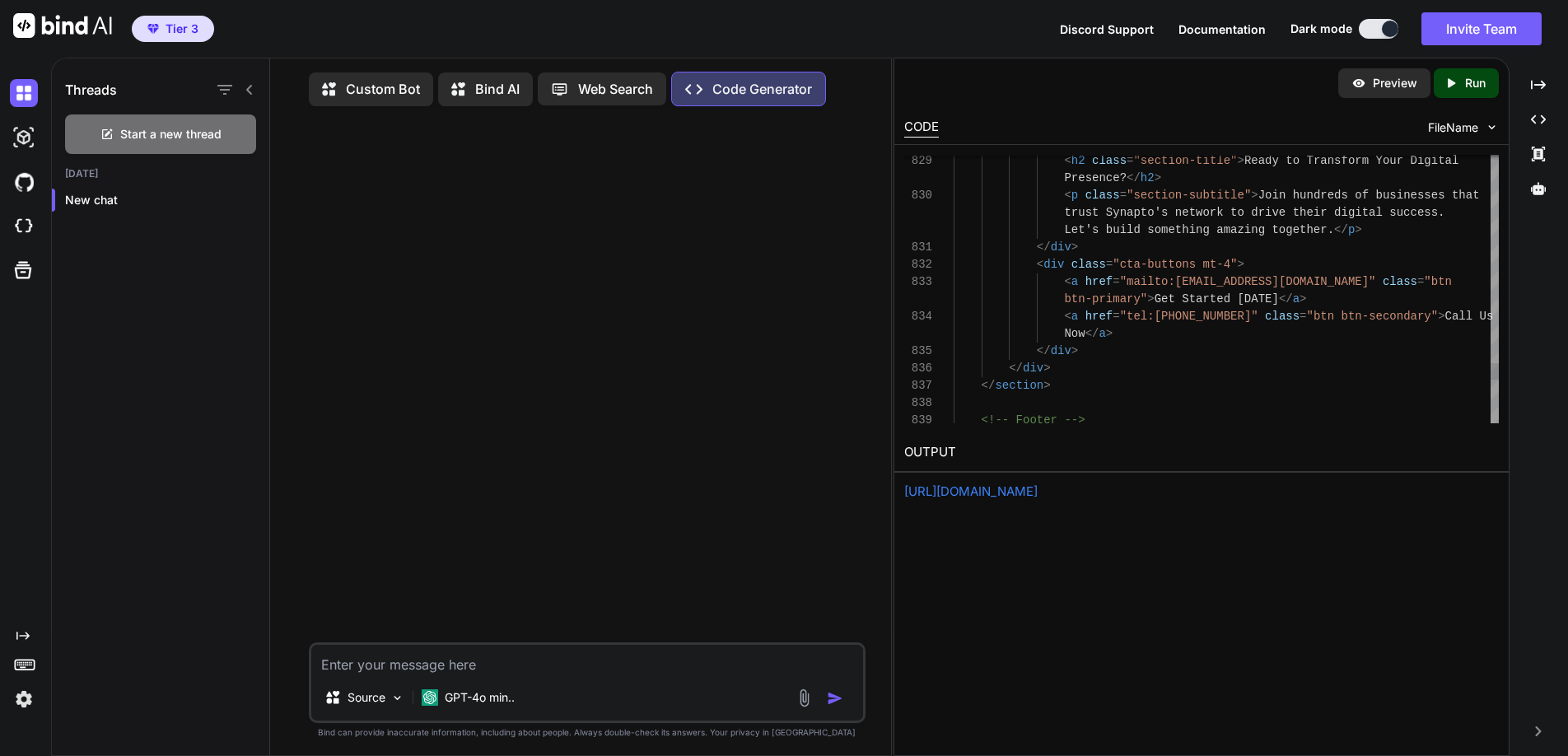
scroll to position [0, 0]
drag, startPoint x: 1177, startPoint y: 315, endPoint x: 1236, endPoint y: 314, distance: 59.0
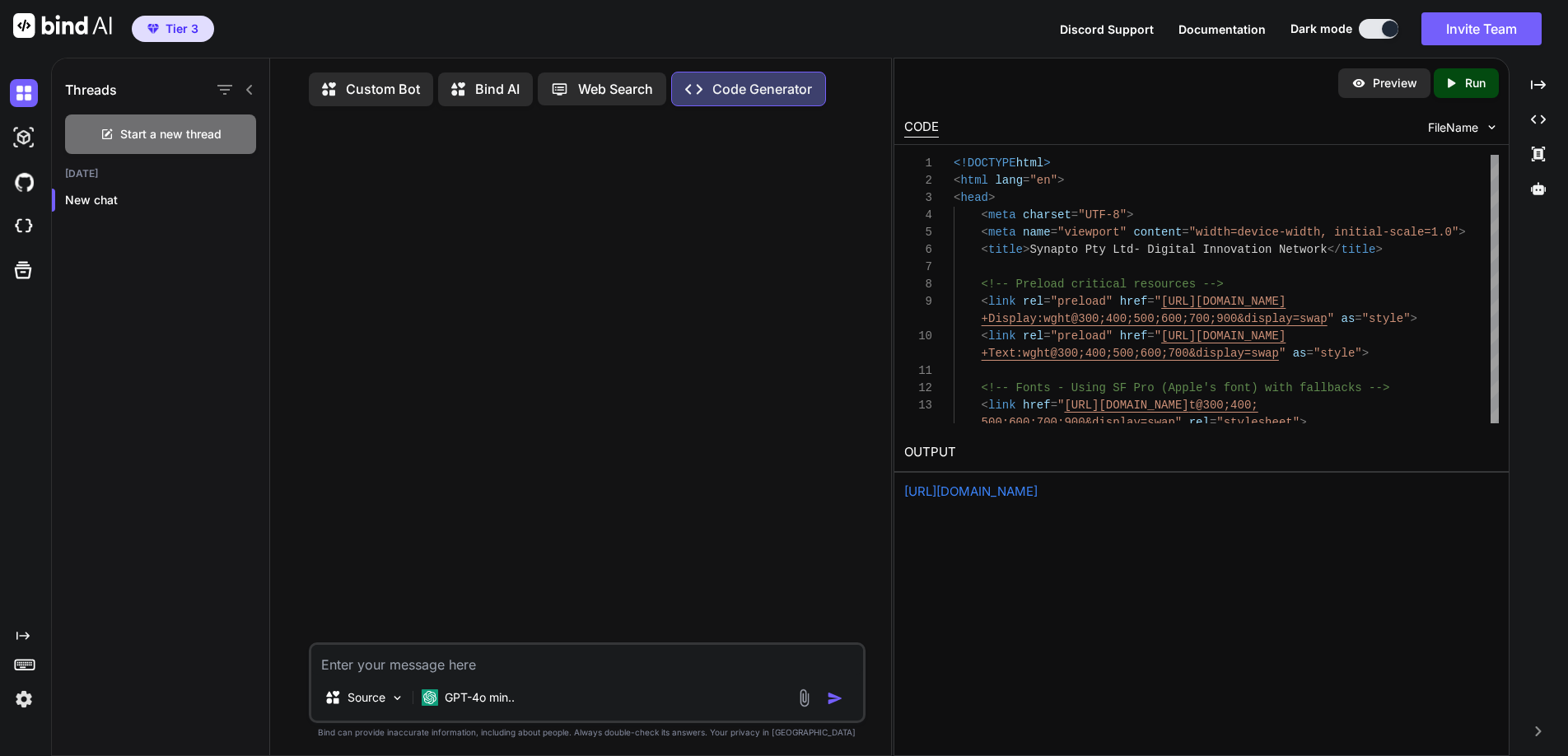
type textarea "</div> </div> </section> <!-- Network Section --> <section class="section netwo…"
click at [1456, 79] on icon "Created with Pixso." at bounding box center [1451, 82] width 15 height 15
click at [1028, 492] on link "https://app.onecompiler.com/43xkstmh6_43xme9gg8" at bounding box center [972, 491] width 134 height 16
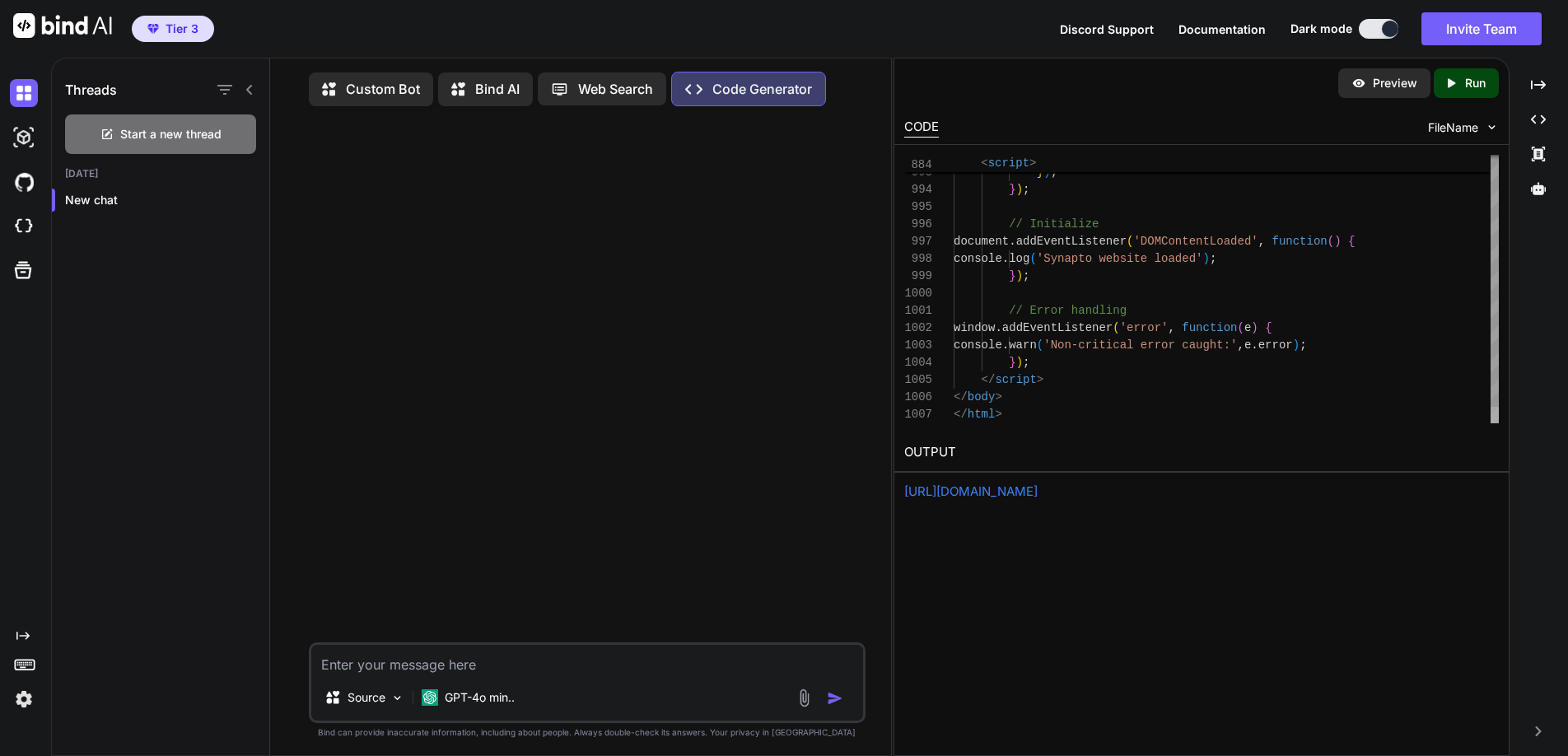
click at [1497, 424] on div at bounding box center [1495, 415] width 8 height 16
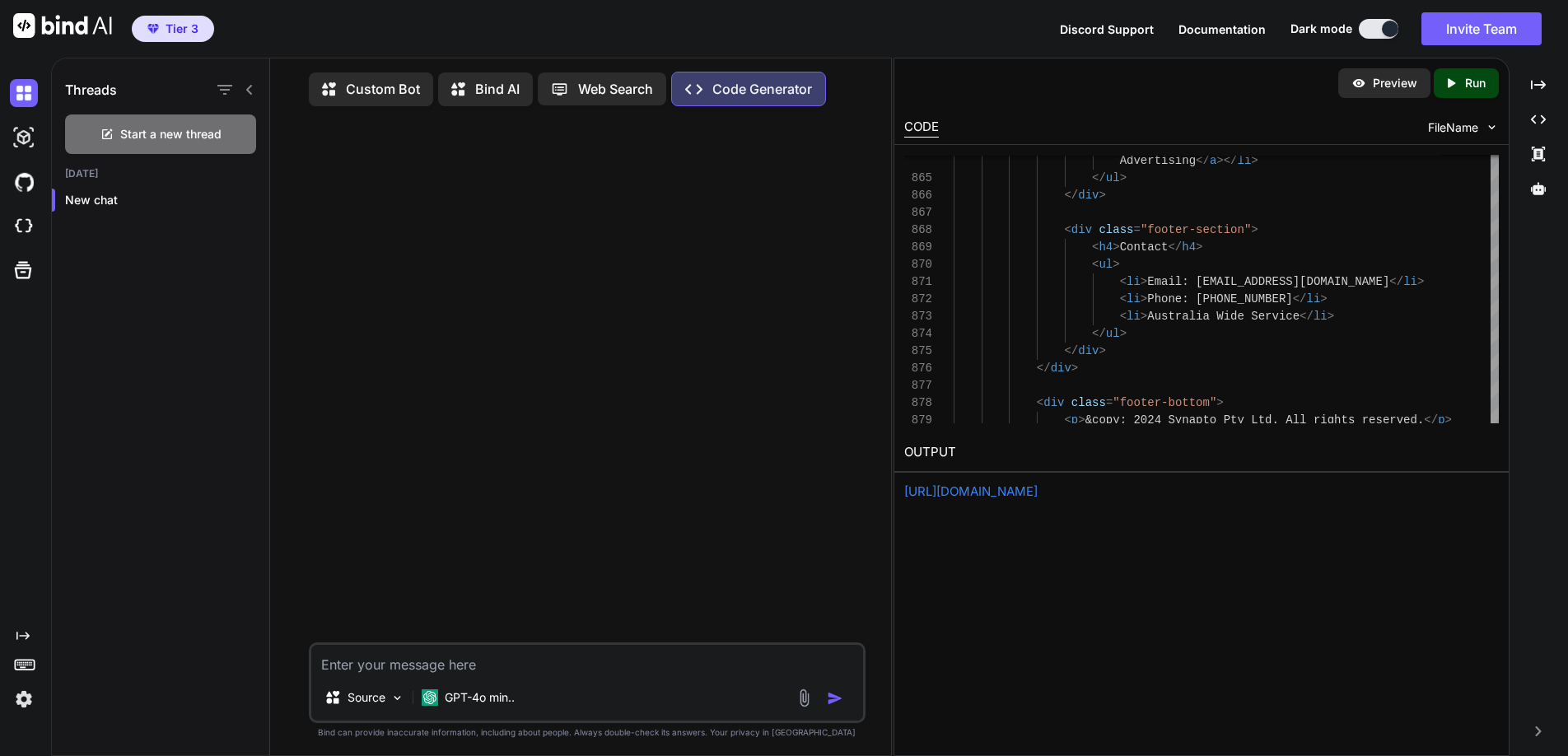
click at [1474, 82] on p "Run" at bounding box center [1475, 82] width 20 height 16
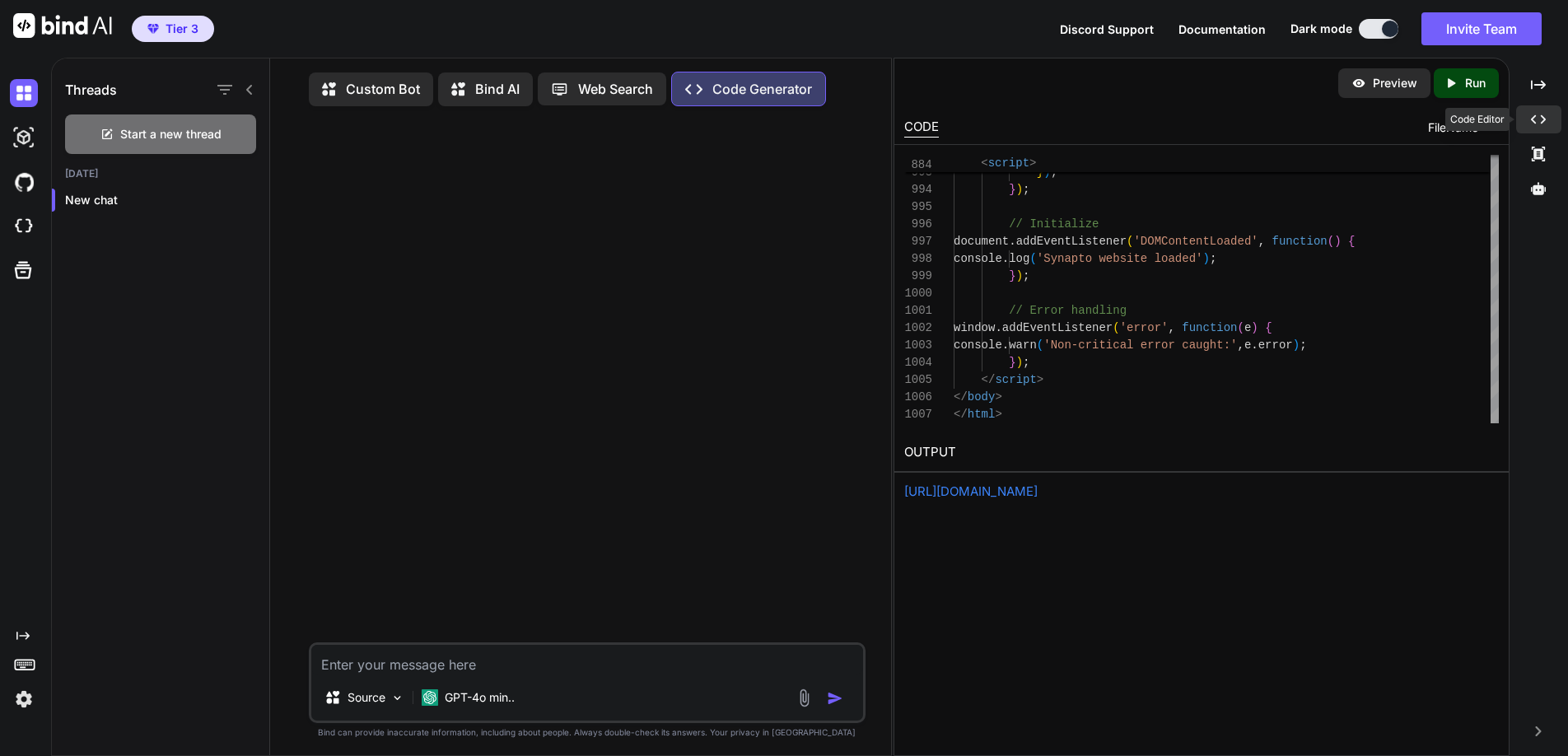
click at [1535, 116] on icon at bounding box center [1538, 119] width 15 height 9
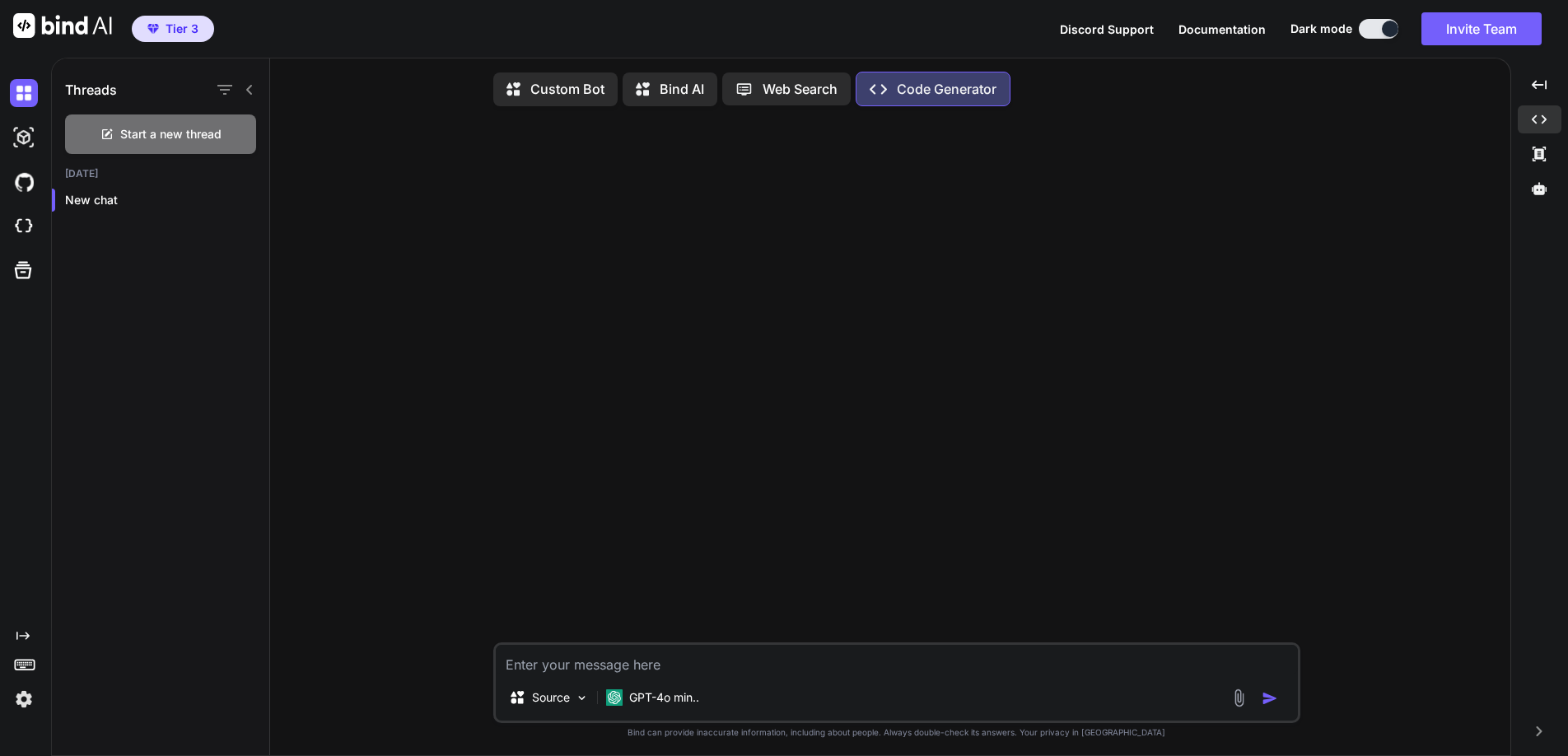
click at [557, 176] on div at bounding box center [898, 380] width 804 height 522
click at [90, 195] on p "New chat" at bounding box center [167, 200] width 205 height 16
click at [17, 135] on img at bounding box center [23, 137] width 28 height 28
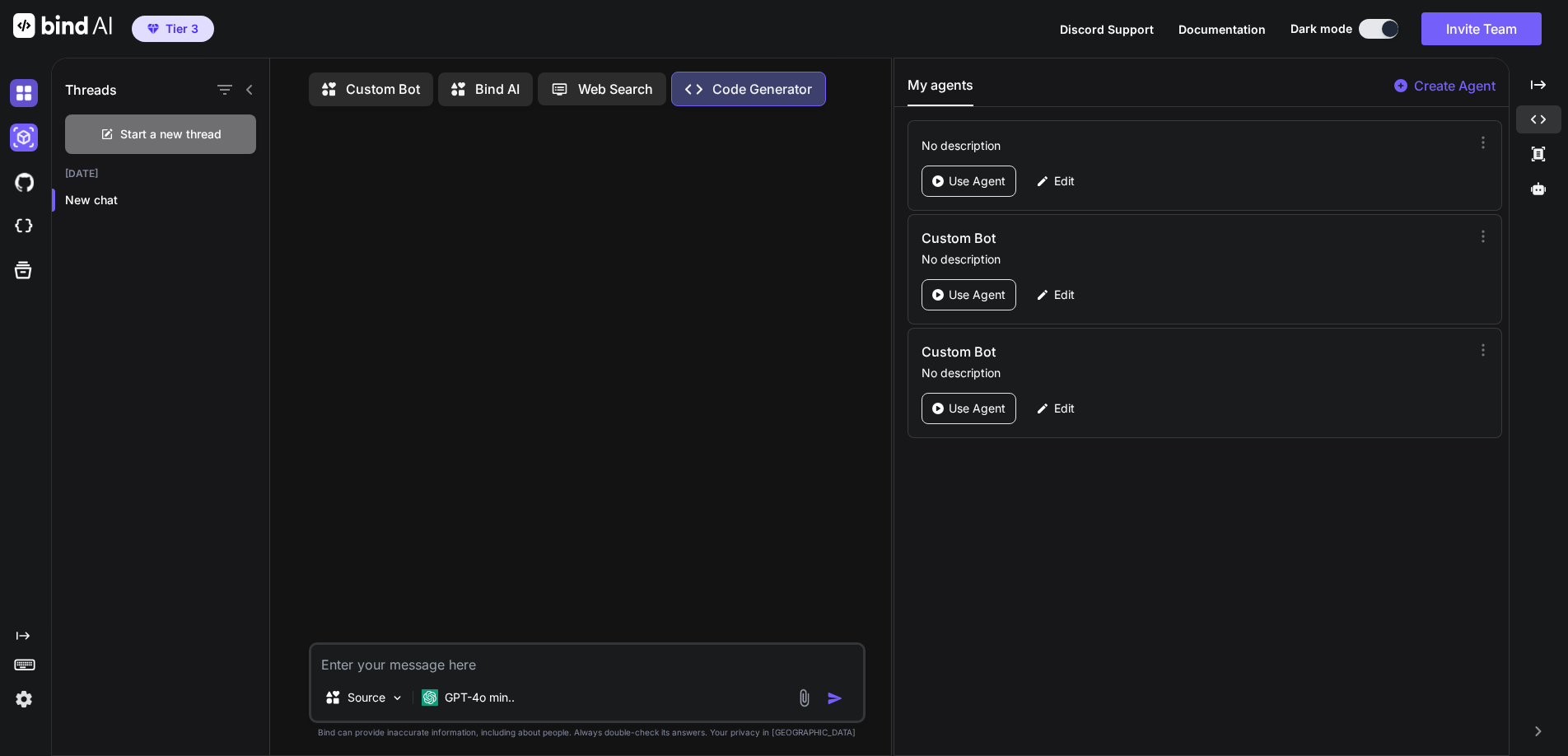
click at [16, 86] on img at bounding box center [23, 93] width 28 height 28
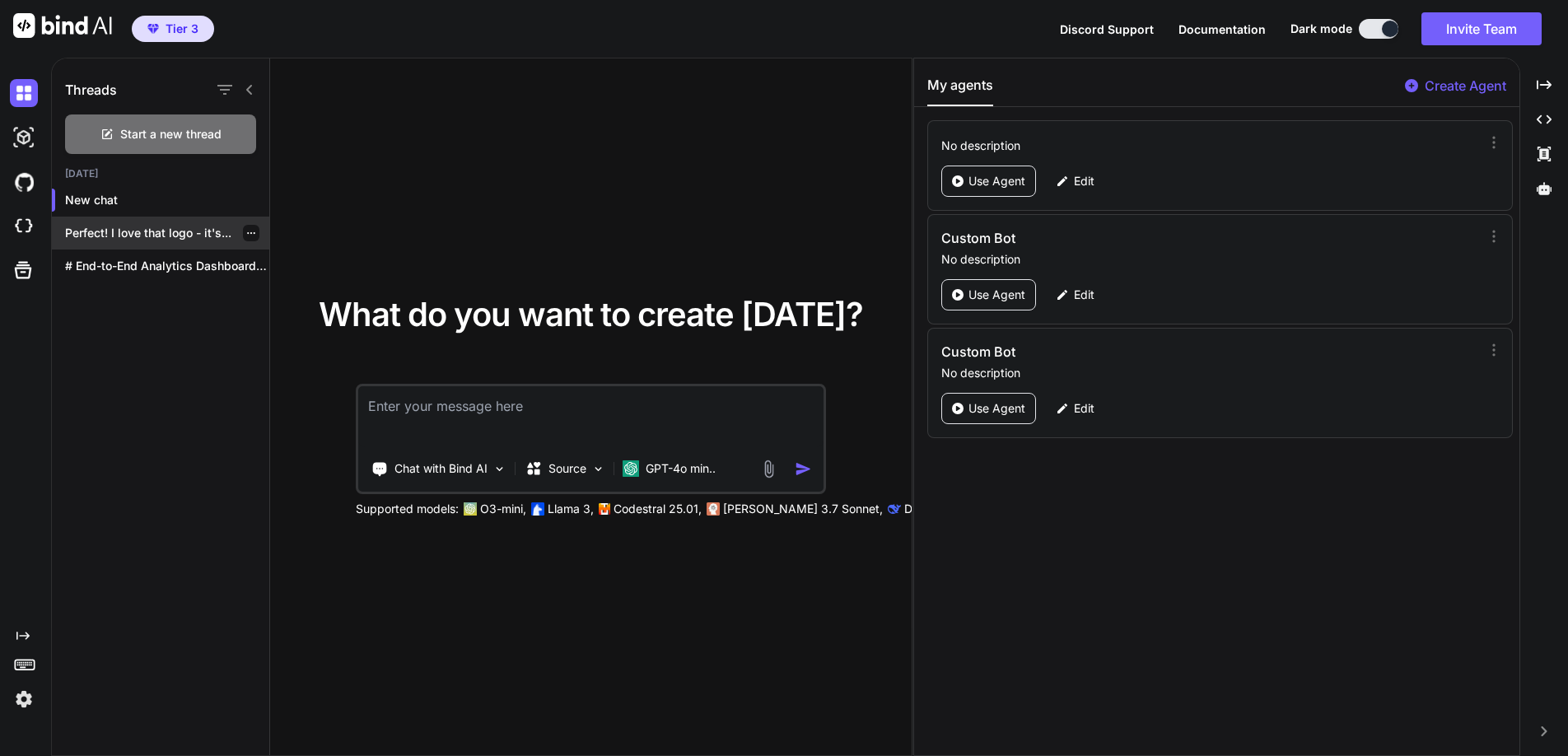
click at [138, 228] on p "Perfect! I love that logo - it's..." at bounding box center [167, 233] width 205 height 16
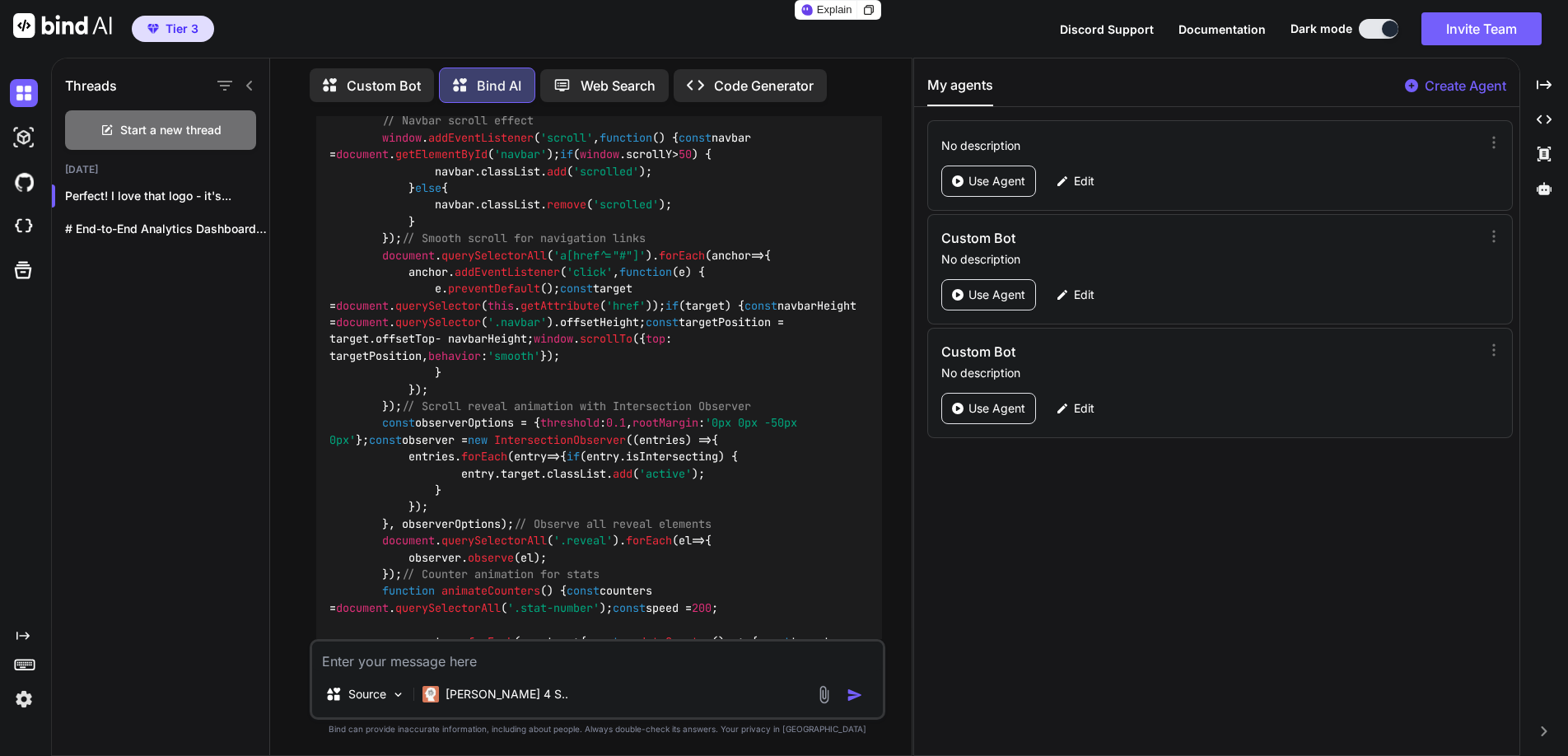
scroll to position [19546, 0]
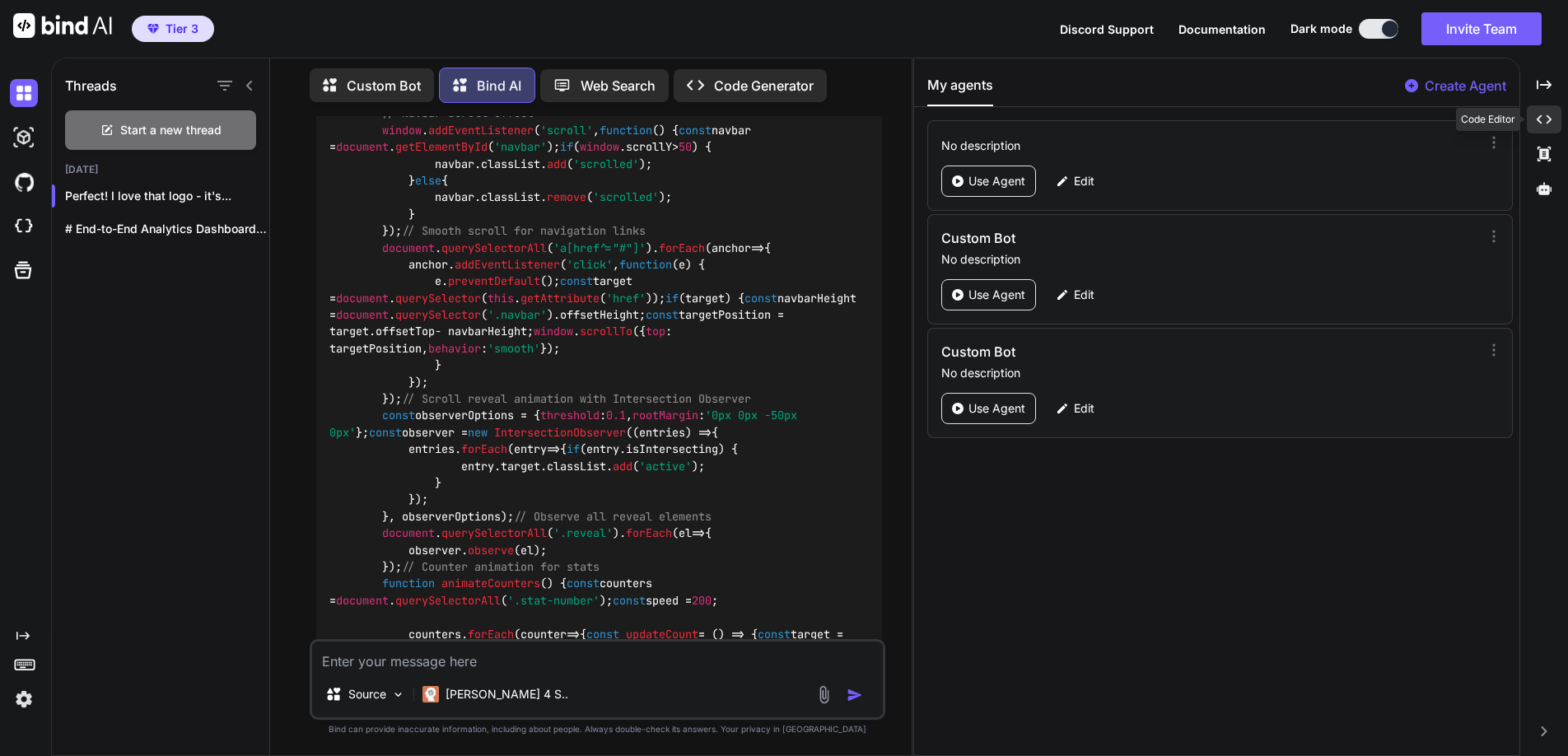
click at [1548, 115] on icon at bounding box center [1544, 119] width 15 height 9
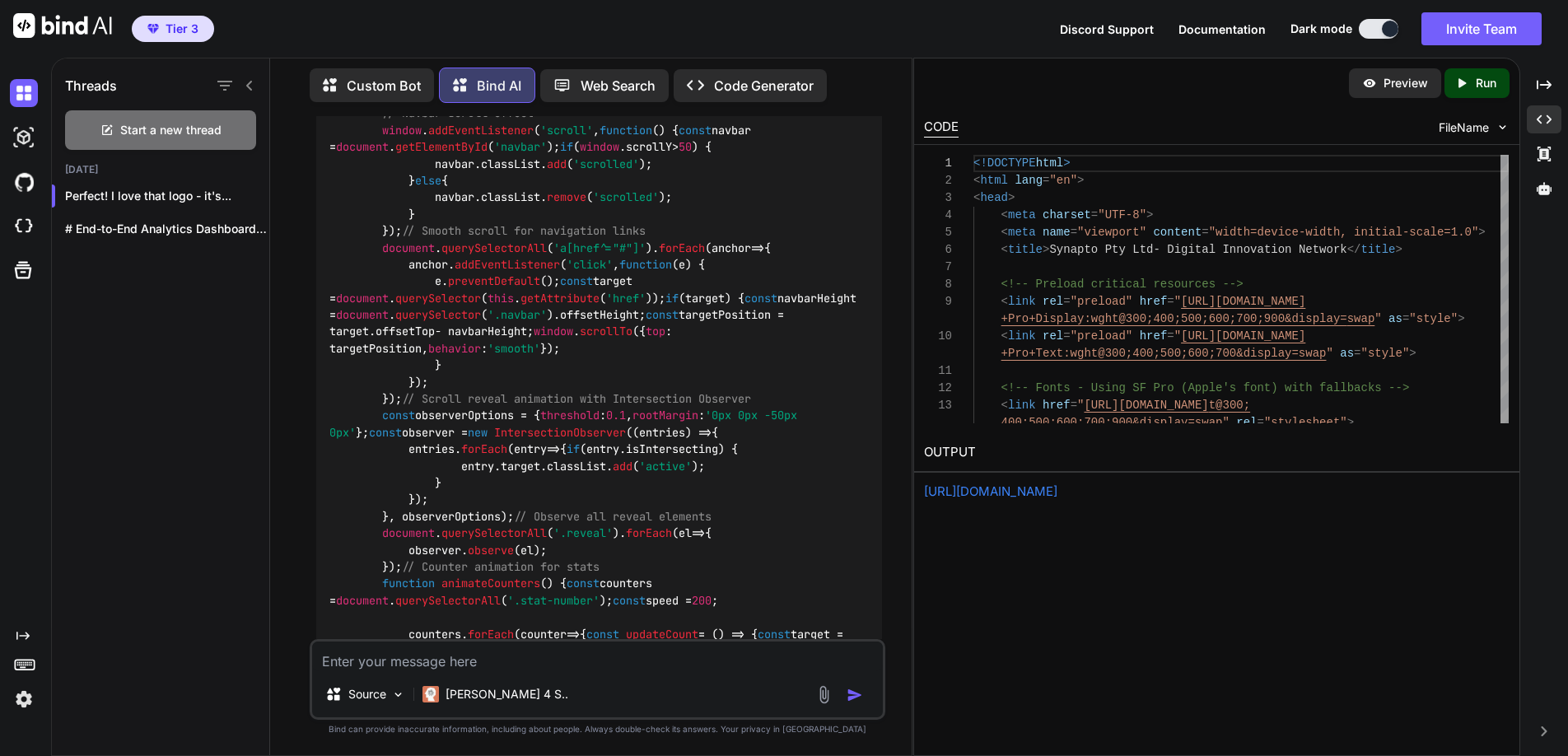
click at [1052, 489] on link "https://app.onecompiler.com/43xkstmh6_43xmehvwf" at bounding box center [991, 491] width 134 height 16
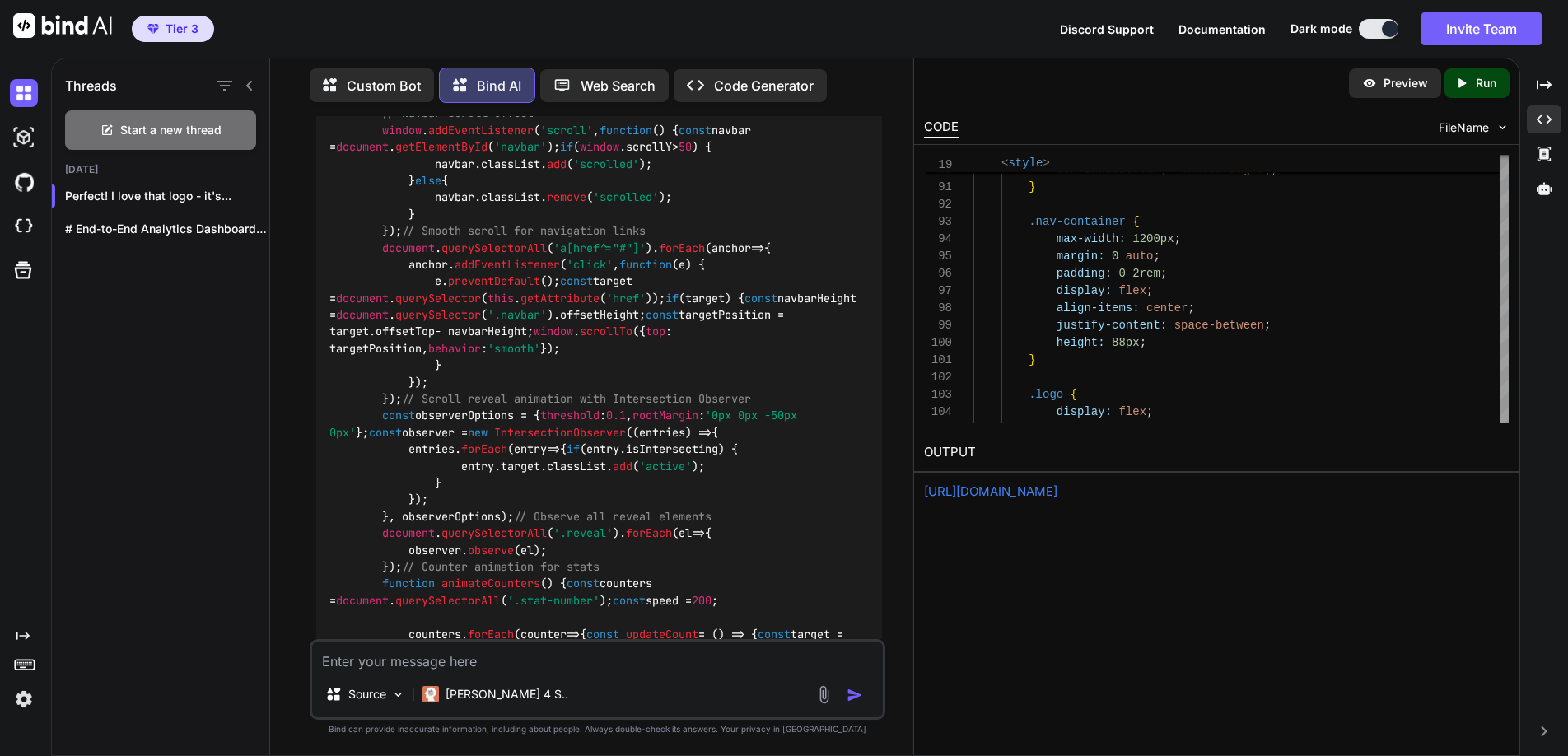
click at [949, 450] on h2 "OUTPUT" at bounding box center [1217, 453] width 605 height 39
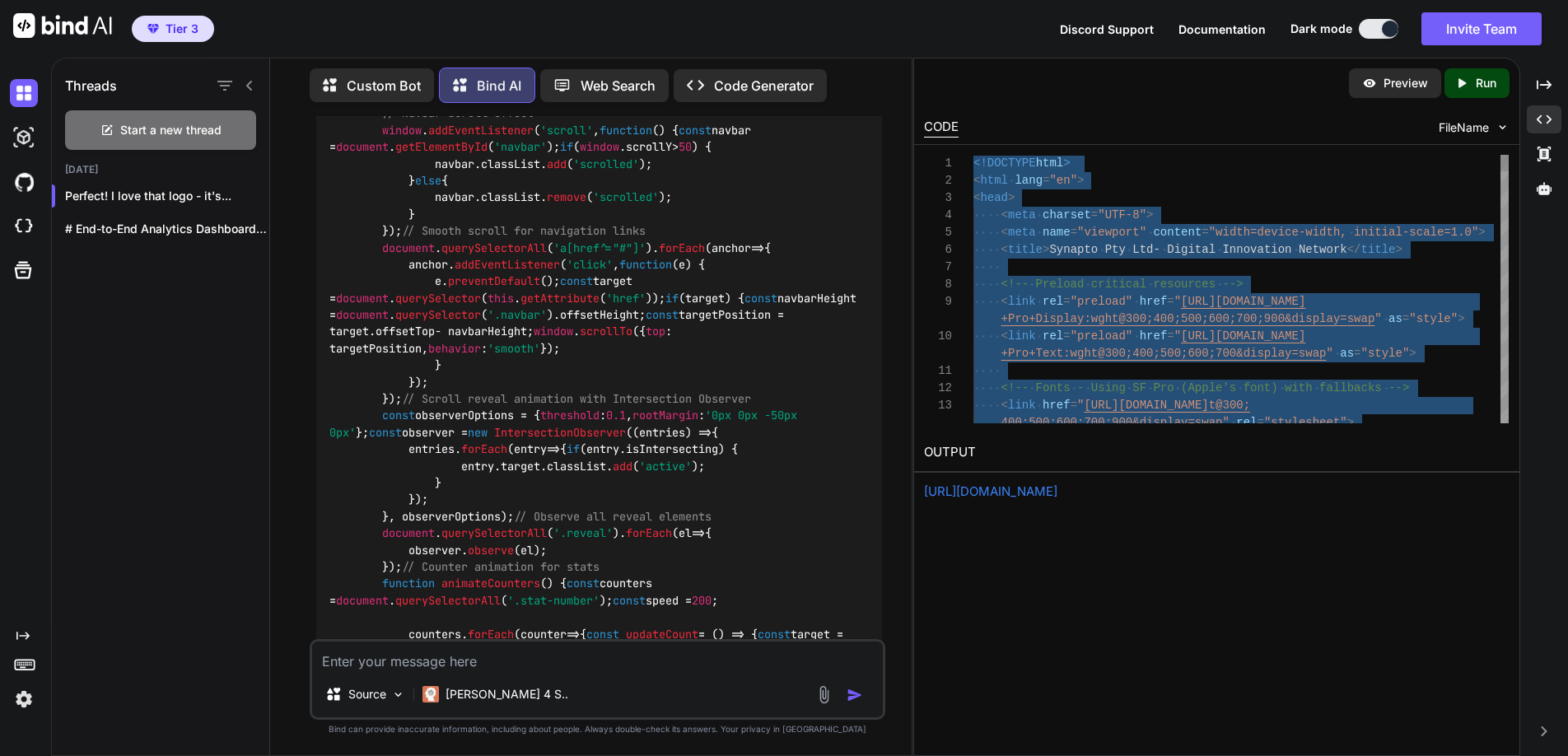
type textarea "<!DOCTYPE html> <html lang="en"> <head> <meta charset="UTF-8"> <meta name="view…"
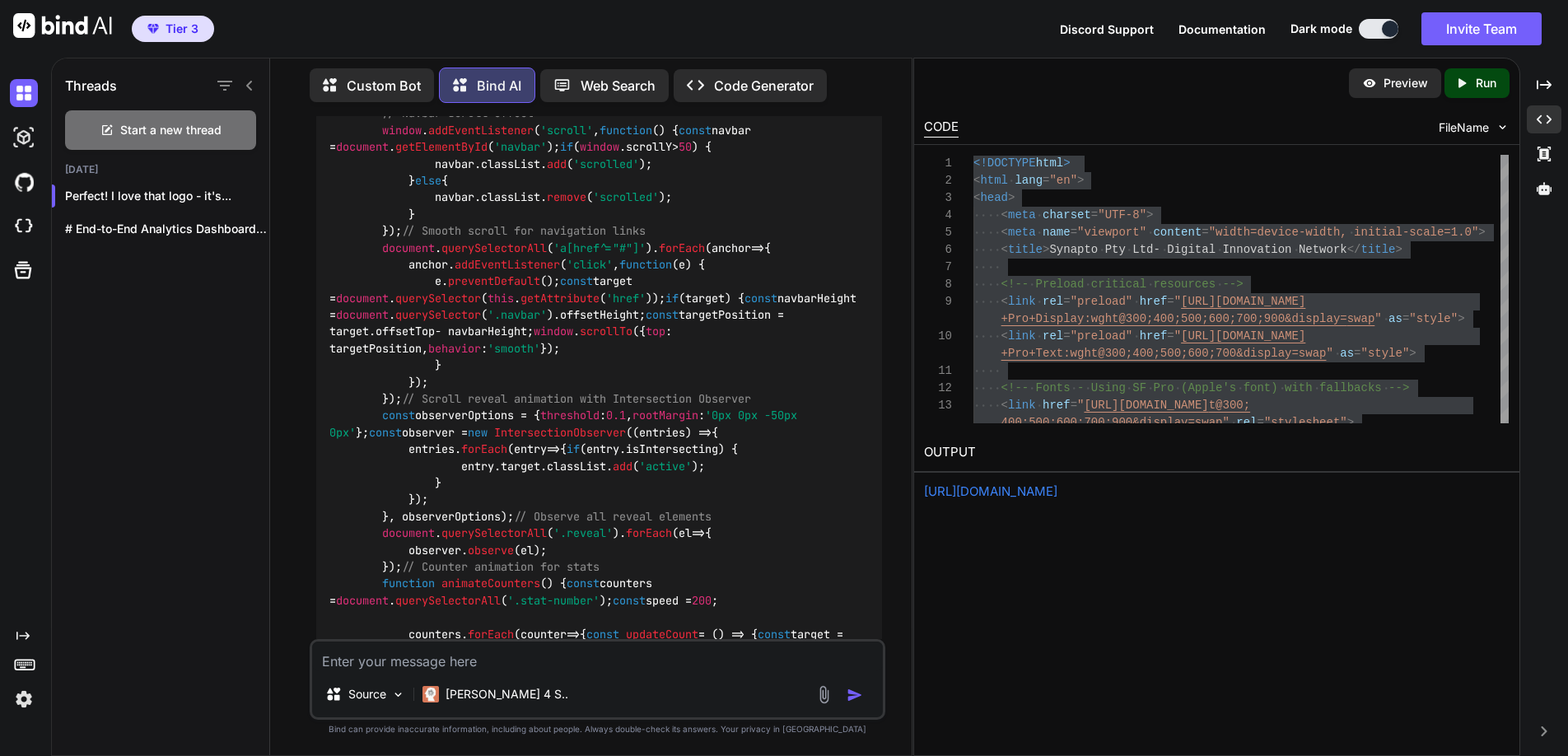
click at [467, 661] on textarea at bounding box center [597, 656] width 571 height 30
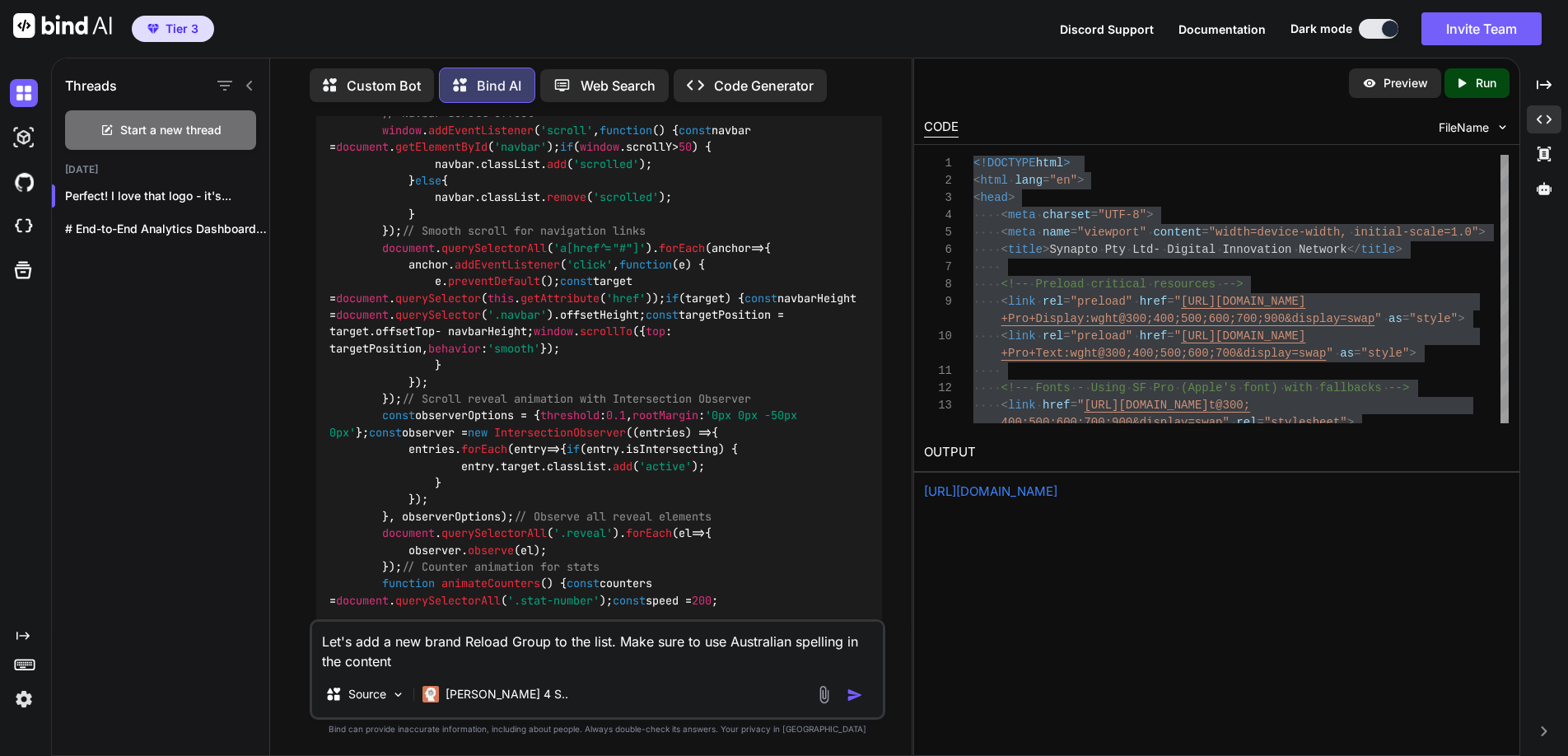
type textarea "Let's add a new brand Reload Group to the list. Make sure to use Australian spe…"
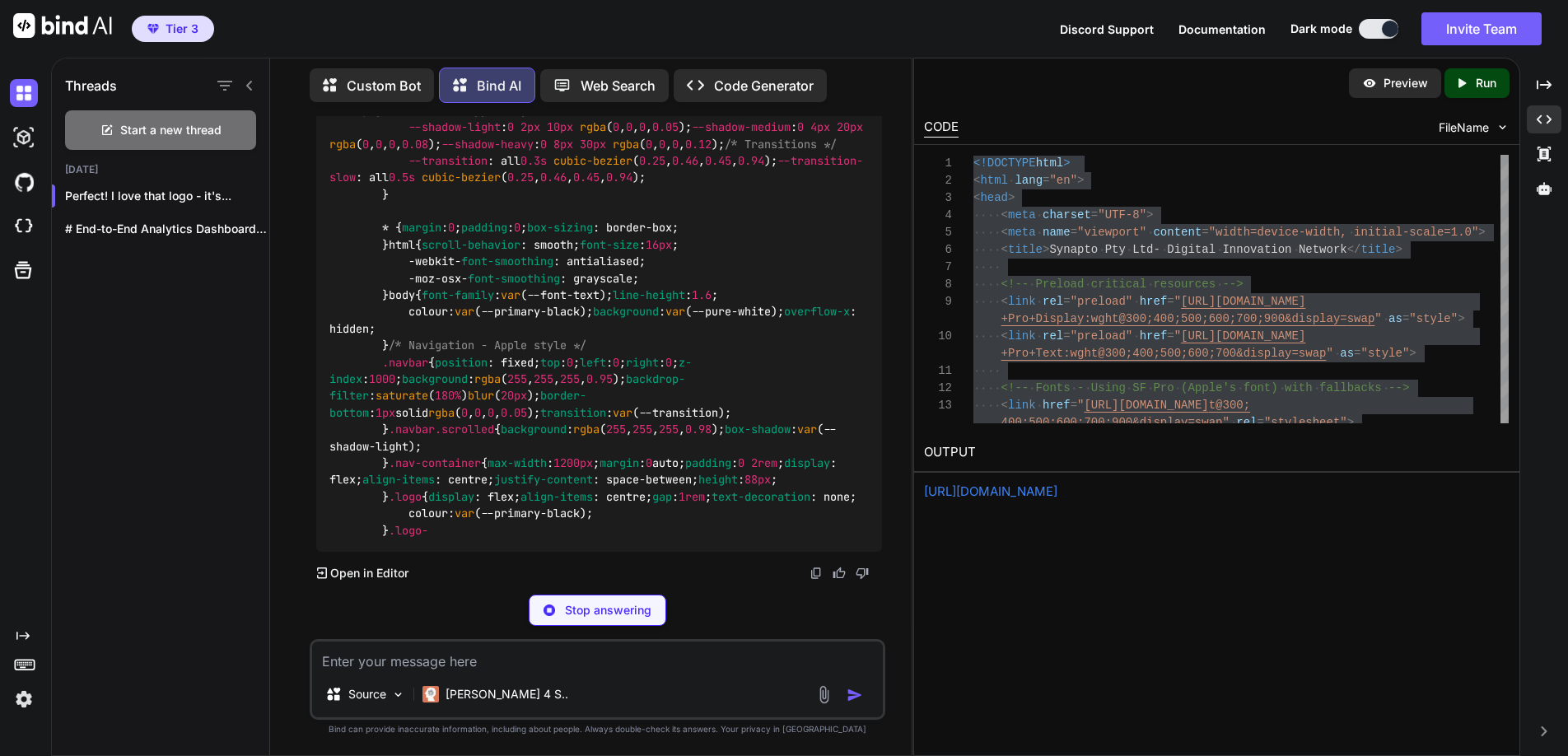
scroll to position [40009, 0]
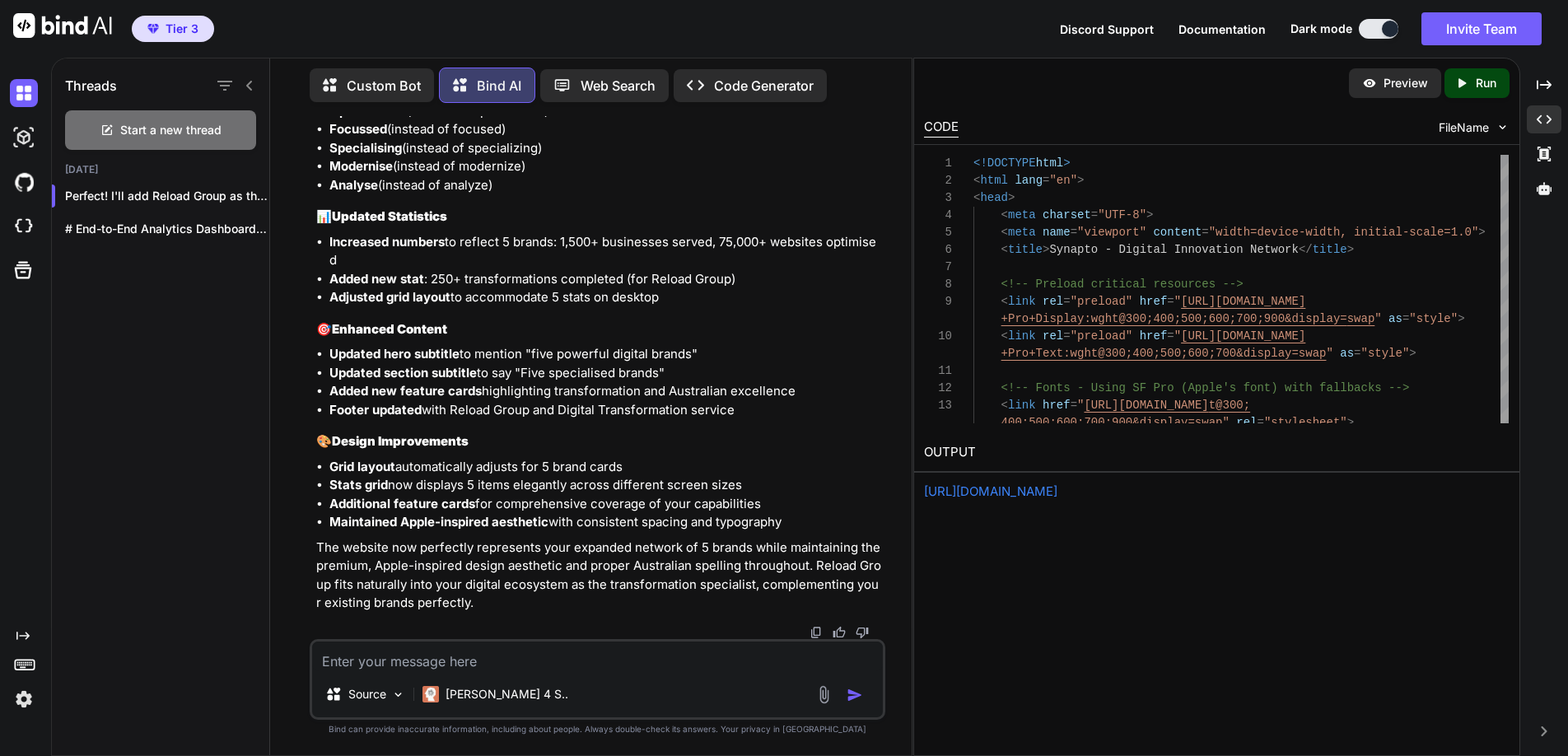
click at [28, 16] on img at bounding box center [63, 25] width 99 height 24
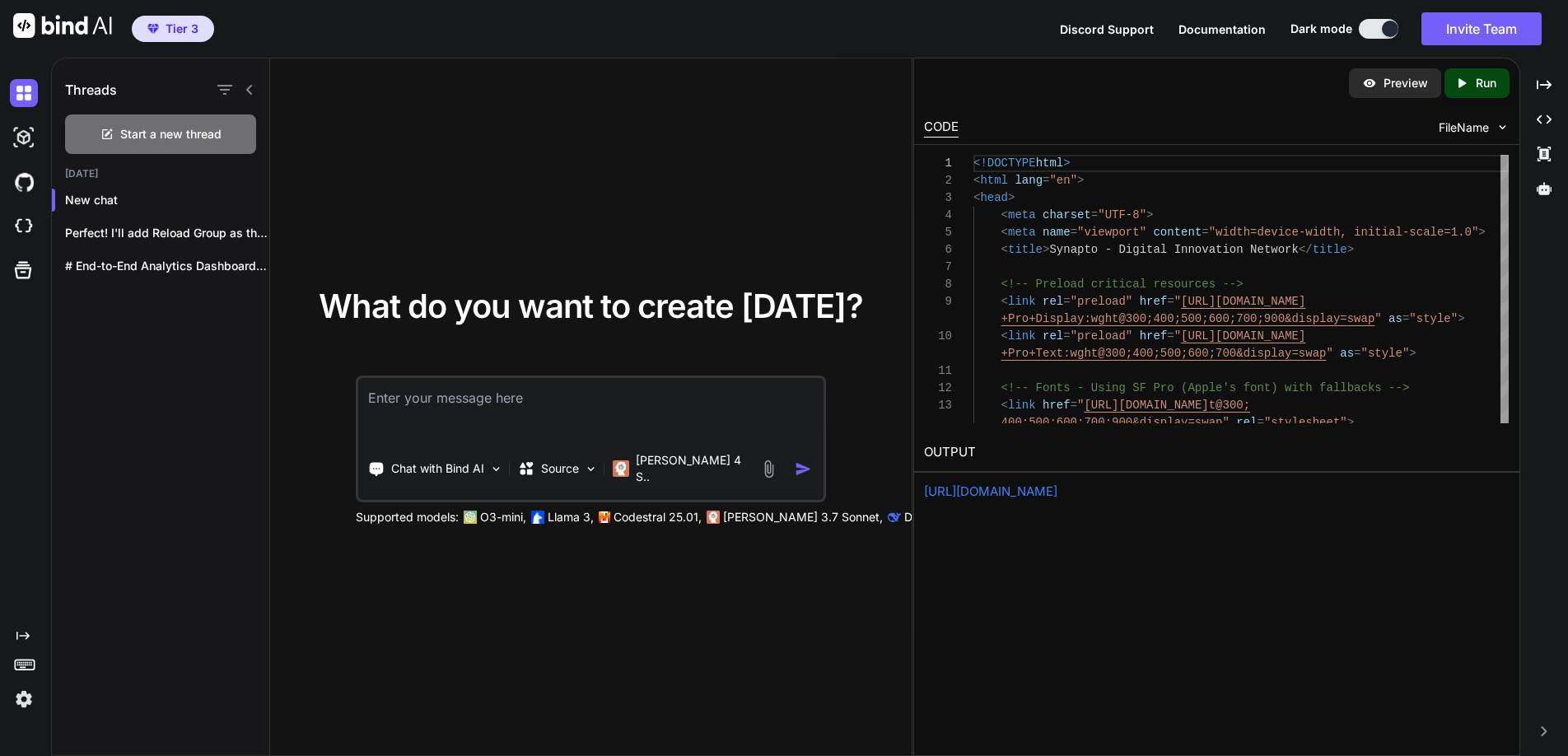
click at [24, 700] on img at bounding box center [23, 699] width 28 height 28
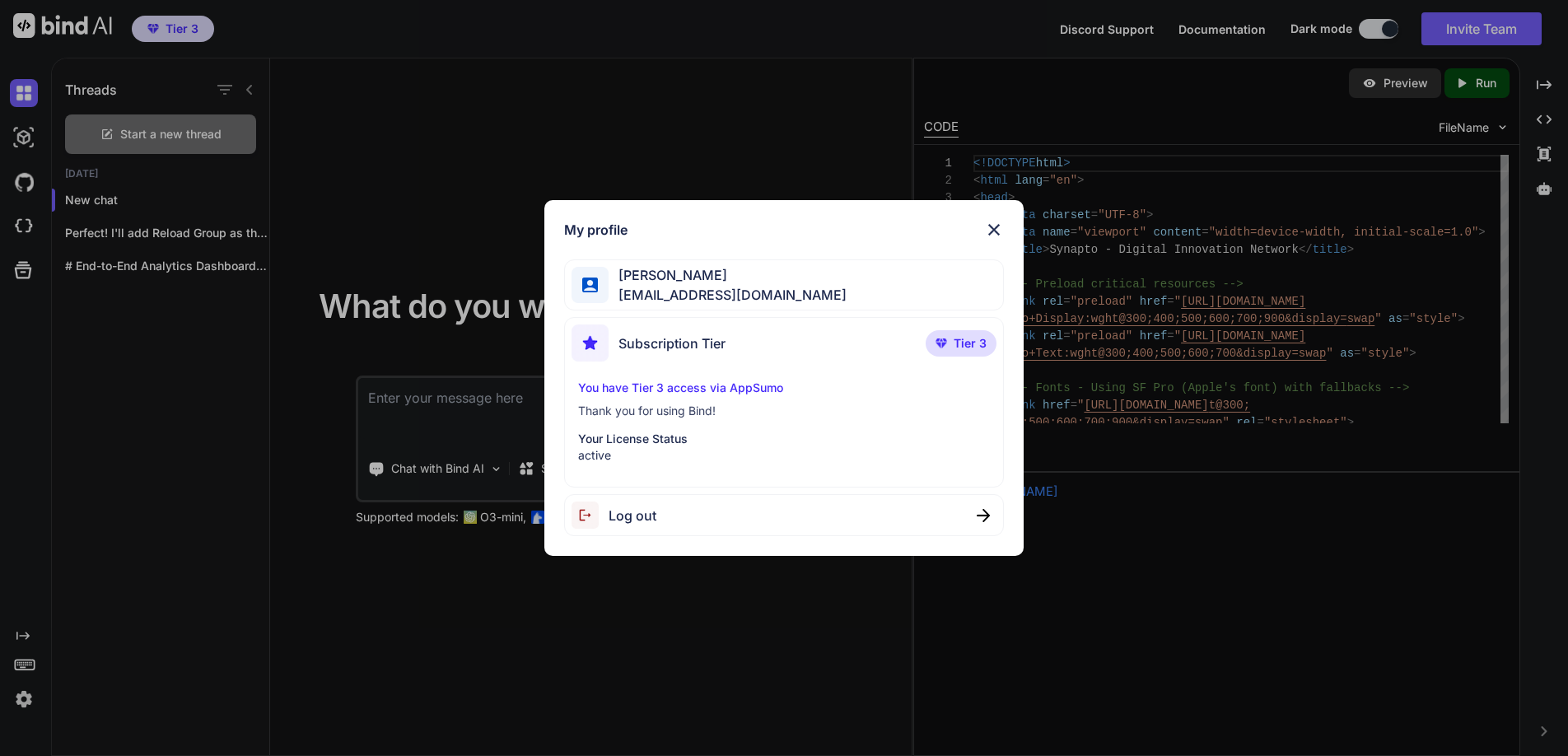
copy span "accounts@digitalnetwork.com.au"
drag, startPoint x: 848, startPoint y: 291, endPoint x: 618, endPoint y: 298, distance: 230.1
click at [618, 298] on div "Matt Langford accounts@digitalnetwork.com.au" at bounding box center [784, 286] width 440 height 52
click at [988, 231] on img at bounding box center [994, 230] width 19 height 19
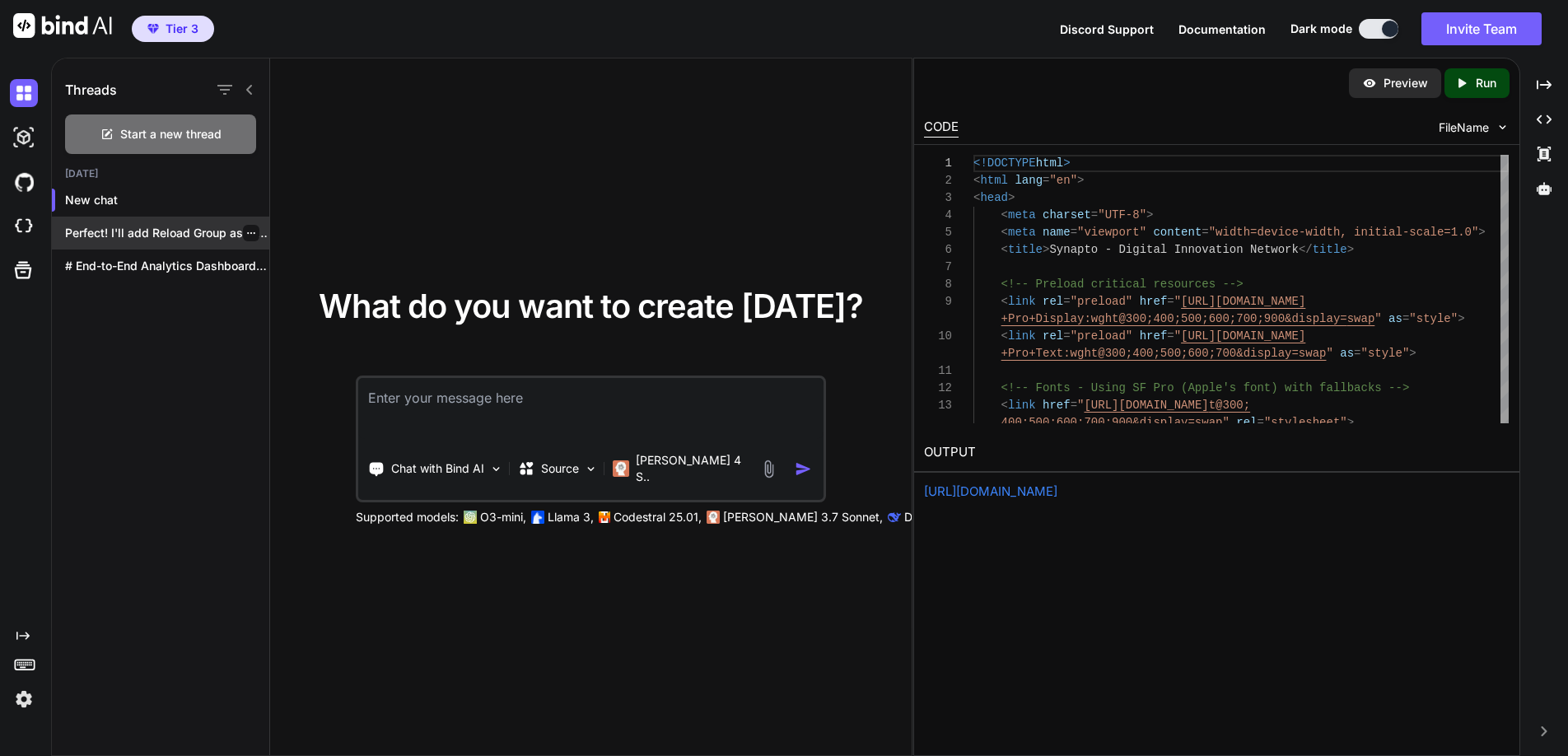
click at [117, 227] on p "Perfect! I'll add Reload Group as the..." at bounding box center [167, 233] width 205 height 16
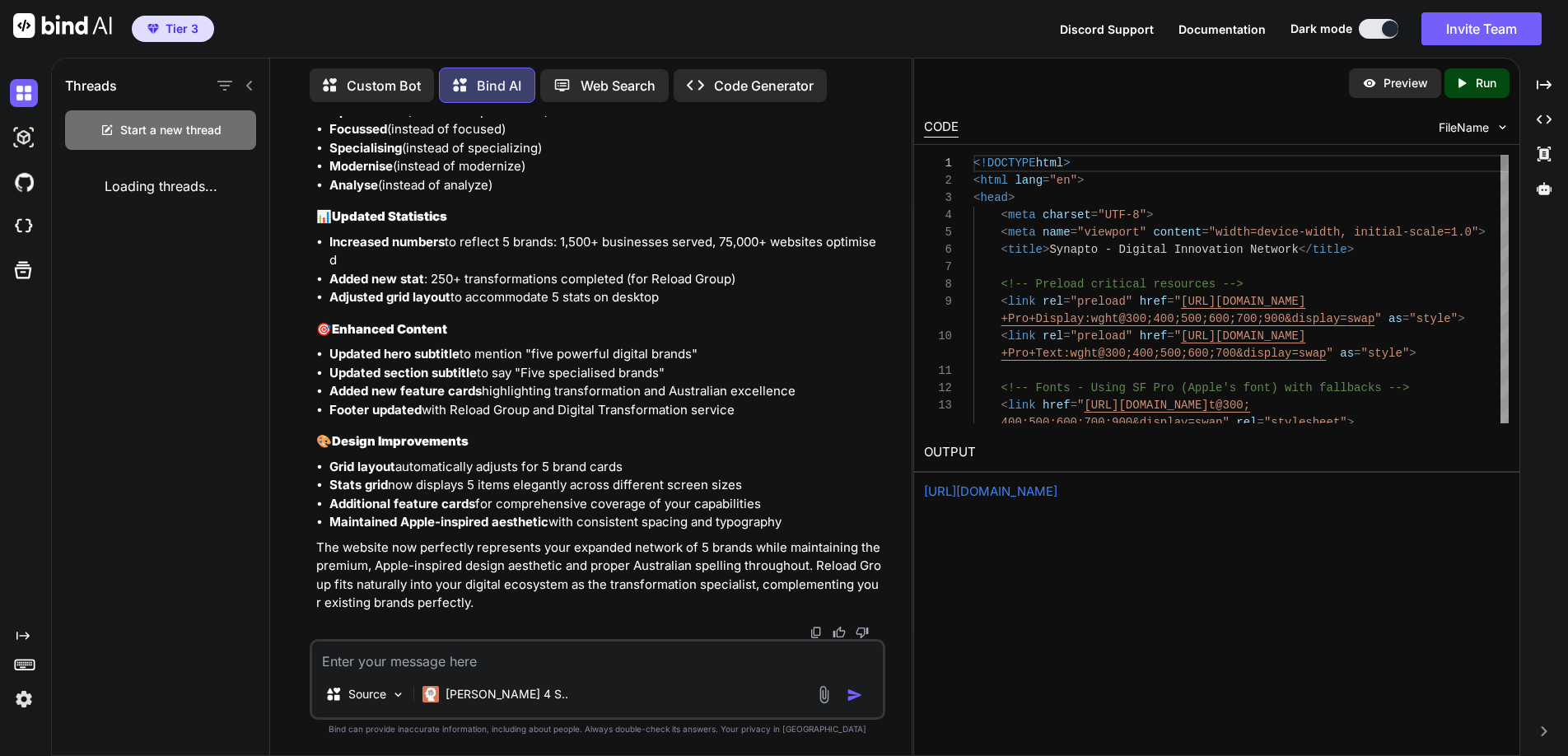
scroll to position [38338, 0]
click at [1476, 79] on p "Run" at bounding box center [1486, 82] width 20 height 16
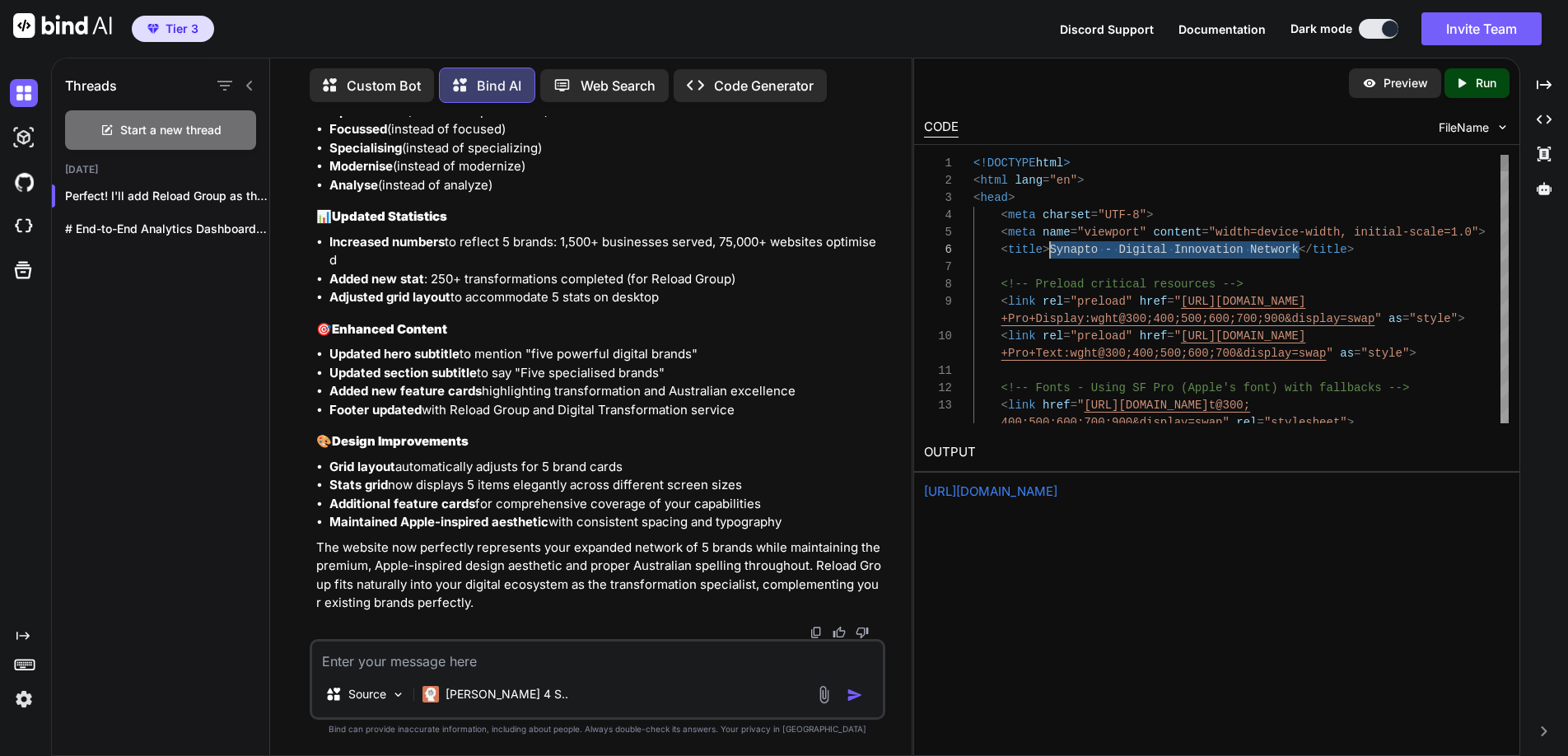
drag, startPoint x: 1298, startPoint y: 249, endPoint x: 1053, endPoint y: 254, distance: 245.1
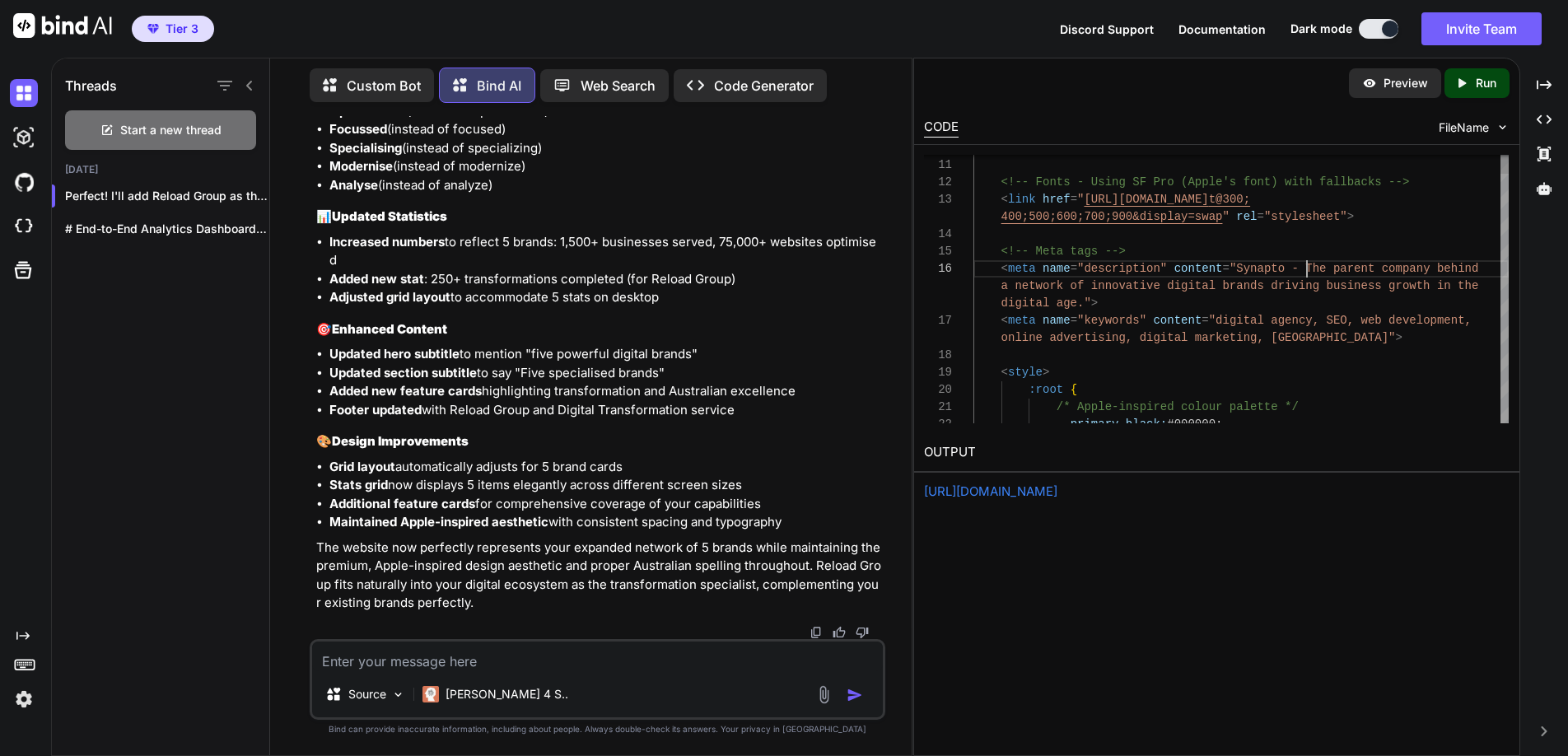
scroll to position [139, 0]
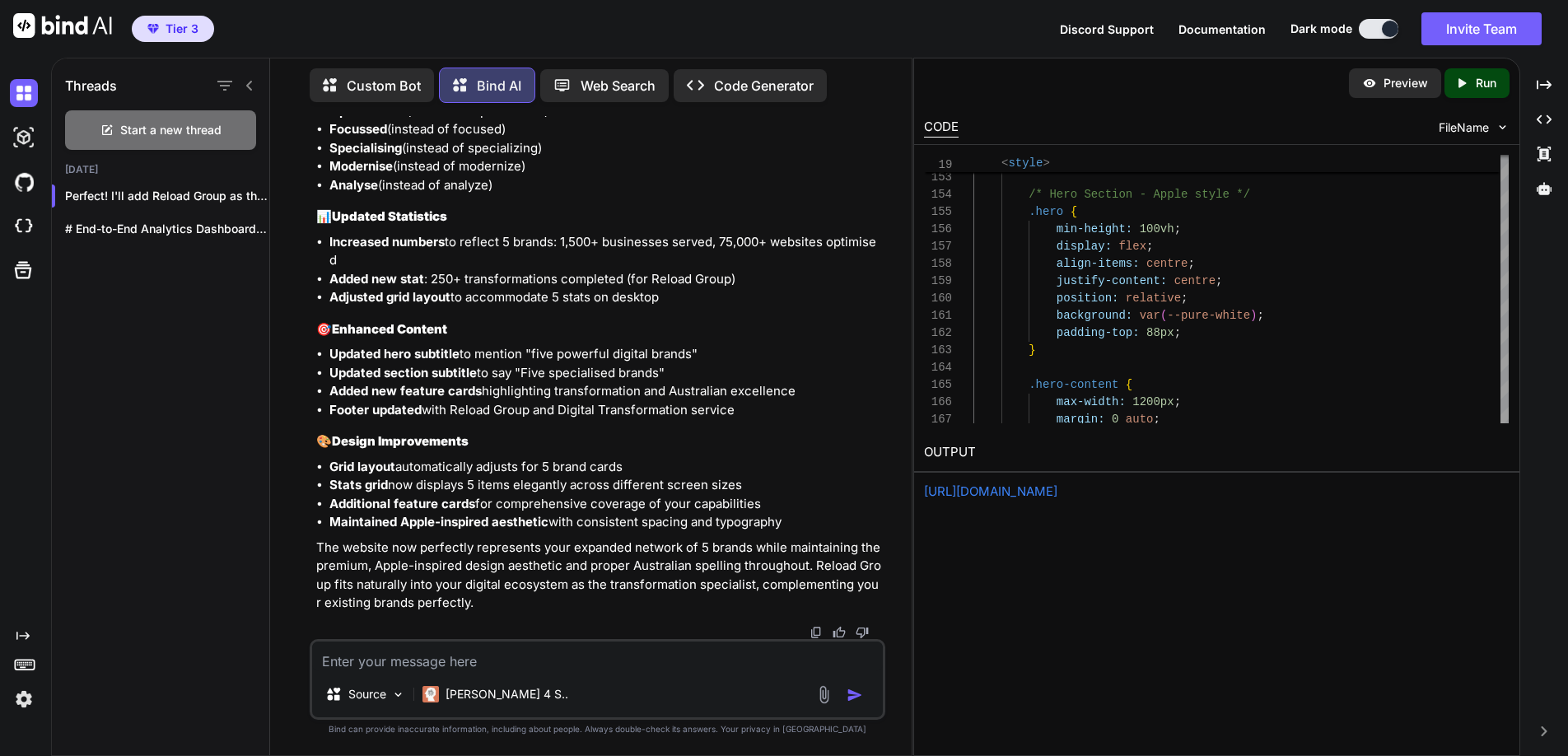
type textarea "<link rel="preload" href="[URL][DOMAIN_NAME]" as="style"> <!-- Fonts - Using SF…"
click at [1058, 489] on link "[URL][DOMAIN_NAME]" at bounding box center [991, 491] width 134 height 16
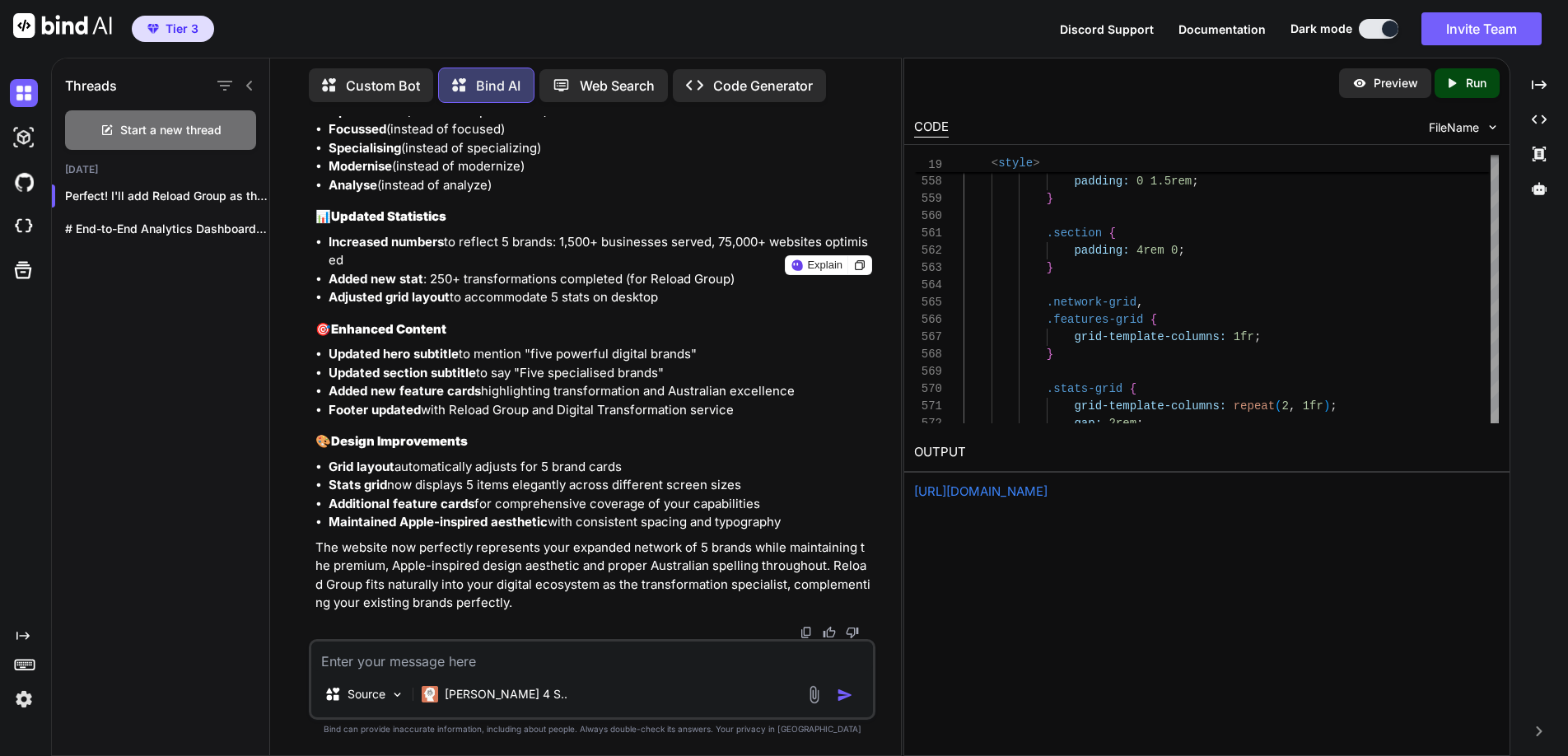
scroll to position [38461, 0]
drag, startPoint x: 912, startPoint y: 266, endPoint x: 685, endPoint y: 280, distance: 227.4
click at [685, 280] on div "Threads Start a new thread [DATE] Perfect! I'll add Reload Group as the... # En…" at bounding box center [810, 406] width 1518 height 698
